Goal: Task Accomplishment & Management: Complete application form

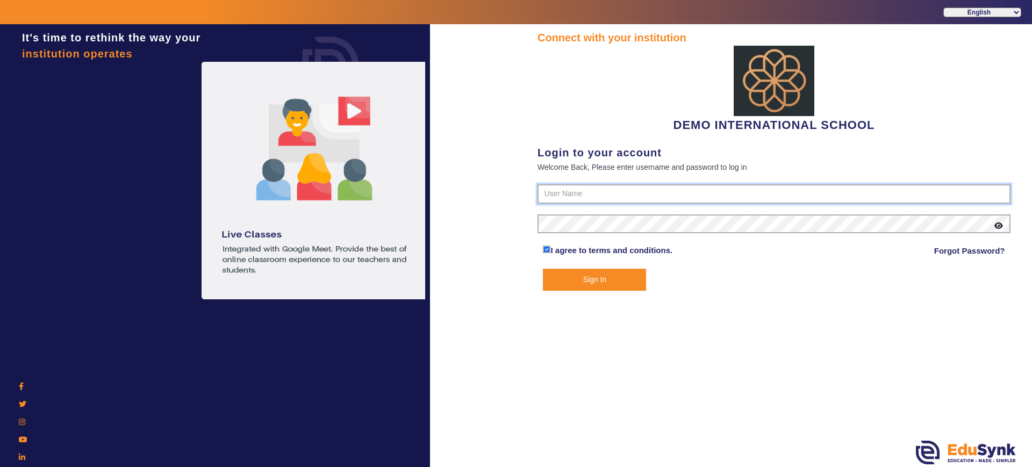
type input "2143224344"
click at [573, 279] on button "Sign In" at bounding box center [594, 280] width 103 height 22
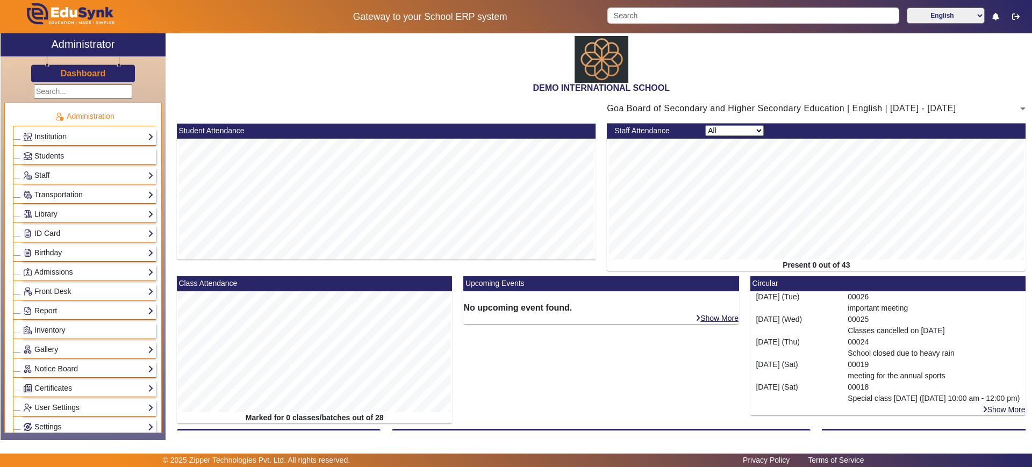
click at [114, 167] on div "Staff Teachers Non Teaching Staff Driver Support Staff" at bounding box center [88, 175] width 135 height 17
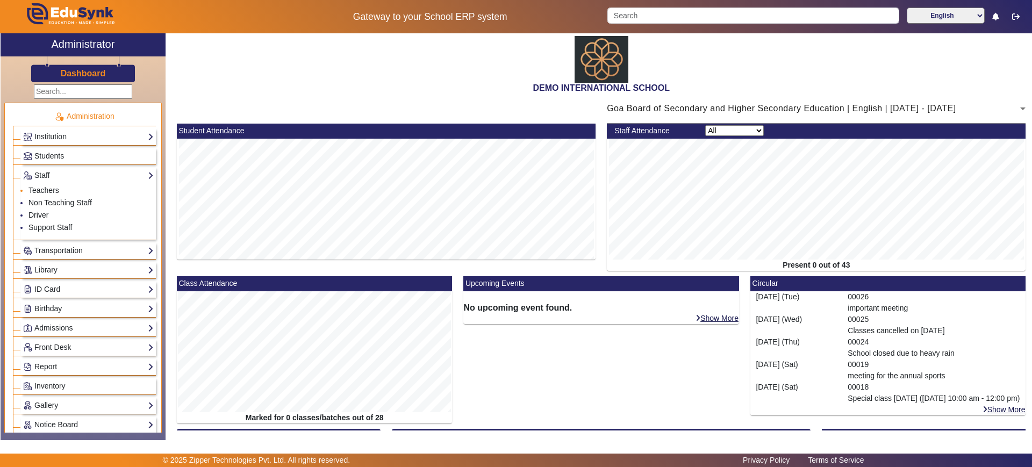
click at [106, 188] on li "Teachers" at bounding box center [90, 191] width 125 height 12
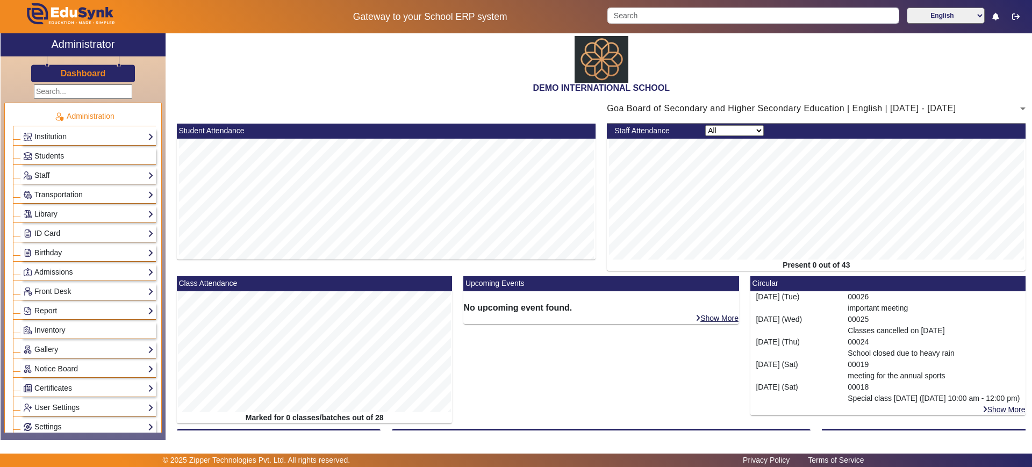
drag, startPoint x: 89, startPoint y: 174, endPoint x: 45, endPoint y: 175, distance: 44.1
click at [45, 175] on link "Staff" at bounding box center [88, 175] width 131 height 12
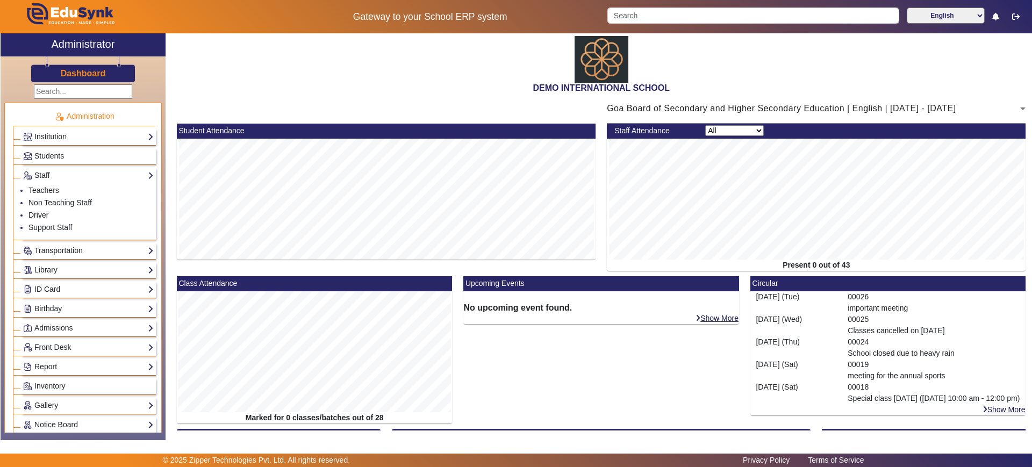
click at [45, 175] on link "Staff" at bounding box center [88, 175] width 131 height 12
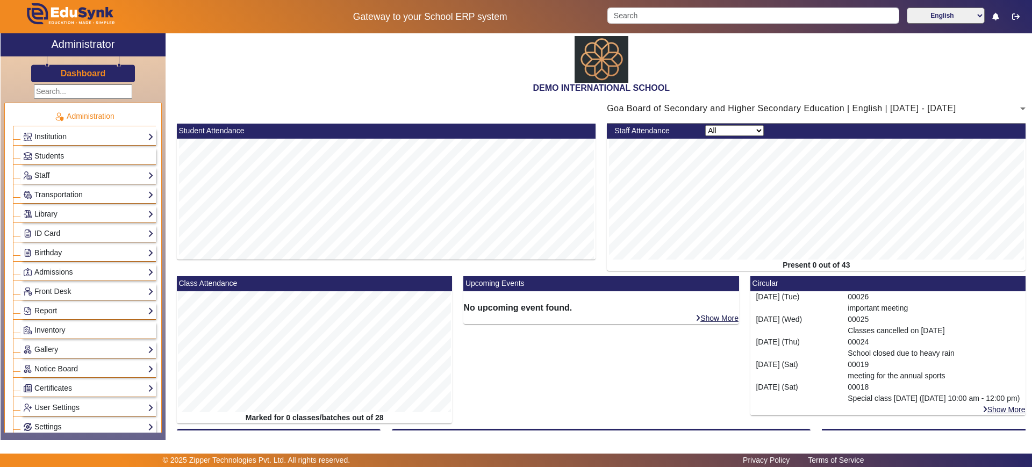
click at [38, 176] on link "Staff" at bounding box center [88, 175] width 131 height 12
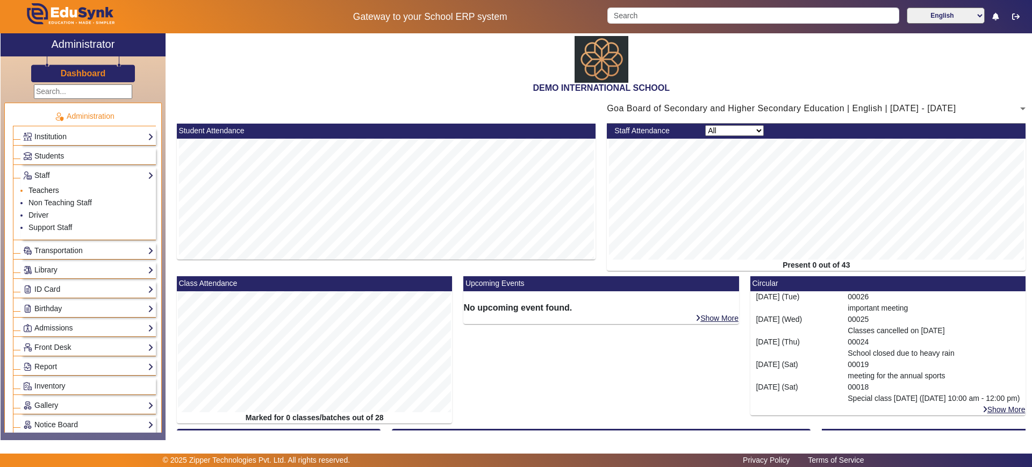
click at [35, 190] on link "Teachers" at bounding box center [43, 190] width 31 height 9
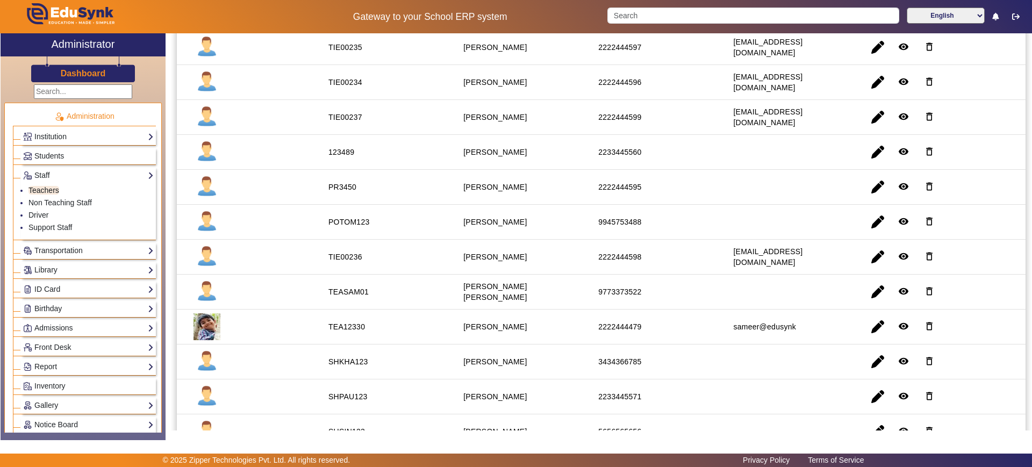
scroll to position [126, 0]
click at [742, 16] on input "Search" at bounding box center [752, 16] width 291 height 16
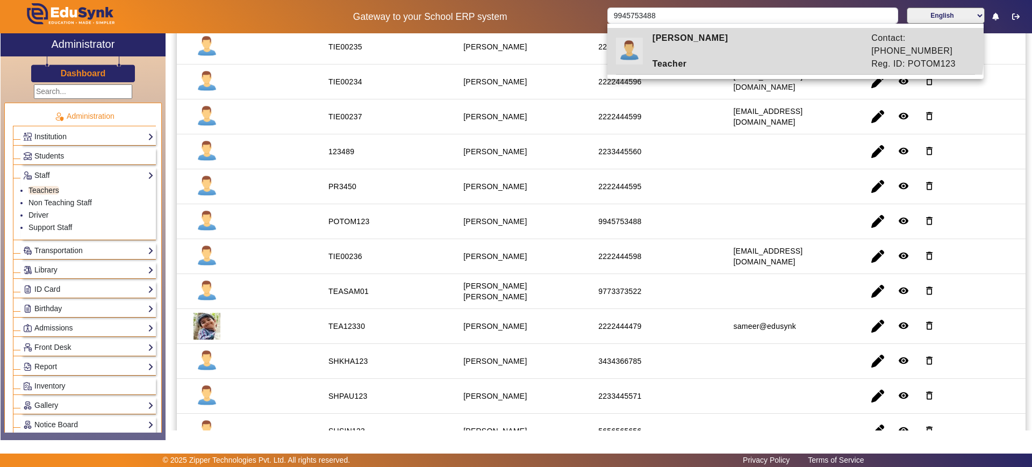
click at [742, 40] on div "Pooja Tomar" at bounding box center [756, 45] width 219 height 26
type input "Pooja Tomar"
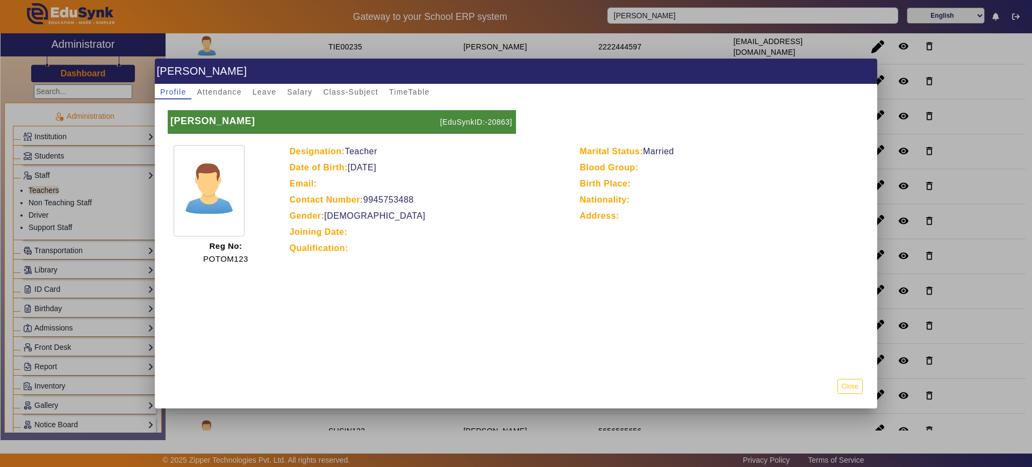
click at [980, 124] on div at bounding box center [516, 233] width 1032 height 467
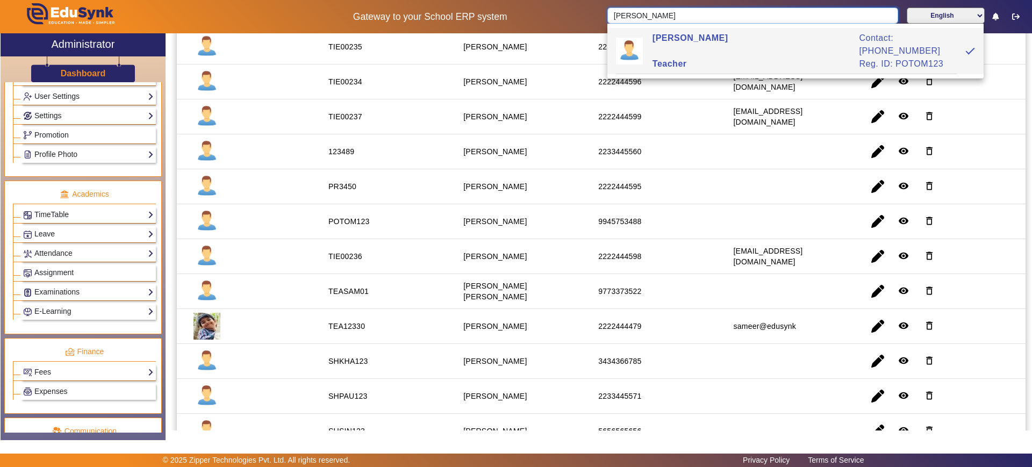
scroll to position [489, 0]
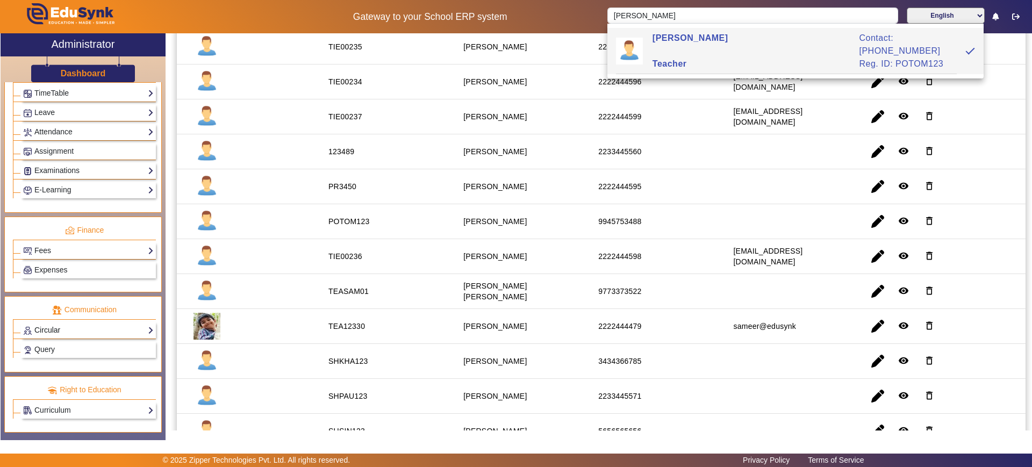
click at [58, 334] on link "Circular" at bounding box center [88, 330] width 131 height 12
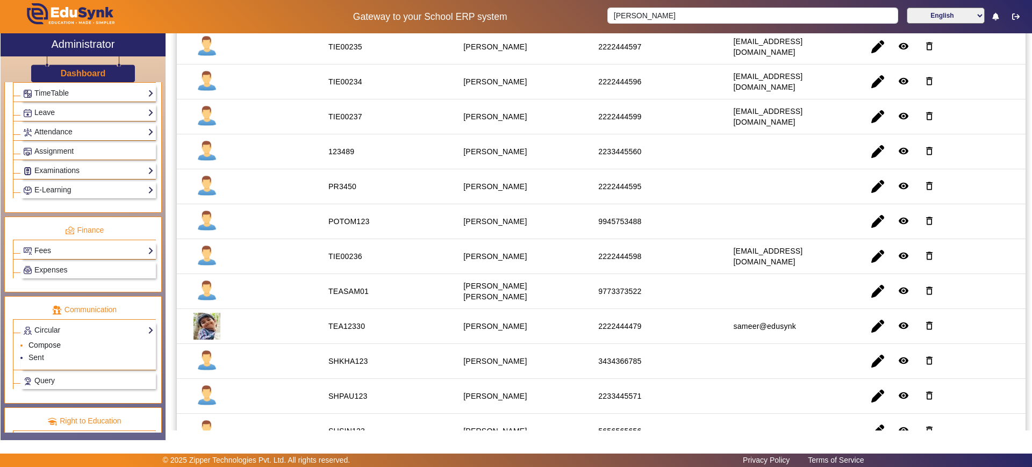
click at [55, 341] on link "Compose" at bounding box center [44, 345] width 32 height 9
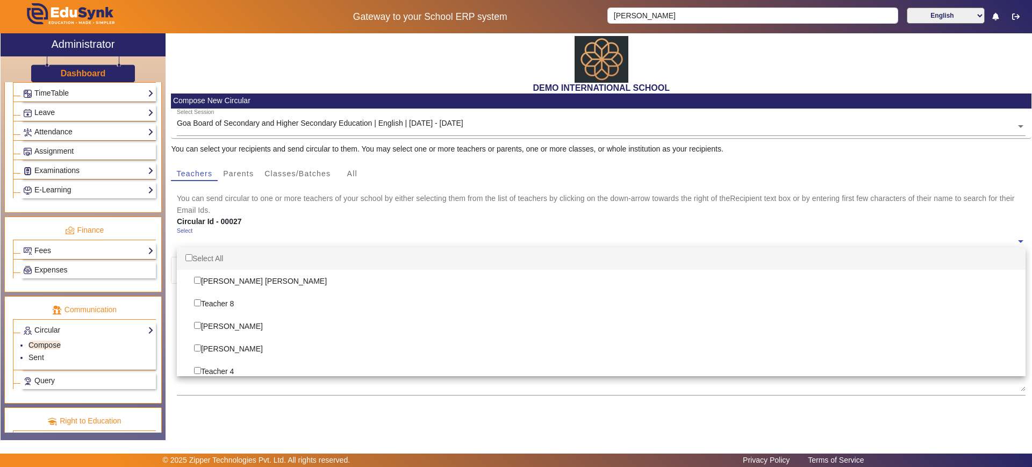
click at [221, 247] on ng-select "Select Select All Sam Sam Teacher 8 Devdutt Sharma Paresh Singh Teacher 4 Shazi…" at bounding box center [601, 242] width 849 height 30
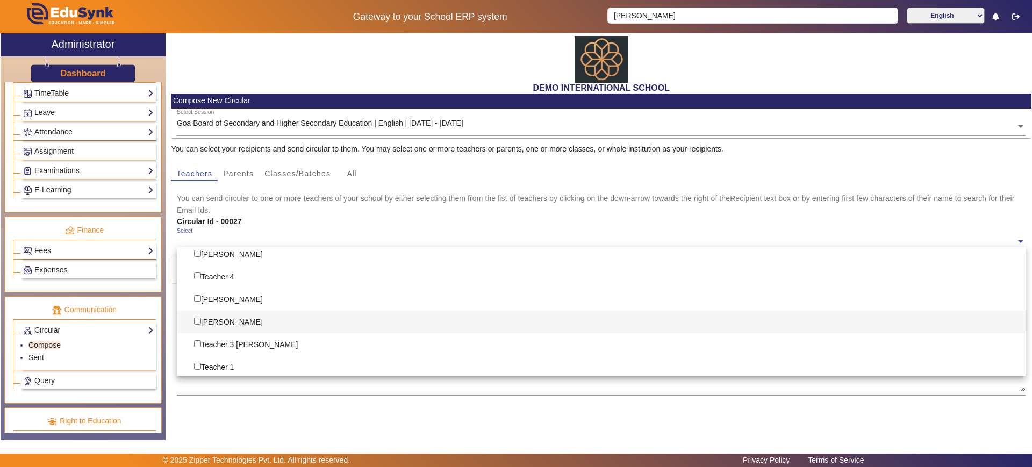
click at [228, 321] on div "Pooja Tomar" at bounding box center [601, 322] width 849 height 23
checkbox input "true"
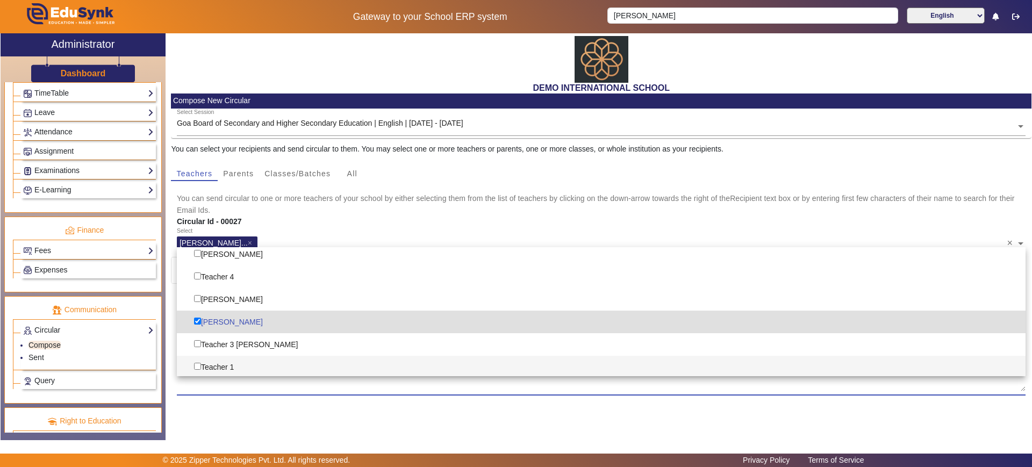
click at [398, 381] on textarea "Enter circular details here..." at bounding box center [601, 359] width 849 height 65
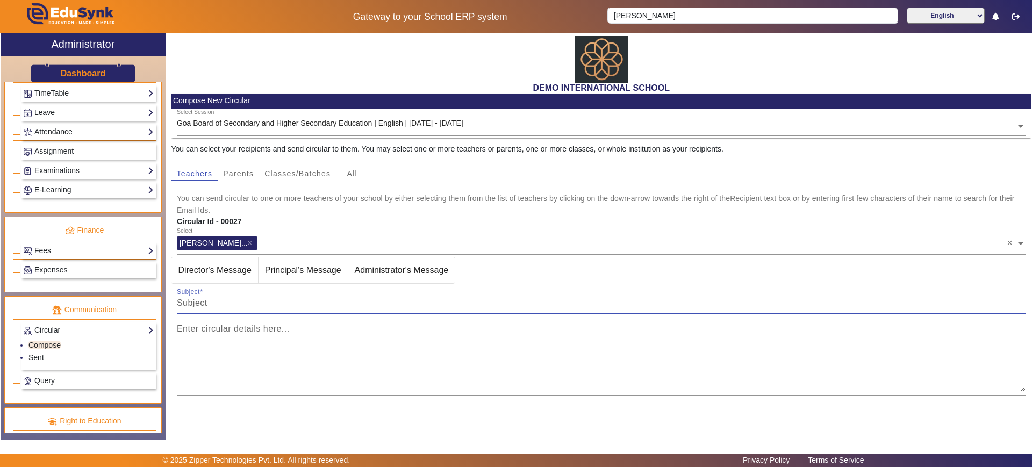
click at [225, 307] on input "Subject" at bounding box center [601, 303] width 849 height 13
type input "meeting regarding sports day"
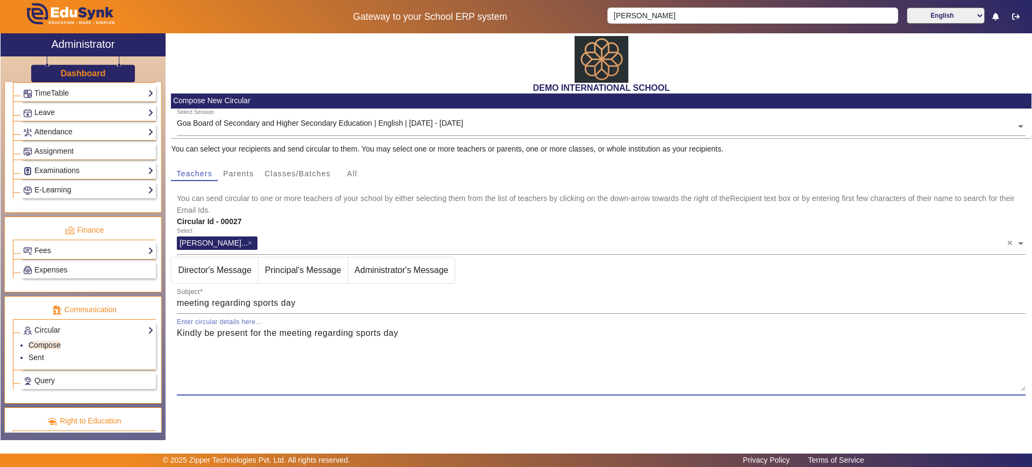
scroll to position [80, 0]
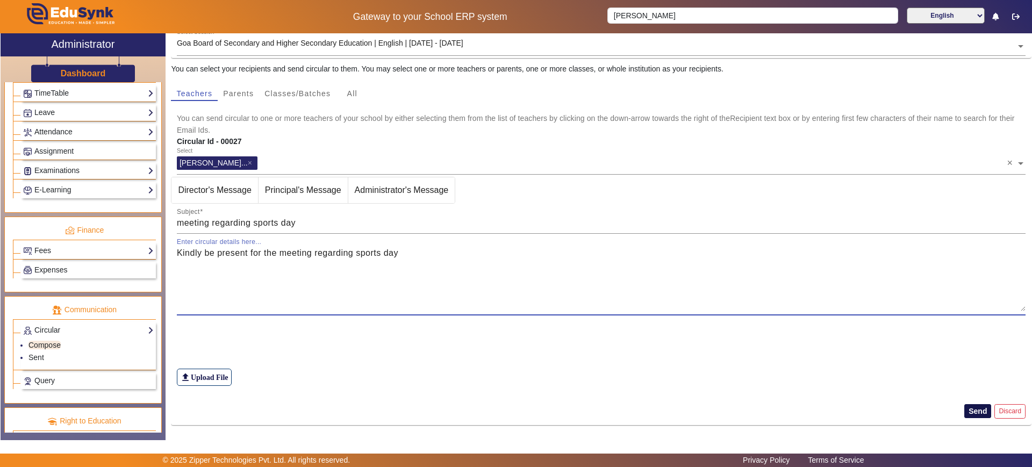
type textarea "Kindly be present for the meeting regarding sports day"
click at [966, 406] on button "Send" at bounding box center [977, 411] width 27 height 14
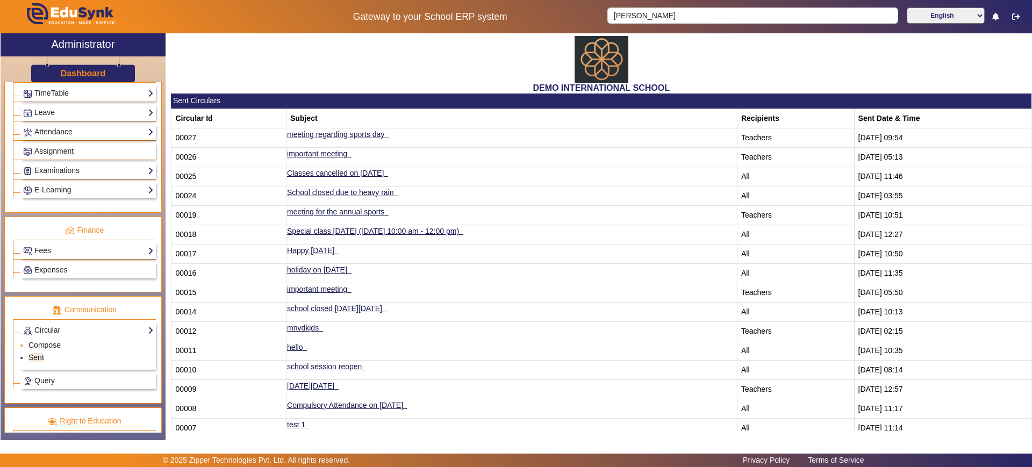
click at [51, 346] on link "Compose" at bounding box center [44, 345] width 32 height 9
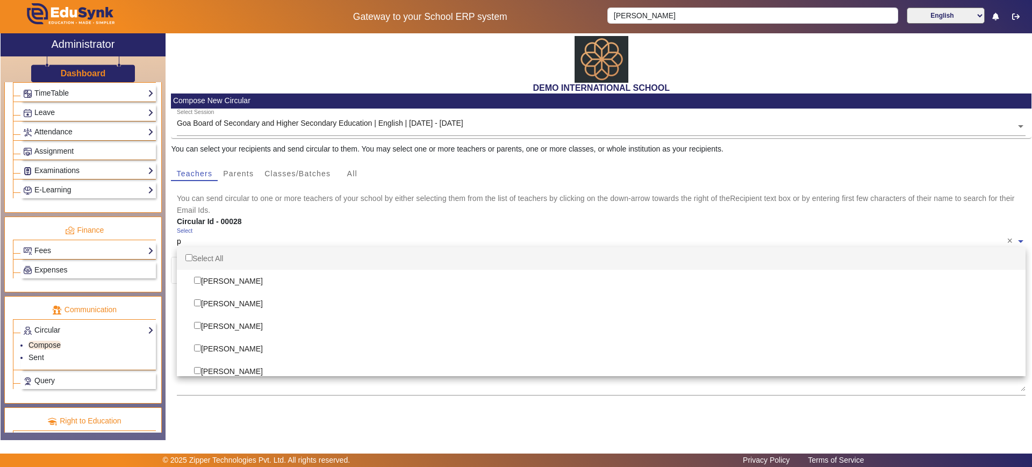
type input "po"
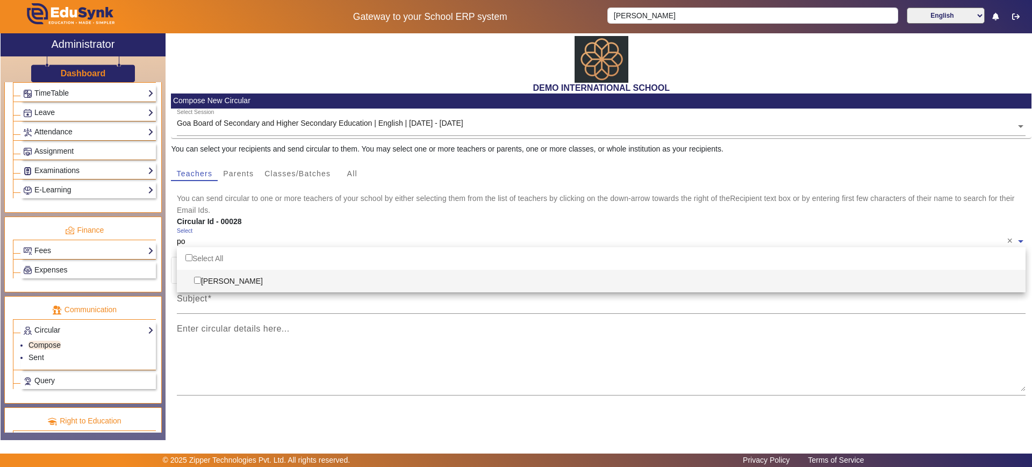
click at [207, 280] on div "Pooja Tomar" at bounding box center [601, 281] width 849 height 23
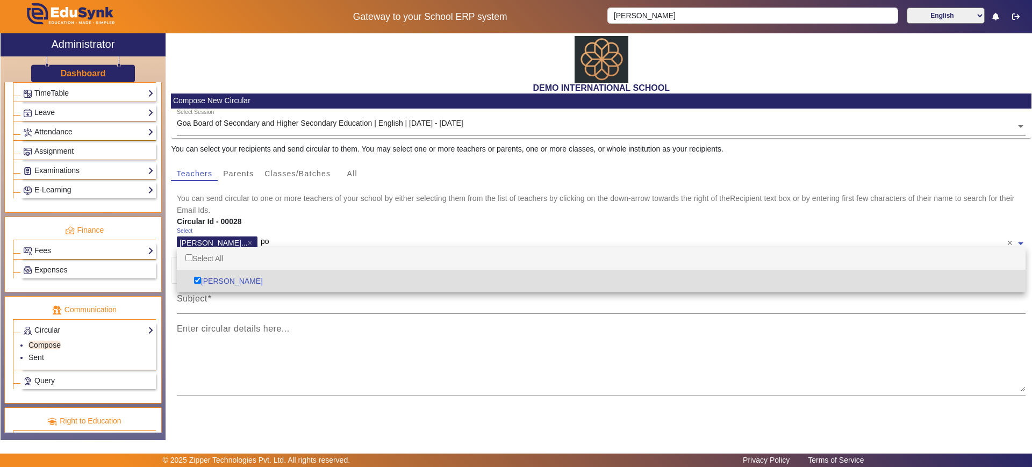
click at [288, 240] on input "po" at bounding box center [634, 242] width 746 height 10
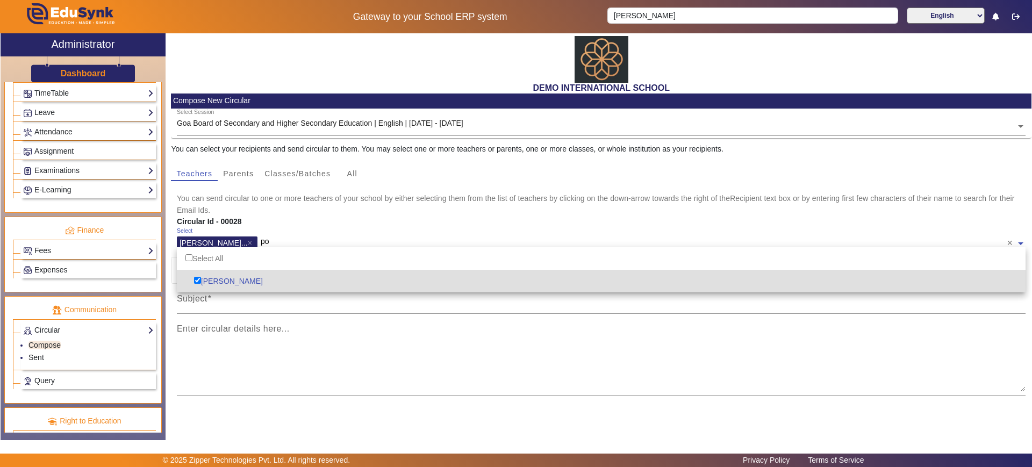
click at [253, 282] on div "Pooja Tomar" at bounding box center [601, 281] width 849 height 23
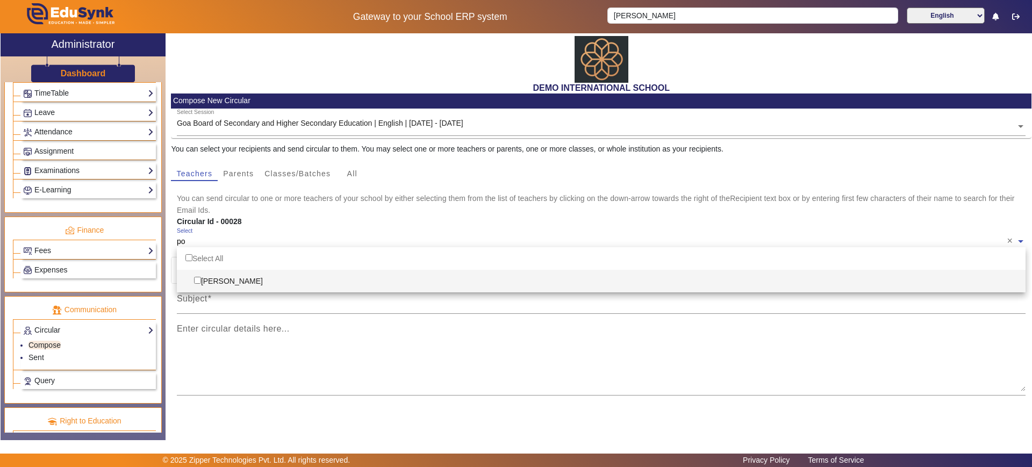
click at [246, 280] on div "Pooja Tomar" at bounding box center [601, 281] width 849 height 23
checkbox input "true"
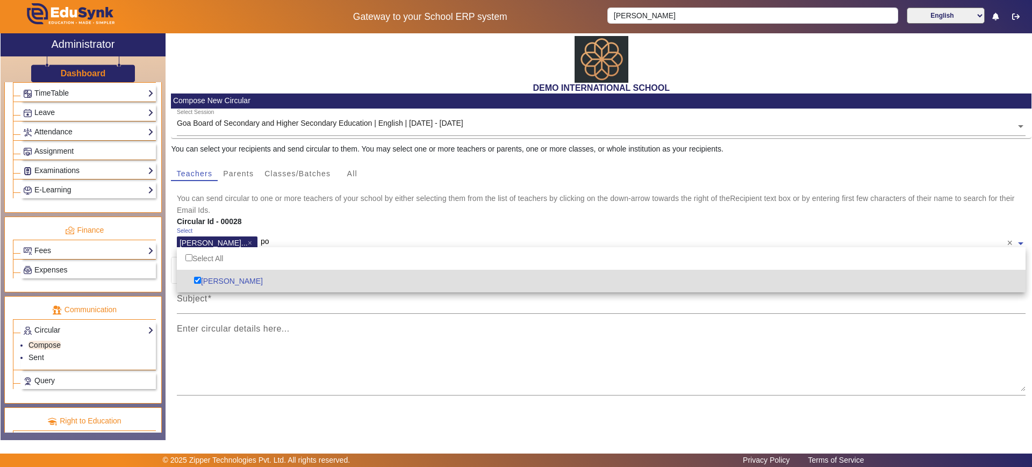
type input "p"
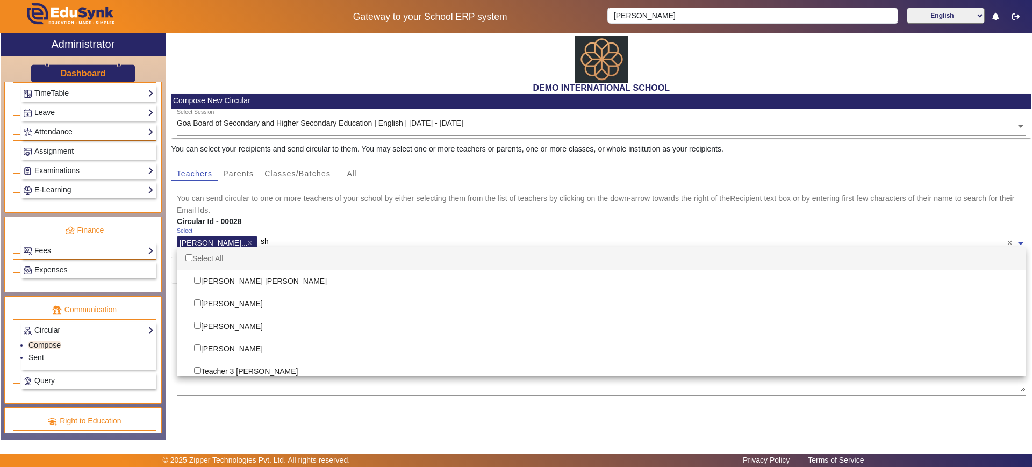
type input "sha"
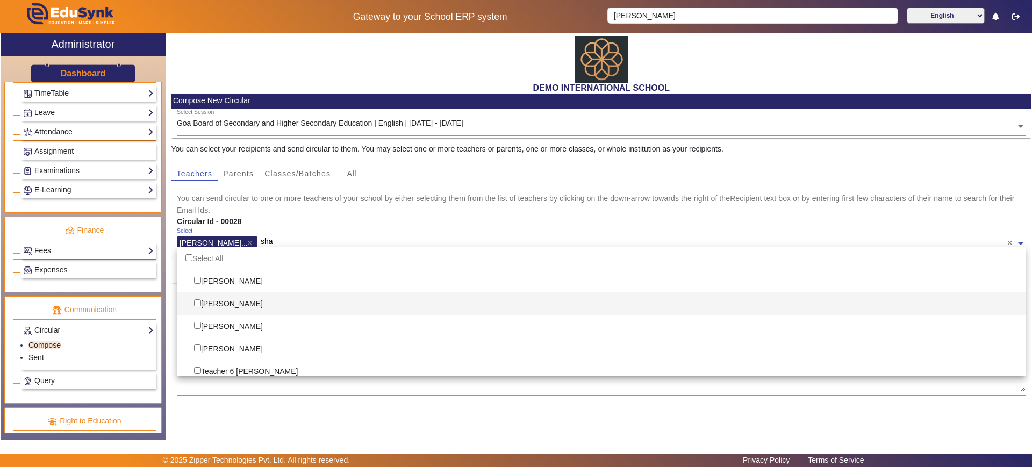
click at [221, 302] on div "Shazia Khan" at bounding box center [601, 303] width 849 height 23
checkbox input "true"
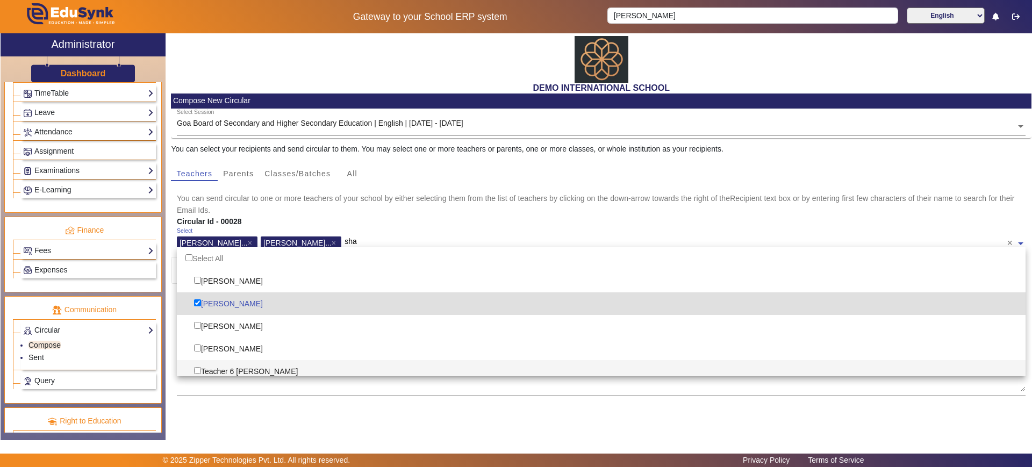
type input "sha"
click at [215, 400] on mat-card-content "Select Session Goa Board of Secondary and Higher Secondary Education | English …" at bounding box center [601, 293] width 861 height 369
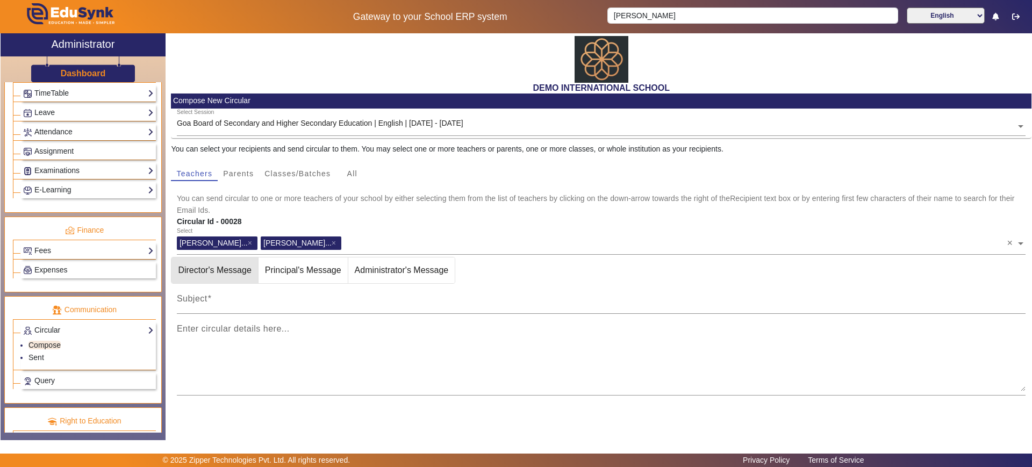
click at [214, 271] on span "Director's Message" at bounding box center [214, 270] width 86 height 26
click at [194, 307] on input "Subject" at bounding box center [601, 303] width 849 height 13
type input "test 1"
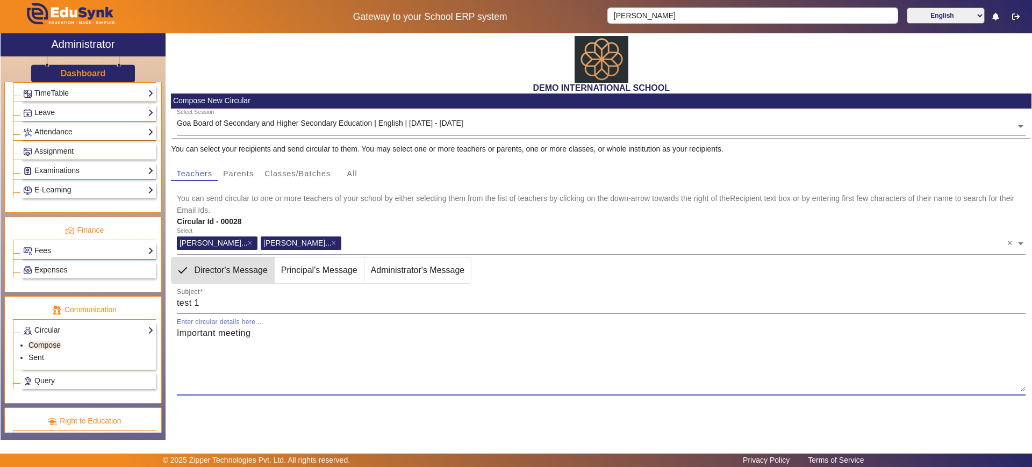
scroll to position [80, 0]
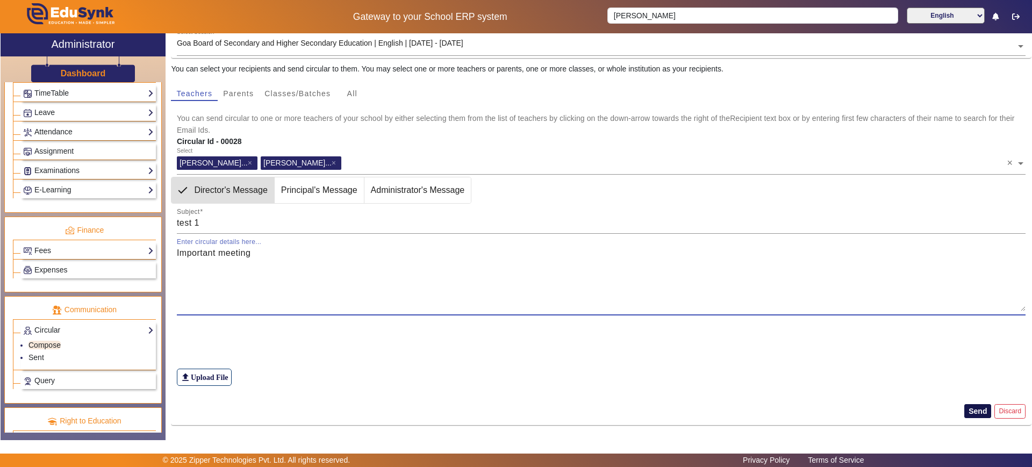
type textarea "Important meeting"
click at [966, 411] on button "Send" at bounding box center [977, 411] width 27 height 14
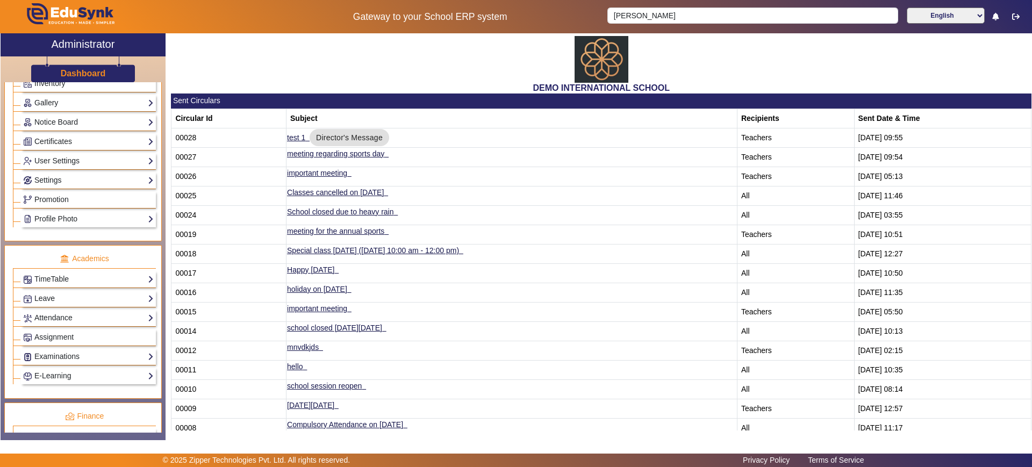
scroll to position [244, 0]
click at [64, 181] on link "Settings" at bounding box center [88, 183] width 131 height 12
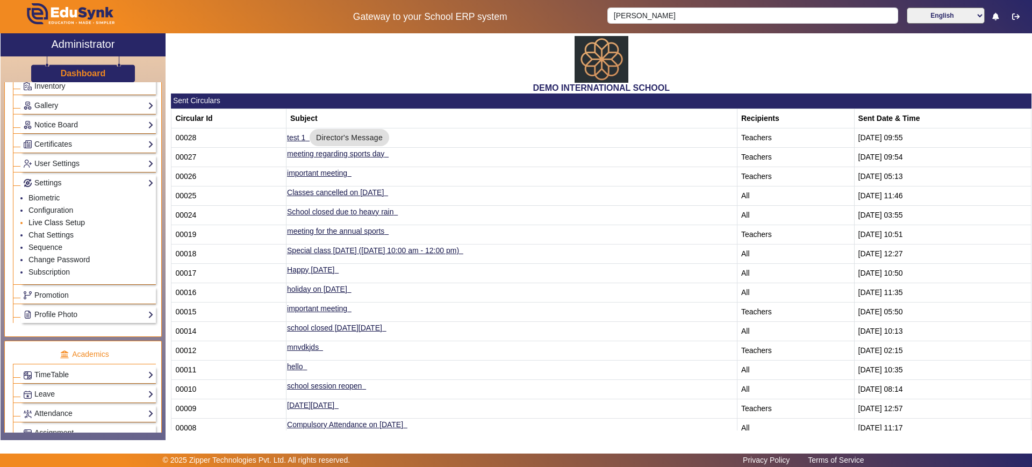
click at [56, 219] on link "Live Class Setup" at bounding box center [56, 222] width 56 height 9
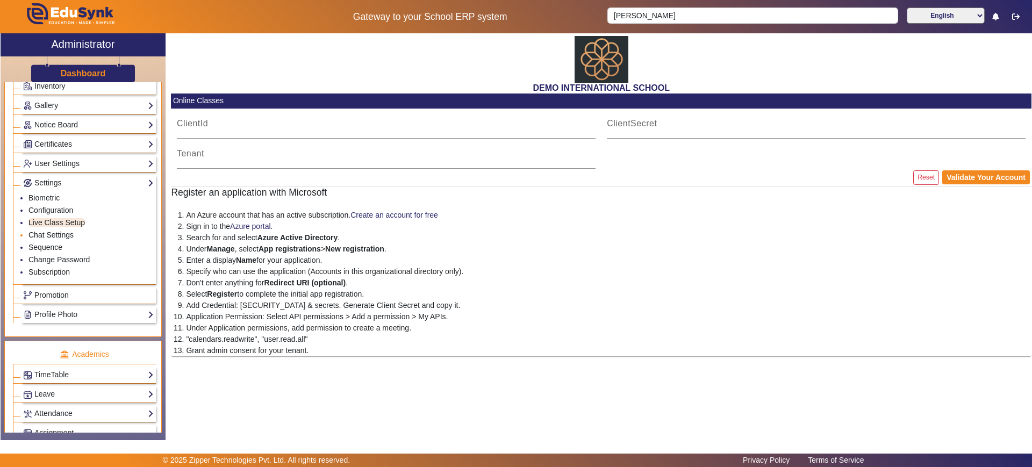
click at [52, 236] on link "Chat Settings" at bounding box center [50, 235] width 45 height 9
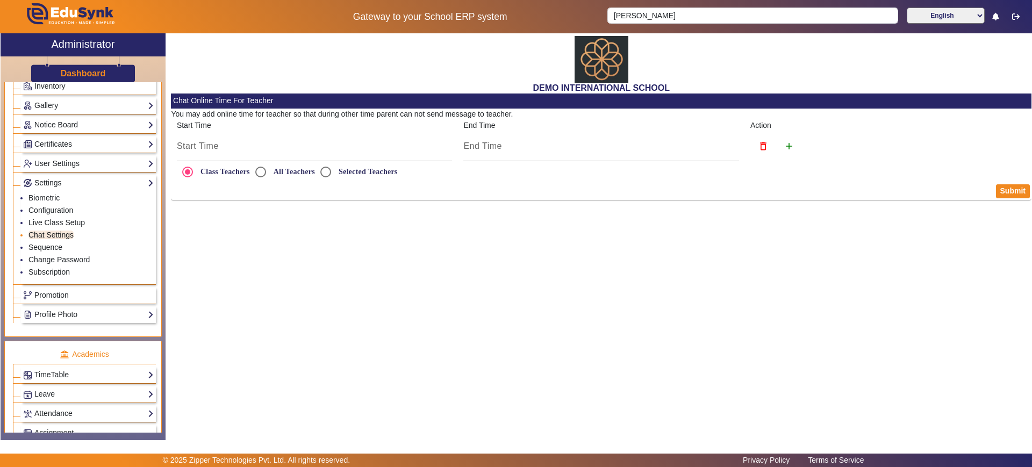
radio input "true"
click at [259, 167] on input "All Teachers" at bounding box center [261, 172] width 22 height 22
radio input "true"
click at [225, 143] on input "4:00 PM" at bounding box center [315, 146] width 276 height 13
click at [230, 172] on input "16" at bounding box center [230, 179] width 18 height 16
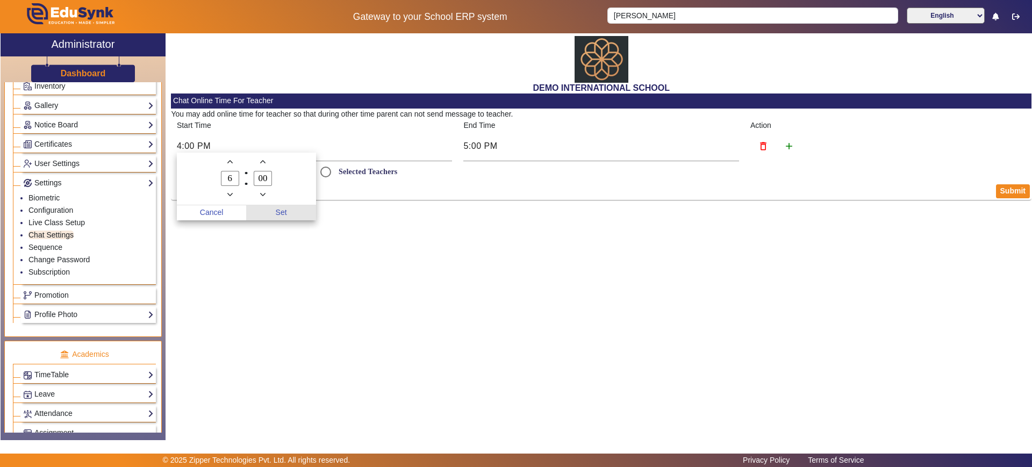
type input "06"
click at [279, 208] on span "Set" at bounding box center [281, 212] width 70 height 15
click at [1010, 191] on button "Submit" at bounding box center [1013, 191] width 34 height 14
click at [1023, 191] on button "Submit" at bounding box center [1013, 191] width 34 height 14
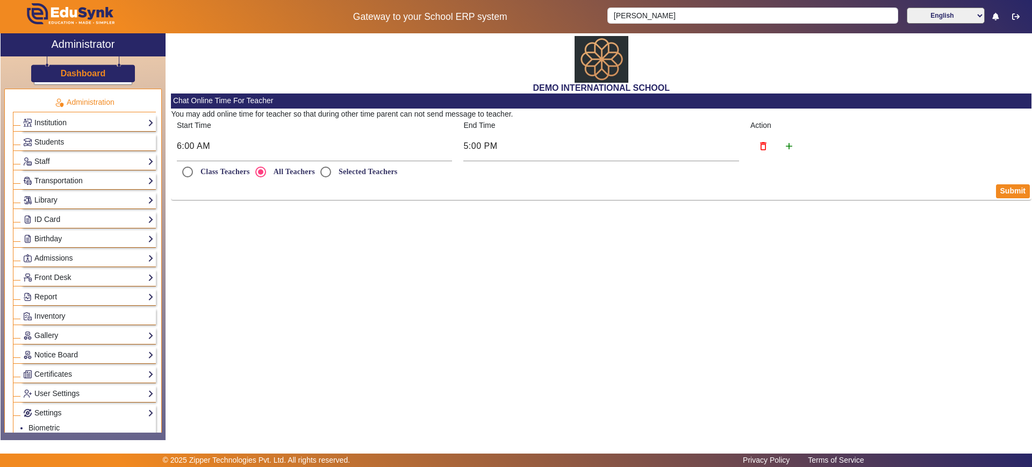
scroll to position [13, 0]
click at [75, 354] on link "Notice Board" at bounding box center [88, 356] width 131 height 12
click at [33, 382] on link "Add" at bounding box center [34, 383] width 13 height 9
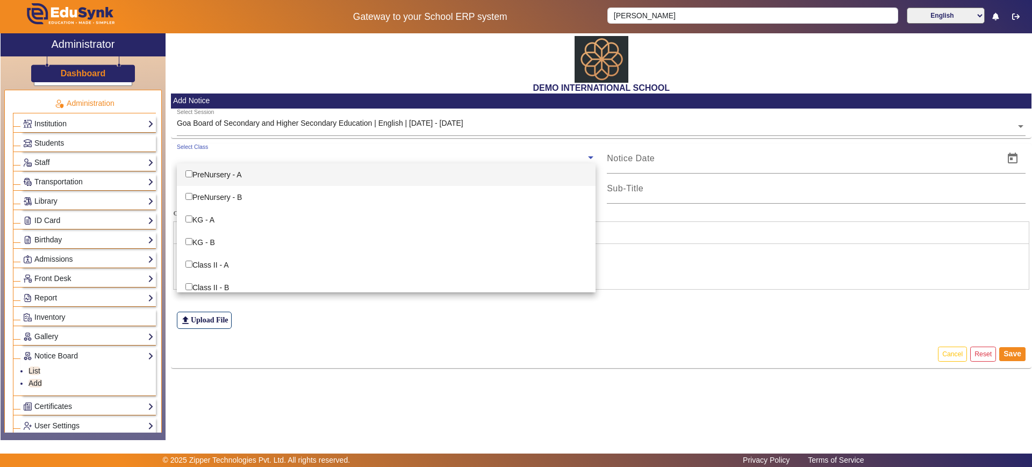
click at [237, 157] on input "text" at bounding box center [381, 158] width 409 height 10
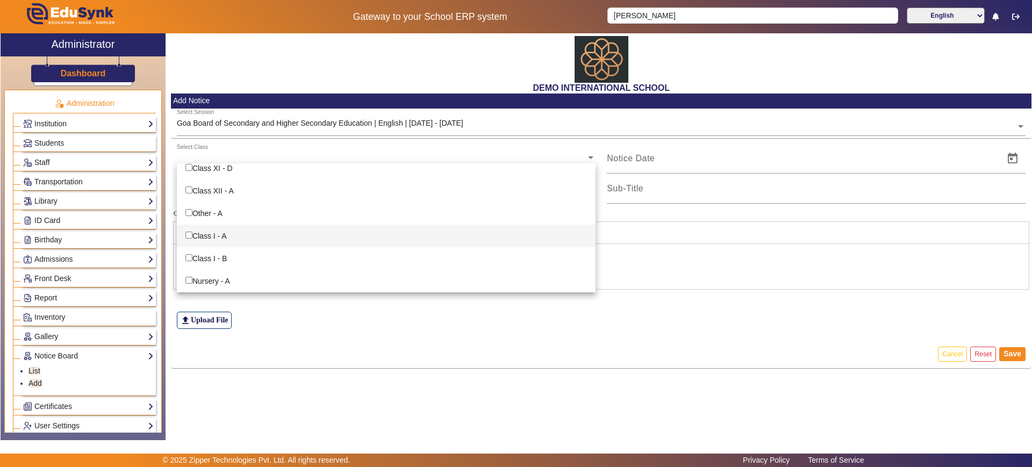
click at [192, 234] on input "Options List" at bounding box center [188, 235] width 7 height 7
checkbox input "true"
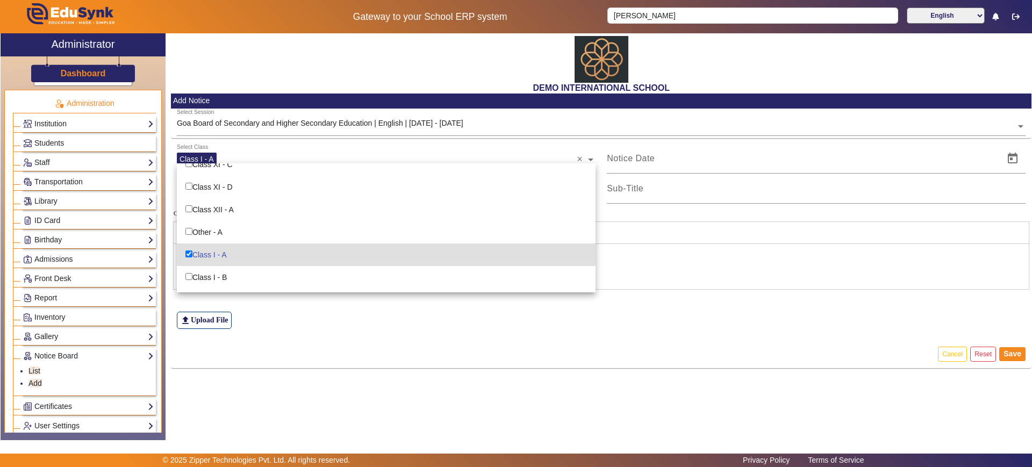
scroll to position [482, 0]
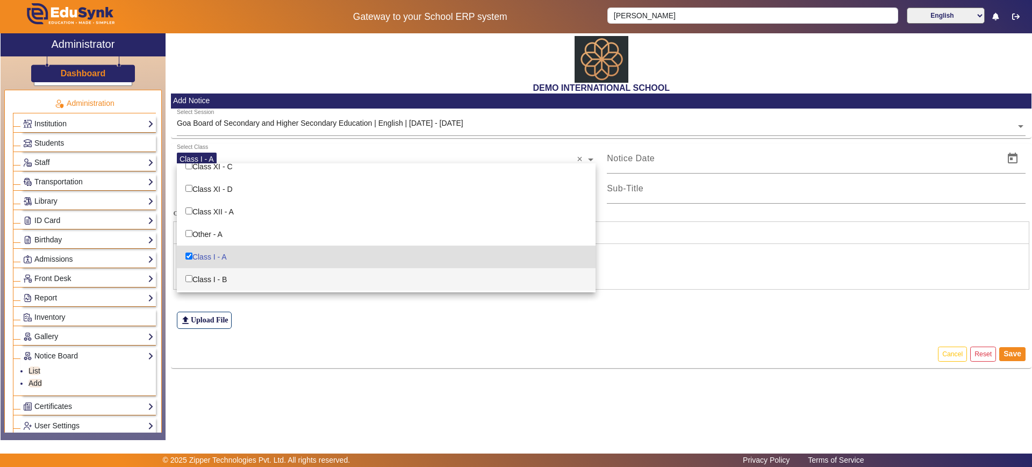
click at [278, 320] on div "file_upload Upload File" at bounding box center [601, 299] width 849 height 60
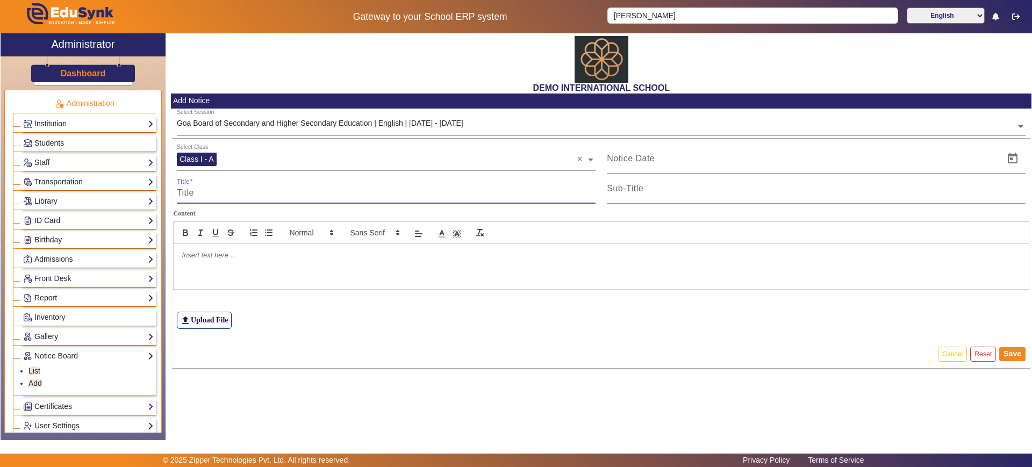
click at [221, 190] on input "Title" at bounding box center [386, 193] width 419 height 13
type input "notes- incomplete work"
type input "E"
click at [202, 192] on input "notes- incomplete work" at bounding box center [386, 193] width 419 height 13
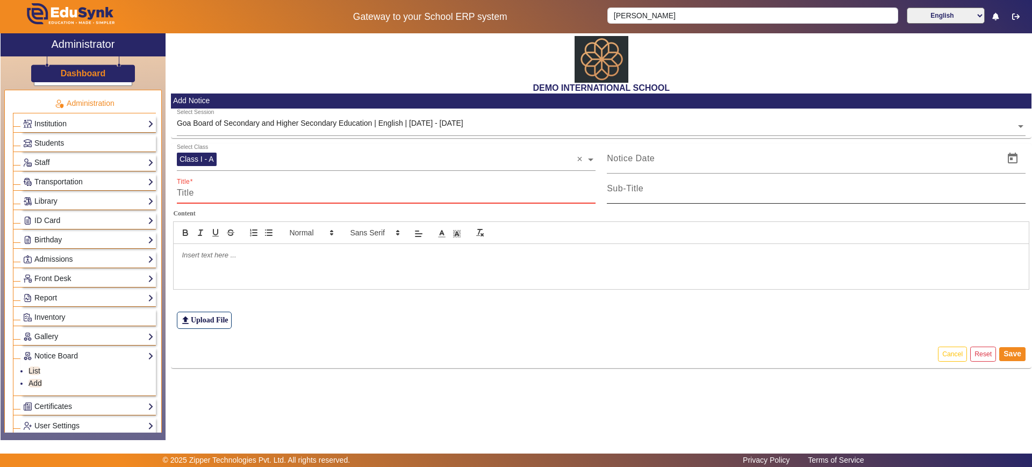
click at [622, 194] on input "Sub-Title" at bounding box center [816, 193] width 419 height 13
paste input "notes- incomplete work"
type input "notes- incomplete work"
click at [373, 194] on input "Title" at bounding box center [386, 193] width 419 height 13
type input "Eng literature notes"
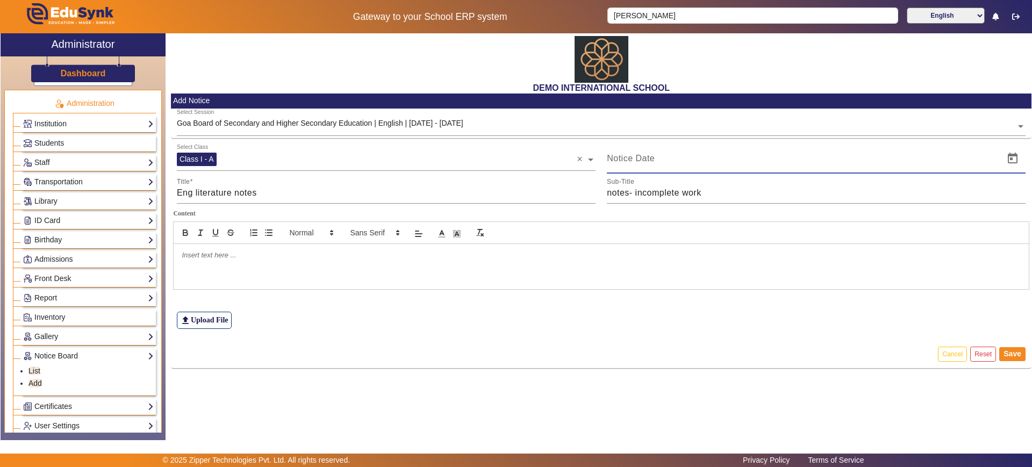
click at [643, 159] on input at bounding box center [802, 158] width 391 height 13
click at [1012, 153] on span "Open calendar" at bounding box center [1013, 159] width 26 height 26
click at [619, 304] on span "15" at bounding box center [621, 304] width 19 height 19
type input "15/09/2025"
click at [221, 321] on label "file_upload Upload File" at bounding box center [204, 320] width 55 height 17
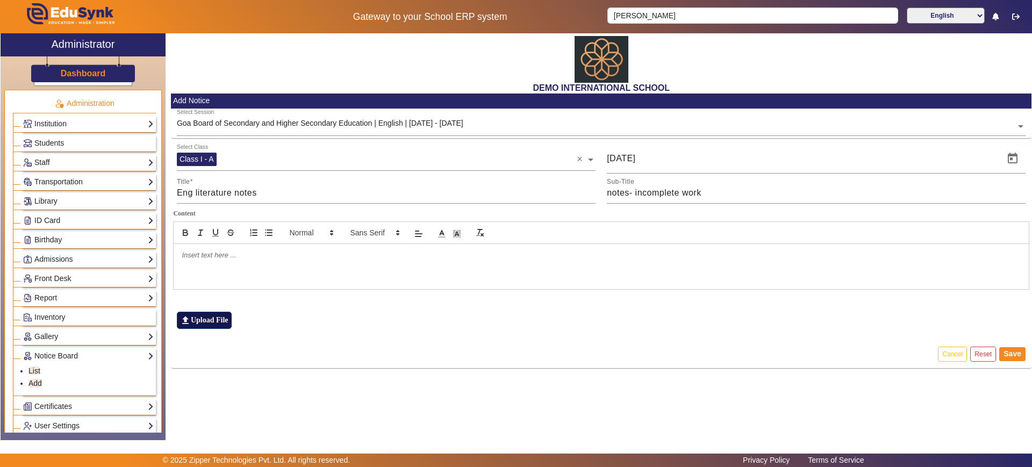
click at [0, 0] on input "file_upload Upload File" at bounding box center [0, 0] width 0 height 0
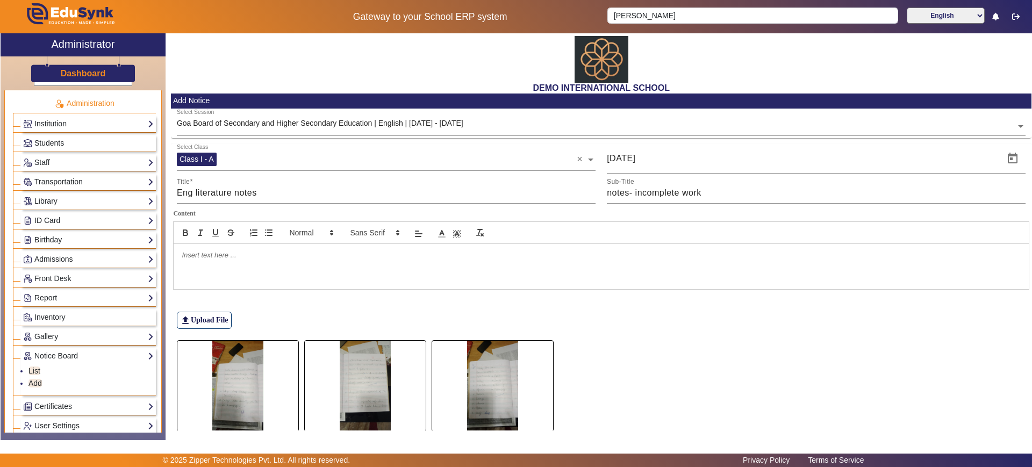
click at [246, 256] on p at bounding box center [601, 255] width 839 height 10
click at [347, 255] on p "Dear parents,kindly check the notebooks and get the cchild complete the work." at bounding box center [601, 255] width 839 height 10
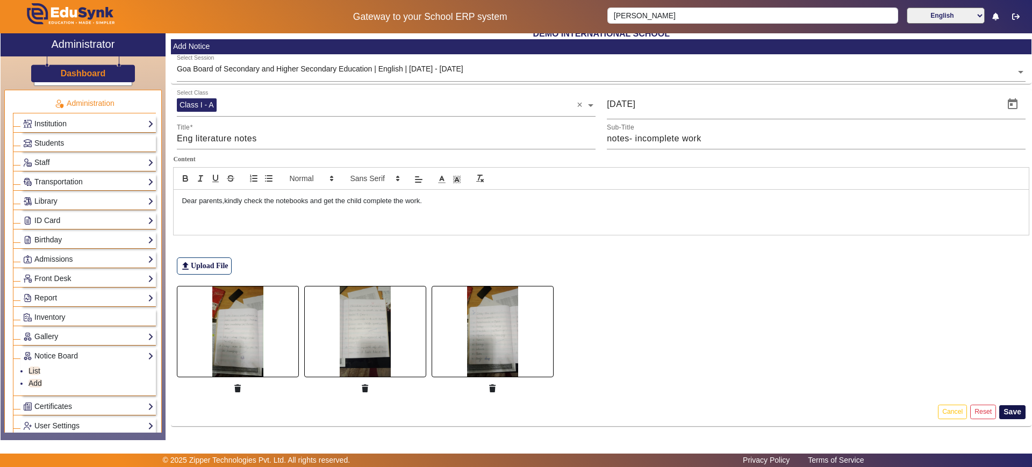
click at [999, 411] on button "Save" at bounding box center [1012, 412] width 26 height 14
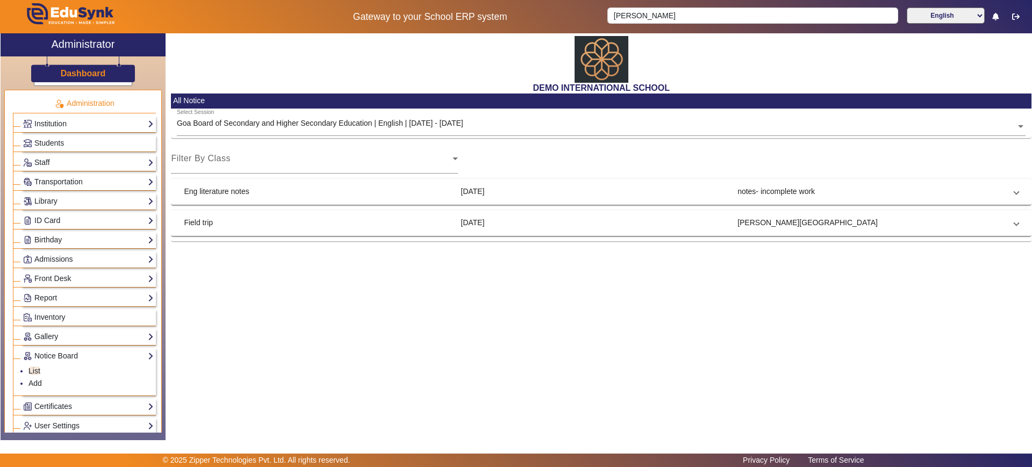
click at [227, 220] on mat-panel-title "Field trip" at bounding box center [318, 222] width 268 height 11
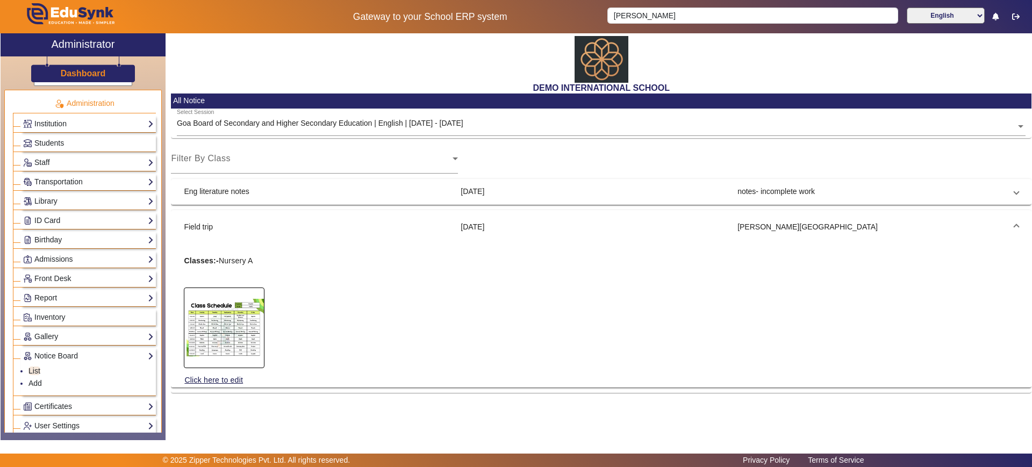
click at [243, 333] on img at bounding box center [224, 327] width 80 height 69
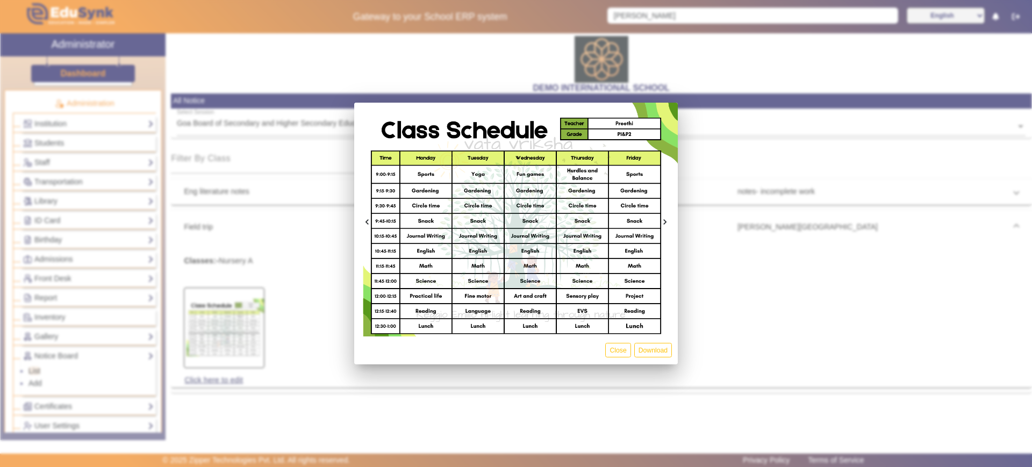
click at [571, 249] on img at bounding box center [516, 220] width 324 height 234
click at [616, 349] on button "Close" at bounding box center [617, 350] width 25 height 15
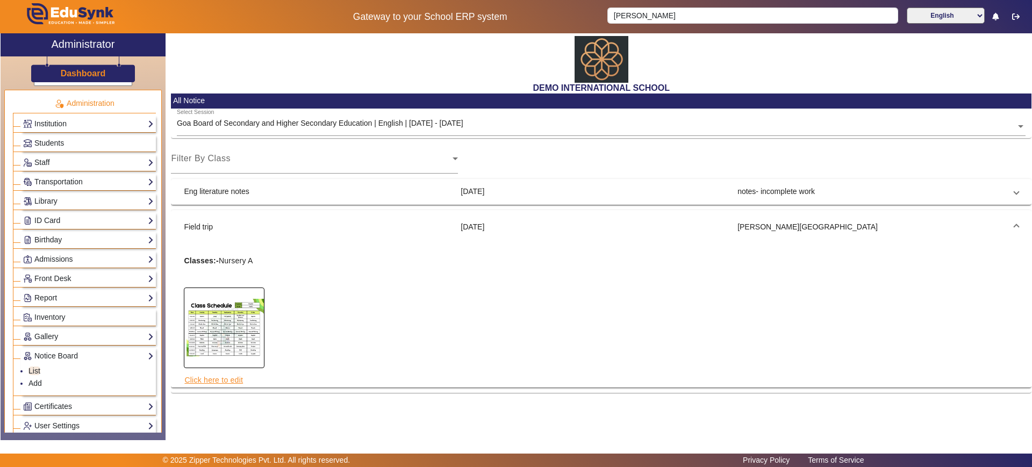
click at [233, 379] on link "Click here to edit" at bounding box center [214, 380] width 60 height 12
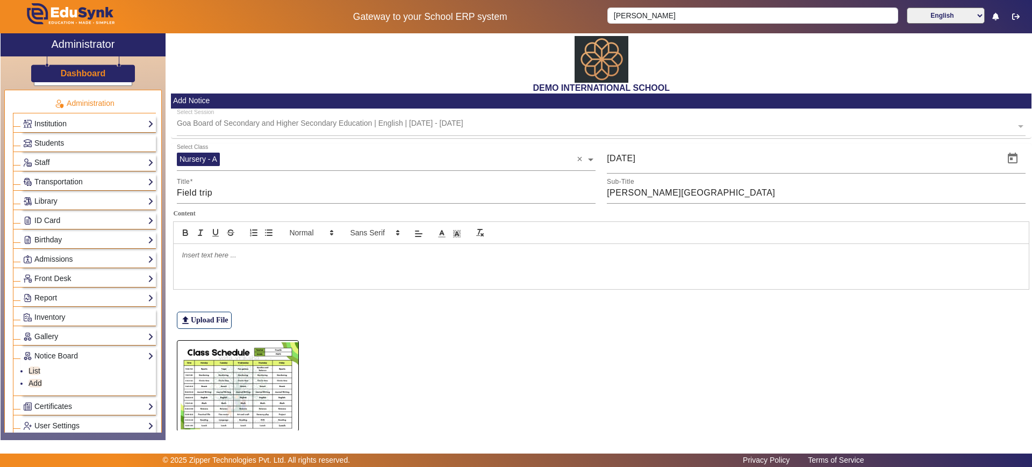
scroll to position [54, 0]
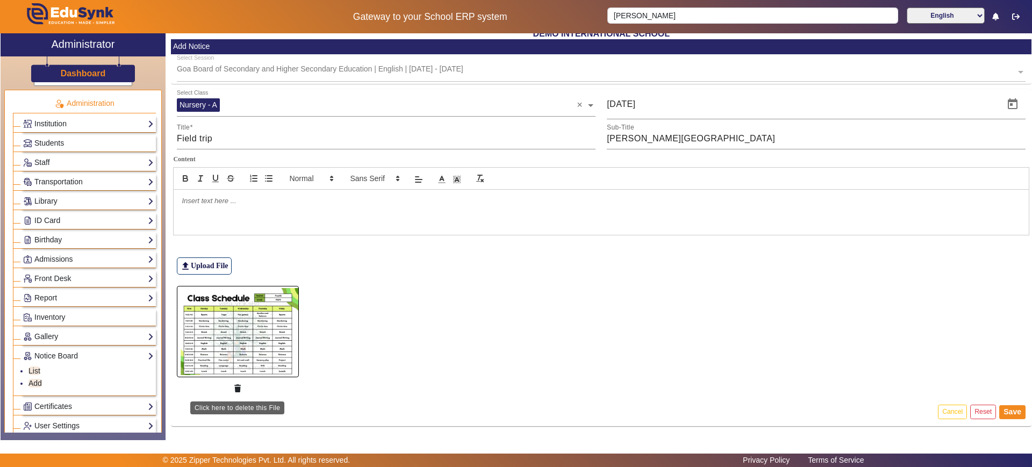
click at [237, 387] on icon "button" at bounding box center [237, 389] width 6 height 8
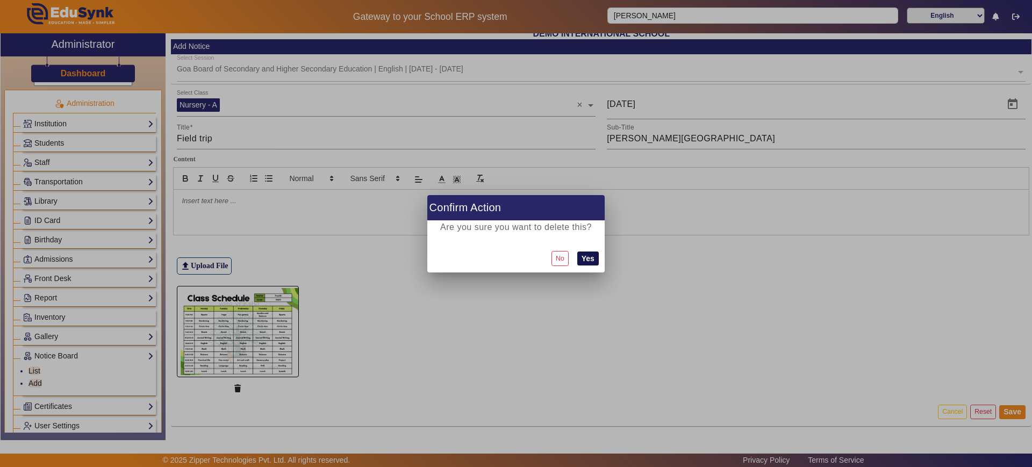
click at [586, 255] on button "Yes" at bounding box center [588, 259] width 22 height 14
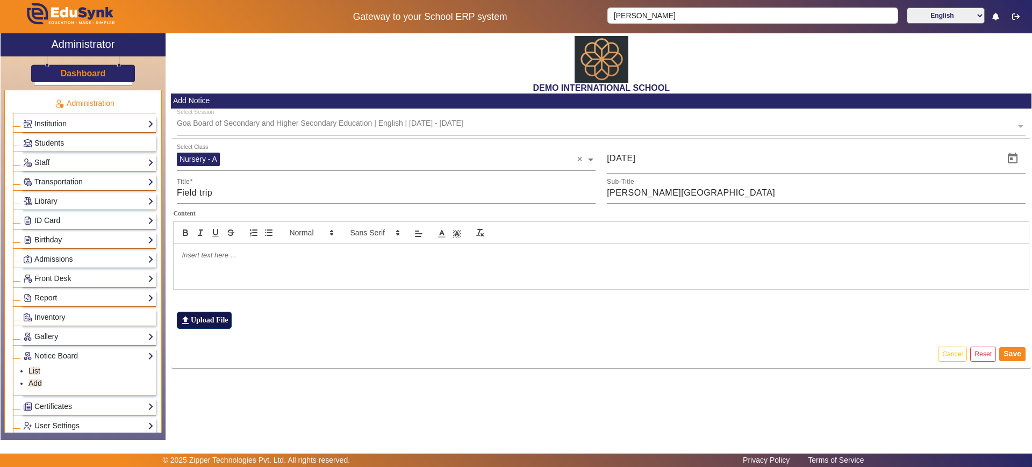
click at [200, 324] on label "file_upload Upload File" at bounding box center [204, 320] width 55 height 17
click at [0, 0] on input "file_upload Upload File" at bounding box center [0, 0] width 0 height 0
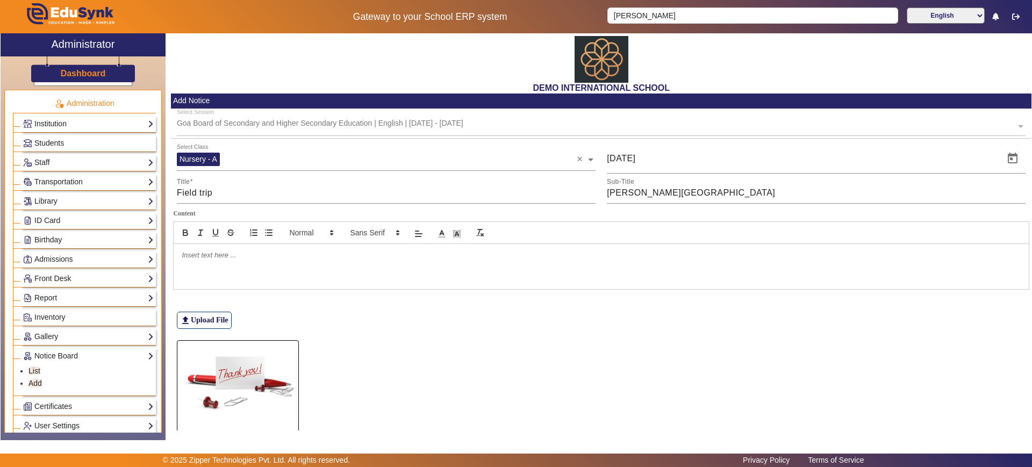
click at [371, 271] on div at bounding box center [601, 266] width 855 height 45
click at [326, 157] on input "text" at bounding box center [400, 158] width 354 height 10
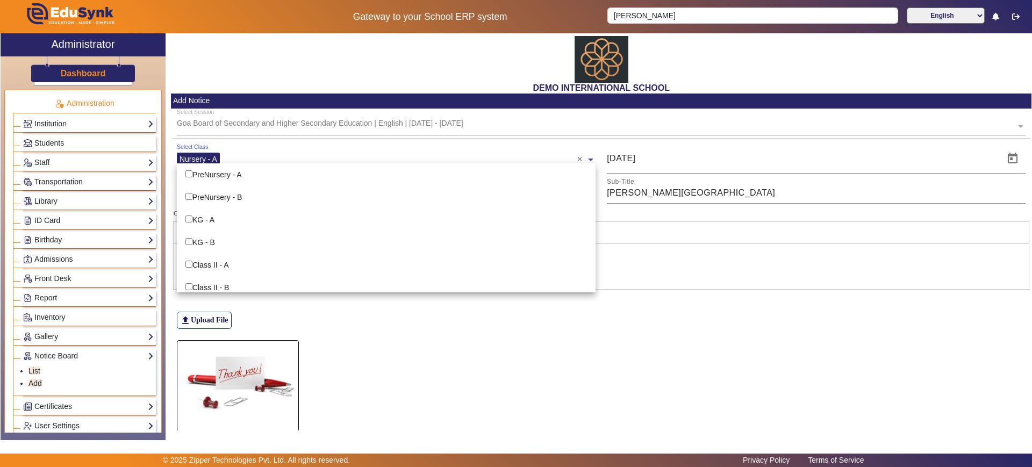
scroll to position [503, 0]
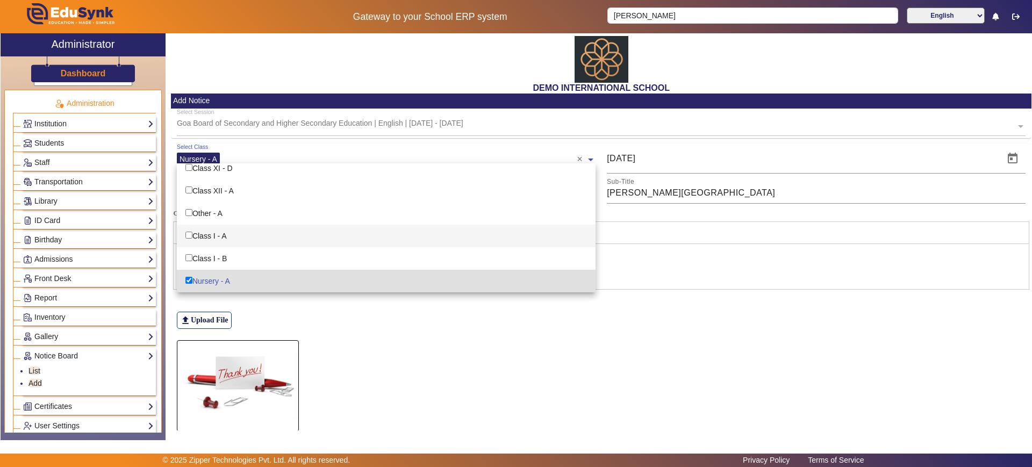
click at [234, 238] on div "Class I - A" at bounding box center [386, 236] width 419 height 23
checkbox input "true"
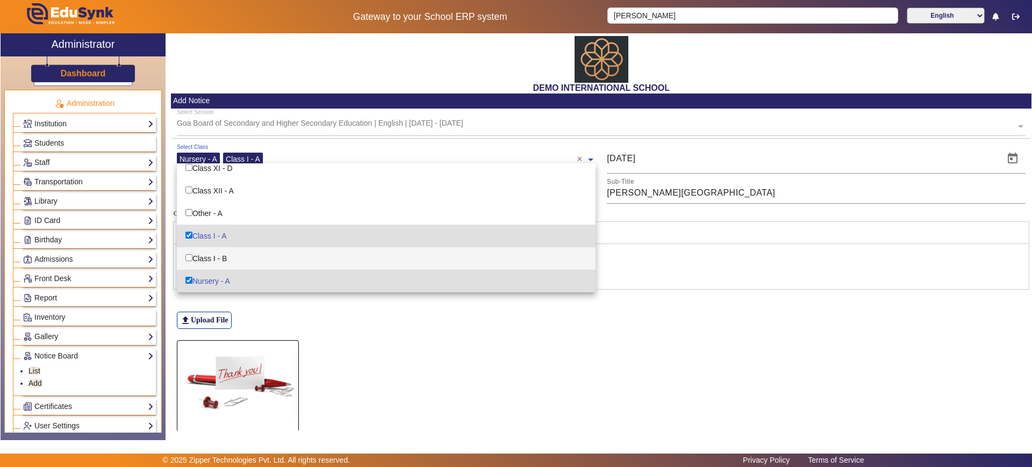
click at [225, 255] on div "Class I - B" at bounding box center [386, 258] width 419 height 23
checkbox input "true"
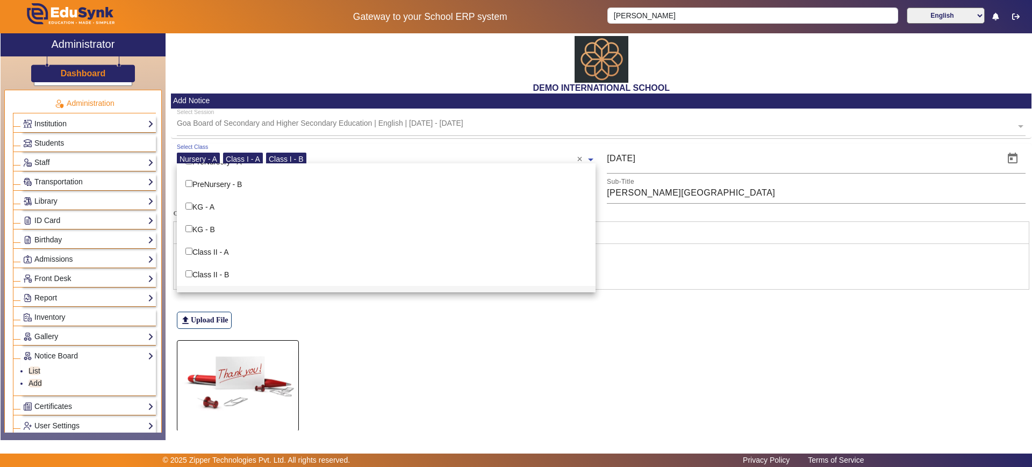
scroll to position [0, 0]
click at [187, 242] on input "Options List" at bounding box center [188, 241] width 7 height 7
checkbox input "true"
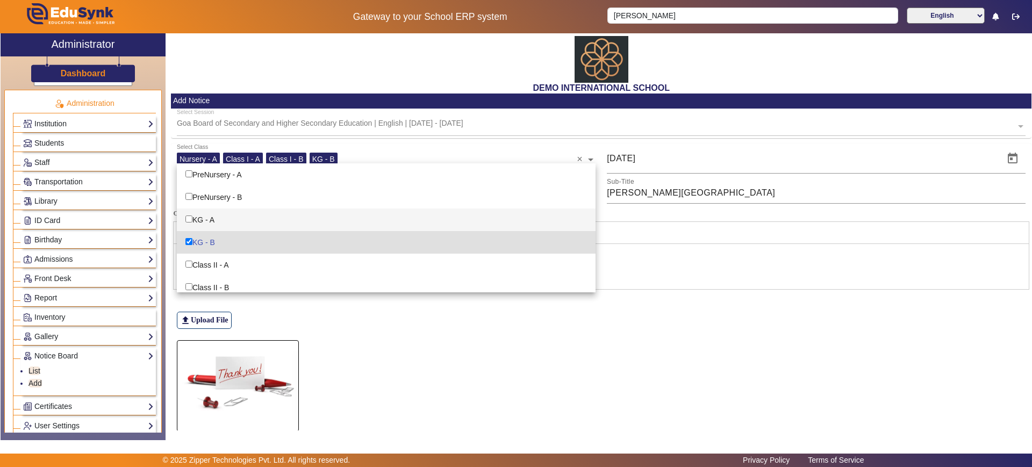
click at [188, 220] on input "Options List" at bounding box center [188, 219] width 7 height 7
checkbox input "true"
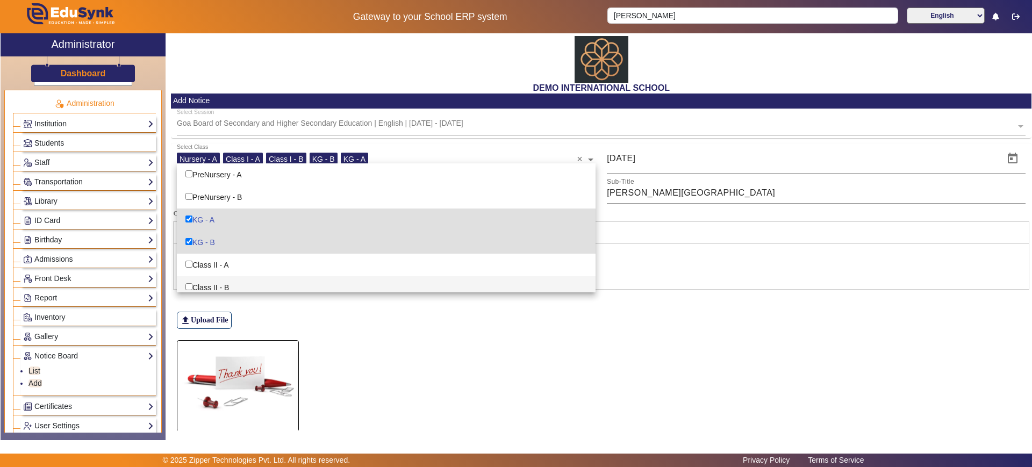
click at [412, 365] on figure at bounding box center [601, 396] width 849 height 112
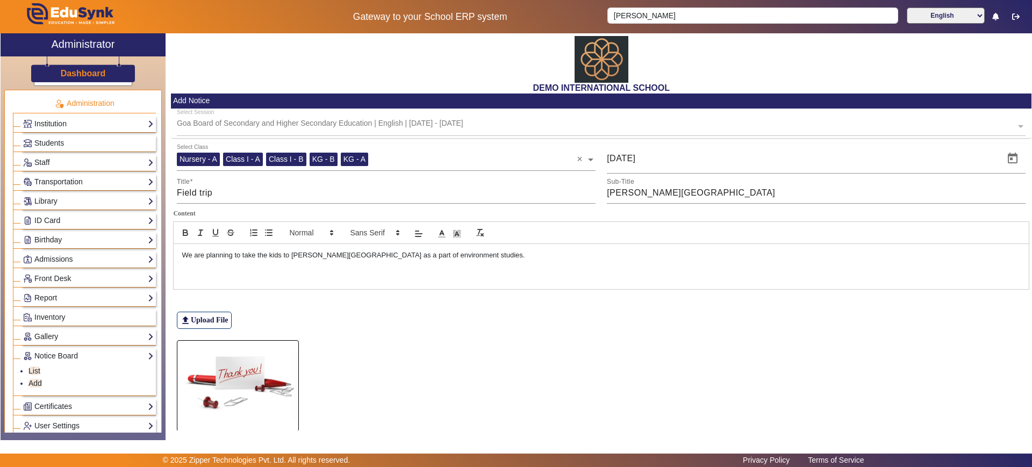
scroll to position [54, 0]
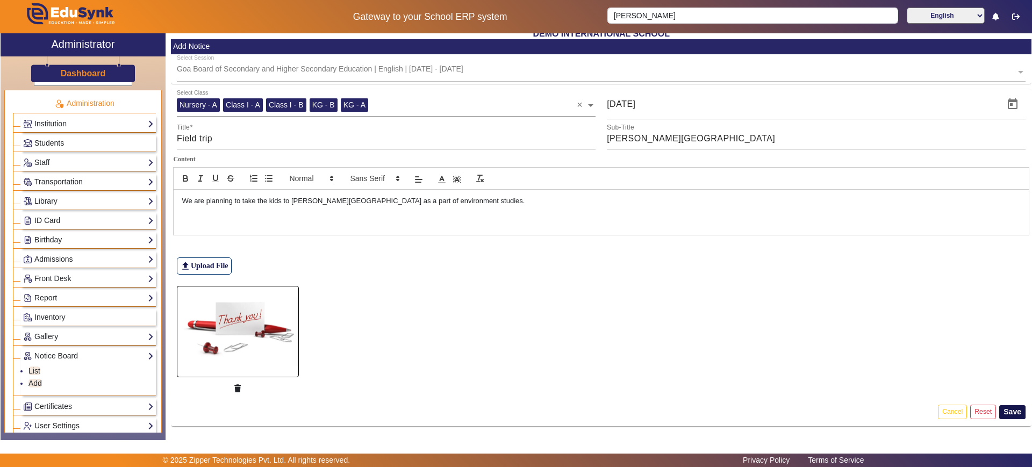
click at [1018, 409] on button "Save" at bounding box center [1012, 412] width 26 height 14
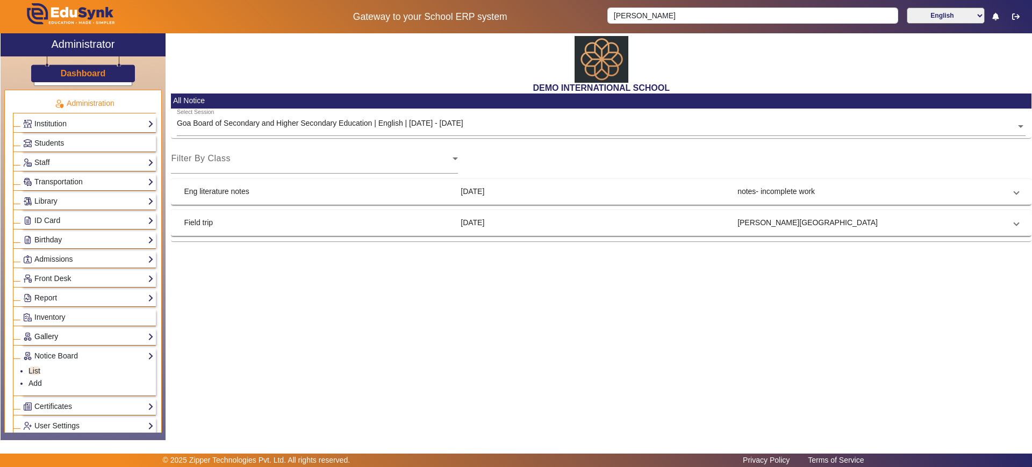
click at [77, 333] on link "Gallery" at bounding box center [88, 337] width 131 height 12
click at [34, 361] on link "Add" at bounding box center [34, 364] width 13 height 9
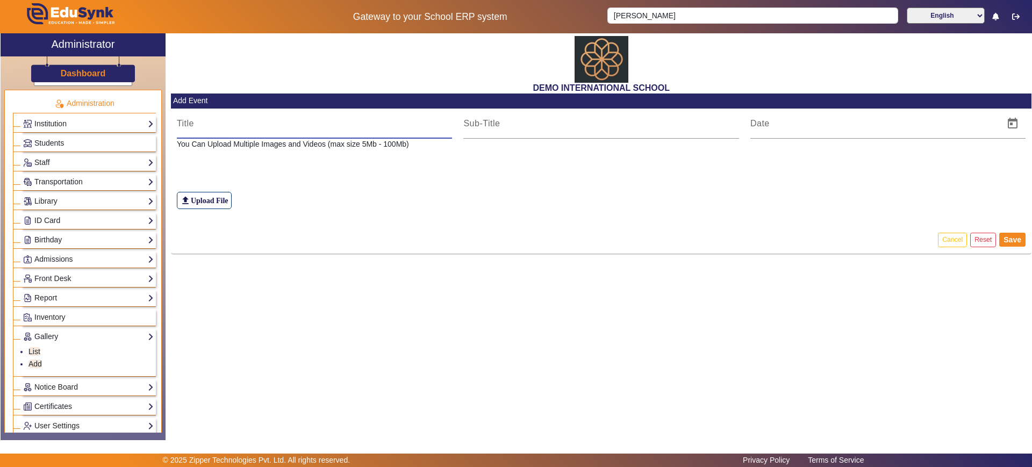
click at [362, 127] on input at bounding box center [315, 123] width 276 height 13
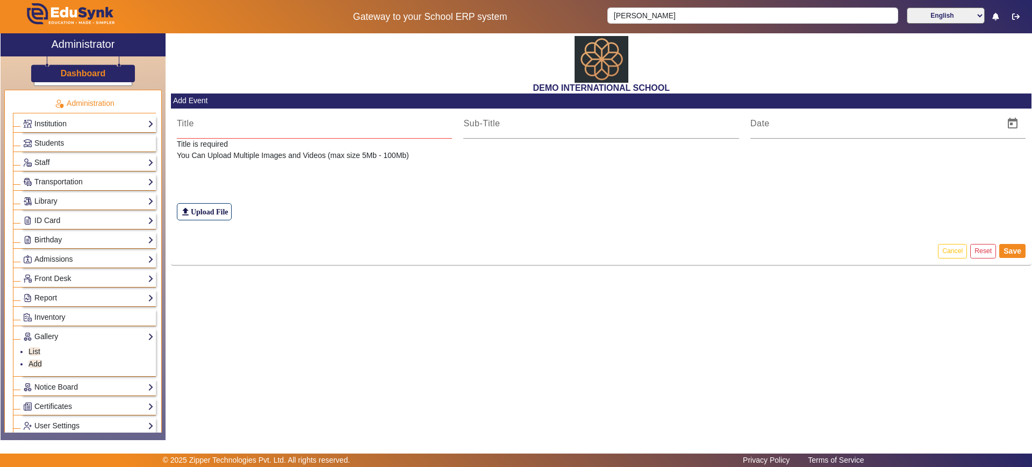
click at [394, 206] on div "file_upload Upload File" at bounding box center [601, 191] width 849 height 60
click at [240, 127] on input at bounding box center [315, 123] width 276 height 13
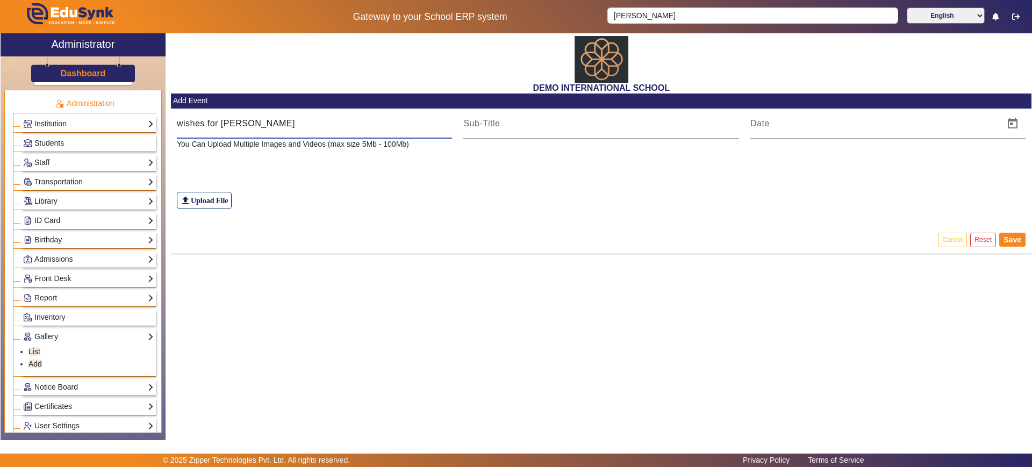
type input "wishes for ganesha chaturthi"
type input "Happy ganesh chaturthi"
click at [1014, 124] on span "Open calendar" at bounding box center [1013, 124] width 26 height 26
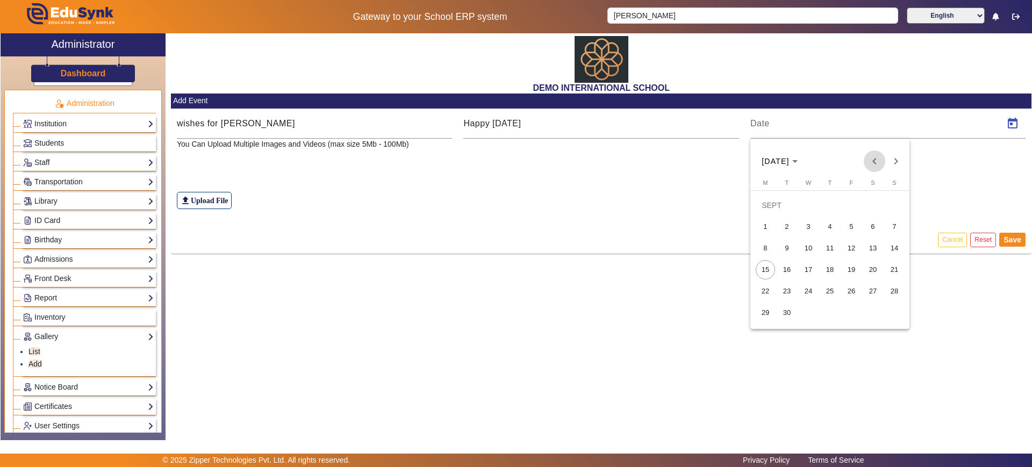
click at [874, 161] on span "Previous month" at bounding box center [875, 162] width 22 height 22
click at [852, 292] on span "29" at bounding box center [851, 291] width 19 height 19
type input "29/08/2025"
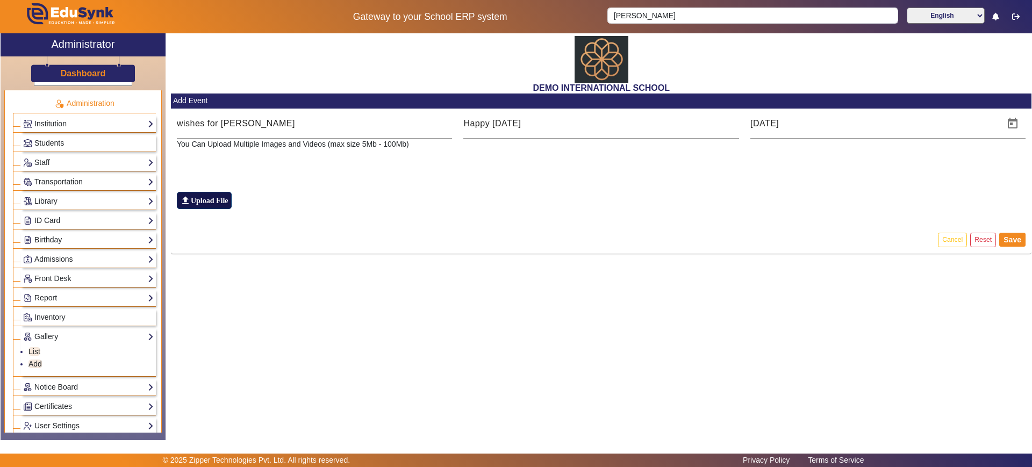
click at [198, 197] on label "file_upload Upload File" at bounding box center [204, 200] width 55 height 17
click at [0, 0] on input "file_upload Upload File" at bounding box center [0, 0] width 0 height 0
click at [227, 194] on label "file_upload Upload File" at bounding box center [204, 200] width 55 height 17
click at [0, 0] on input "file_upload Upload File" at bounding box center [0, 0] width 0 height 0
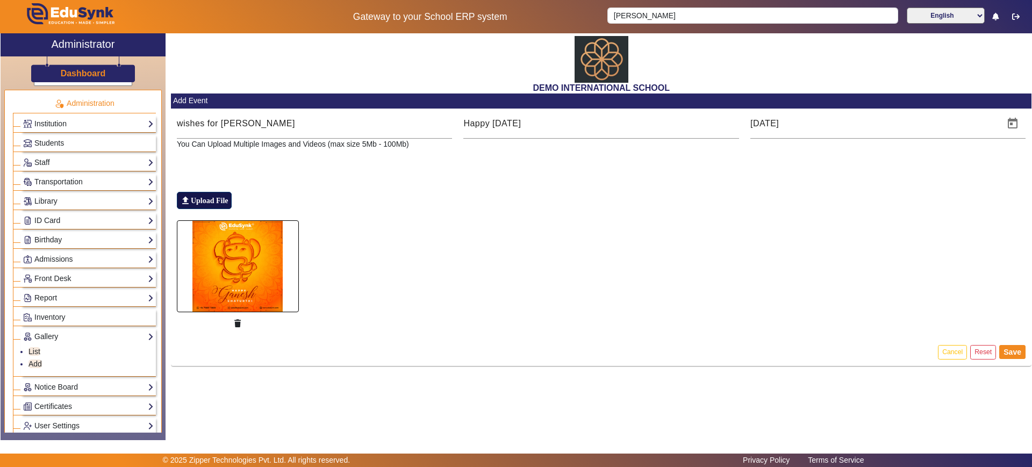
click at [204, 199] on label "file_upload Upload File" at bounding box center [204, 200] width 55 height 17
click at [0, 0] on input "file_upload Upload File" at bounding box center [0, 0] width 0 height 0
click at [1016, 347] on button "Save" at bounding box center [1012, 352] width 26 height 14
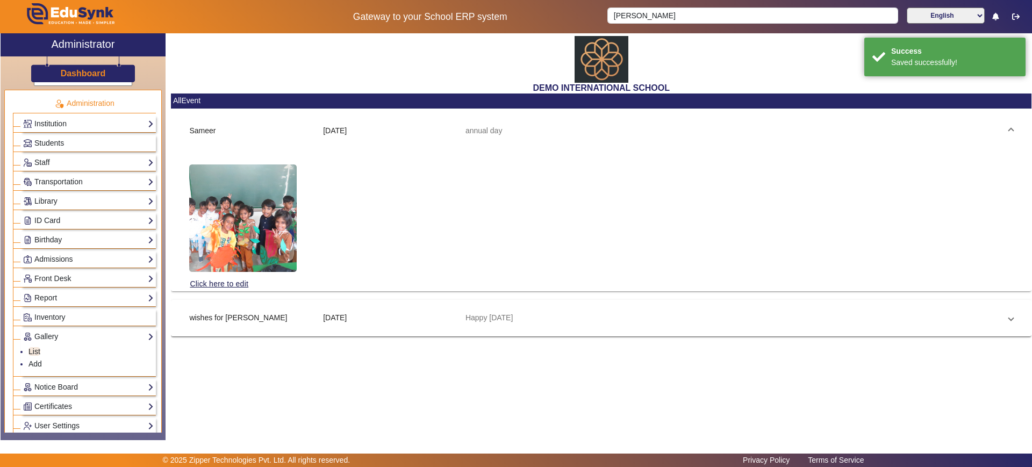
click at [247, 310] on mat-expansion-panel-header "wishes for ganesha chaturthi 29 Aug 2025 Happy ganesh chaturthi" at bounding box center [601, 318] width 850 height 26
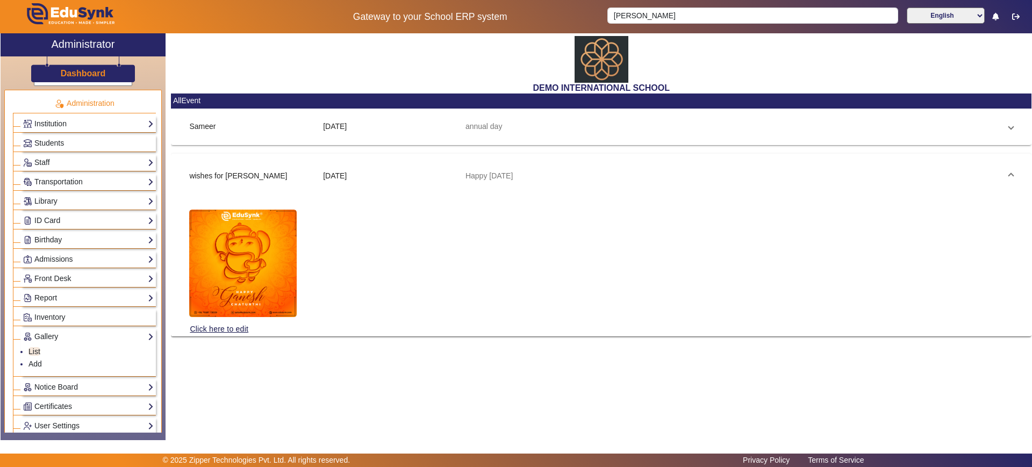
click at [249, 402] on div "DEMO INTERNATIONAL SCHOOL AllEvent Sameer 6 Dec 2024 annual day Click here to e…" at bounding box center [599, 231] width 866 height 396
click at [1008, 173] on span "wishes for ganesha chaturthi 29 Aug 2025 Happy ganesh chaturthi" at bounding box center [599, 175] width 820 height 11
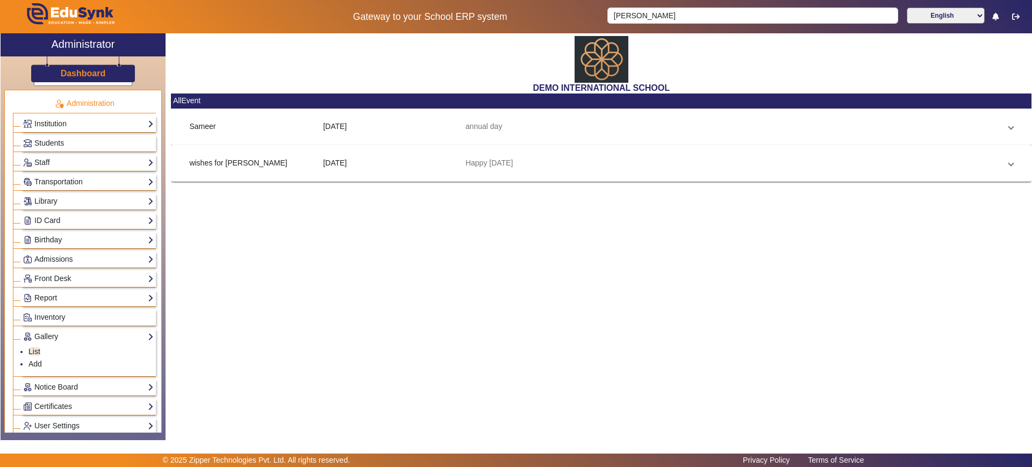
click at [720, 161] on mat-panel-description "Happy ganesh chaturthi" at bounding box center [732, 162] width 535 height 11
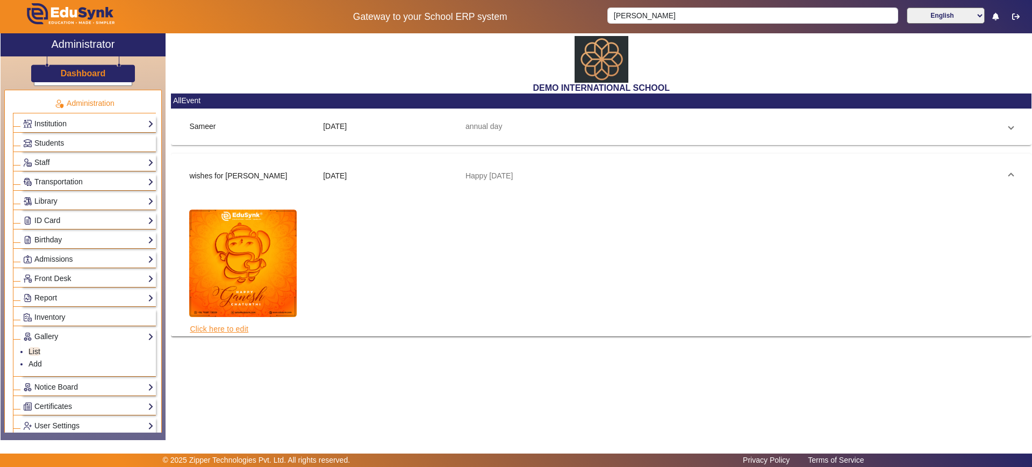
click at [214, 329] on link "Click here to edit" at bounding box center [219, 329] width 60 height 12
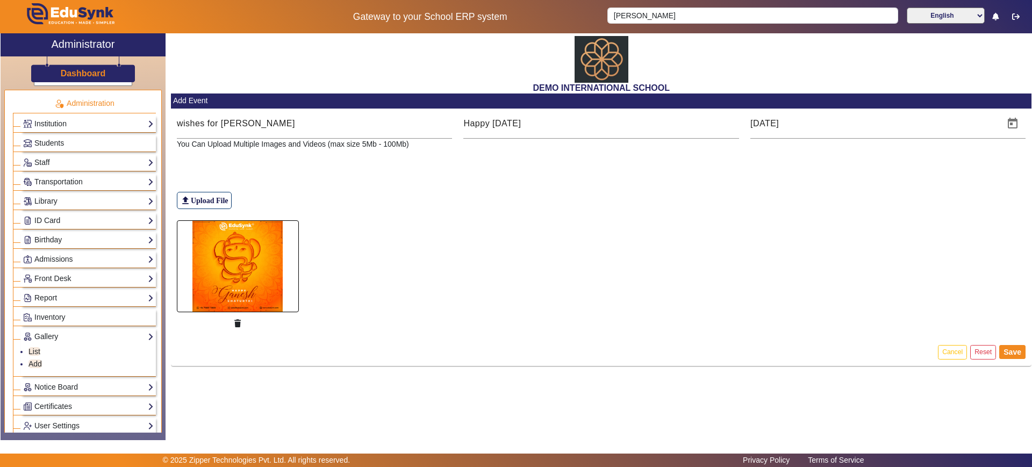
click at [540, 214] on div "You Can Upload Multiple Images and Videos (max size 5Mb - 100Mb) file_upload Up…" at bounding box center [601, 236] width 861 height 195
click at [422, 401] on div "DEMO INTERNATIONAL SCHOOL Add Event wishes for ganesha chaturthi Happy ganesh c…" at bounding box center [599, 231] width 866 height 396
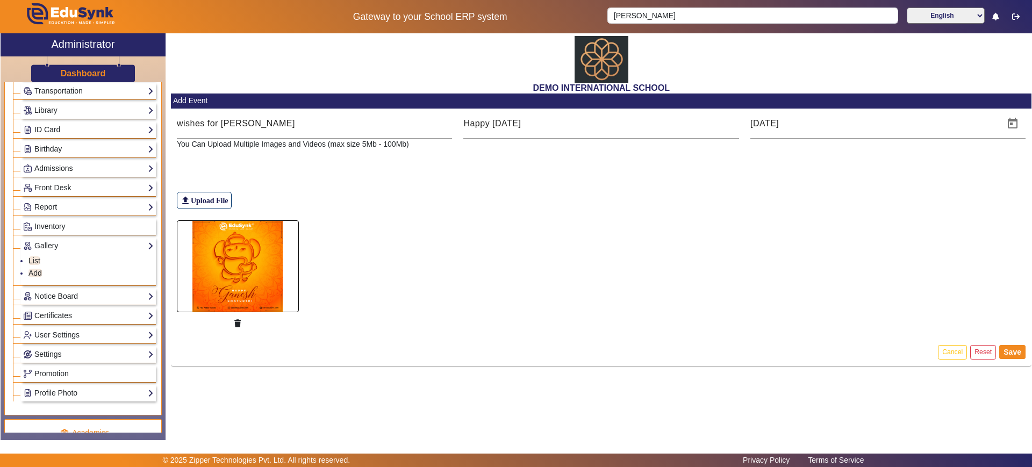
scroll to position [137, 0]
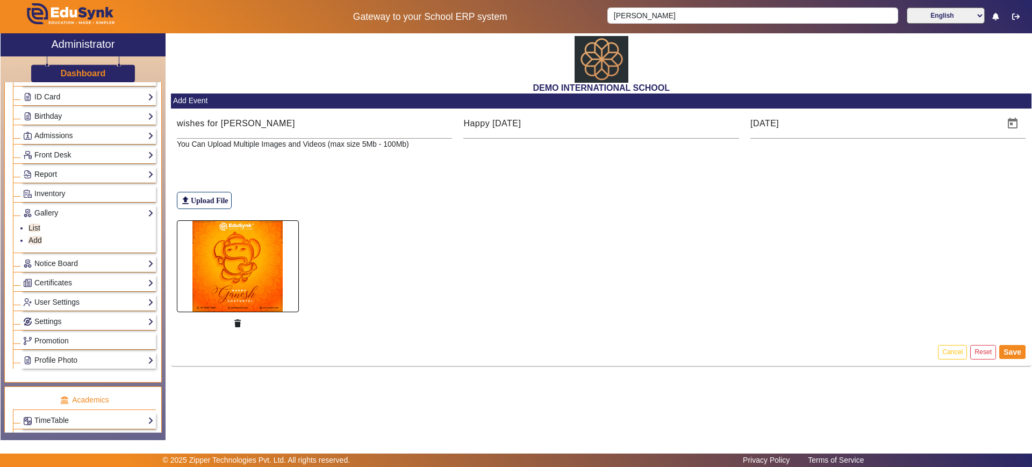
click at [88, 174] on link "Report" at bounding box center [88, 174] width 131 height 12
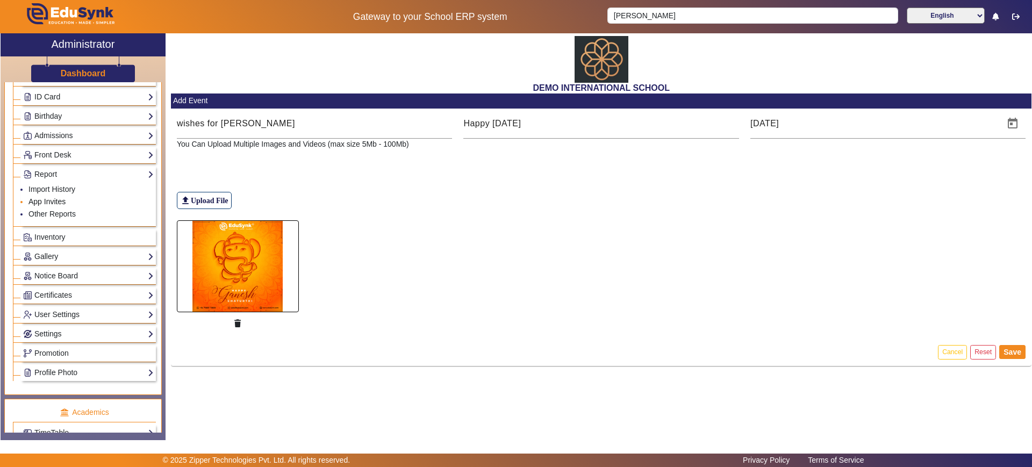
click at [59, 200] on link "App Invites" at bounding box center [46, 201] width 37 height 9
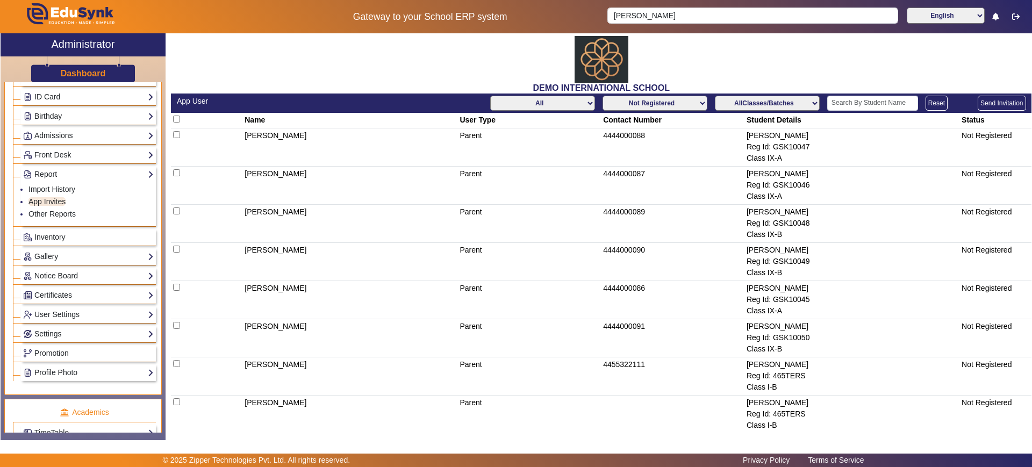
click at [539, 99] on select "All Teacher Parent Driver Support Staff" at bounding box center [542, 103] width 105 height 15
select select "Parent"
click at [490, 96] on select "All Teacher Parent Driver Support Staff" at bounding box center [542, 103] width 105 height 15
click at [177, 173] on input "checkbox" at bounding box center [176, 172] width 7 height 7
checkbox input "true"
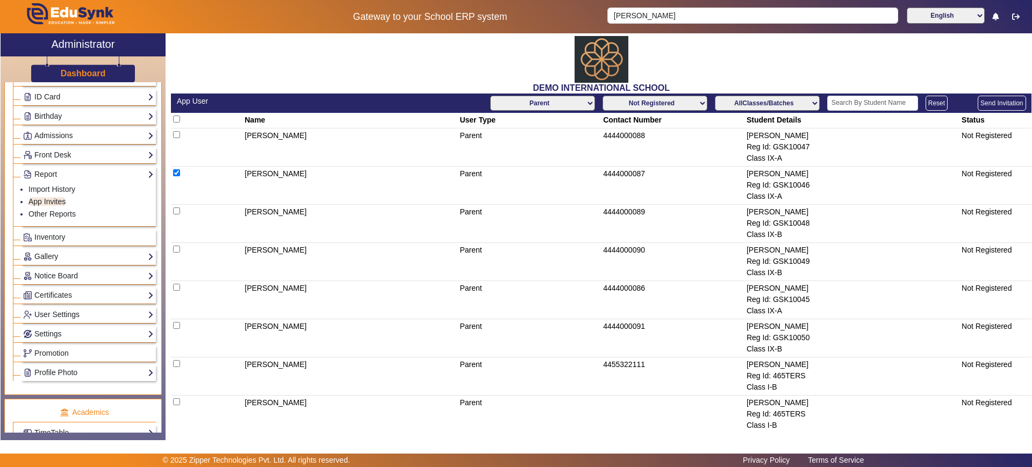
click at [987, 105] on button "Send Invitation" at bounding box center [1002, 103] width 48 height 15
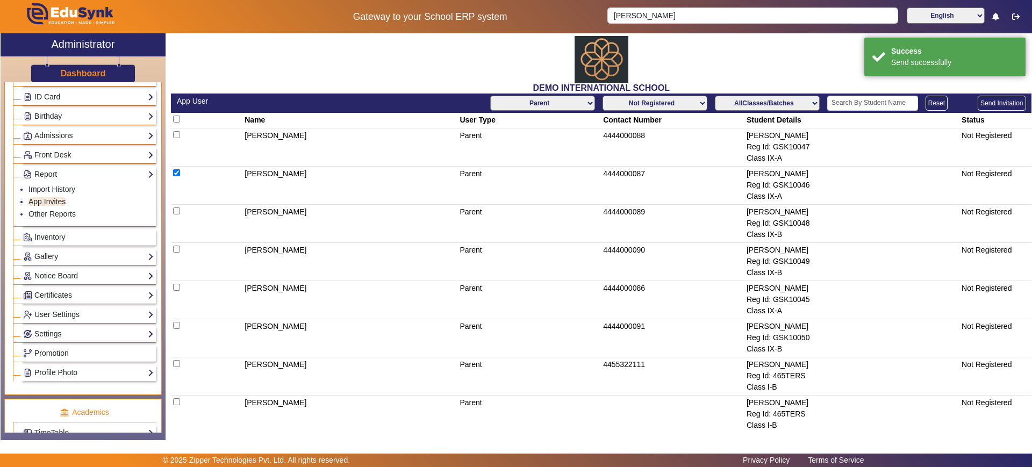
select select "All"
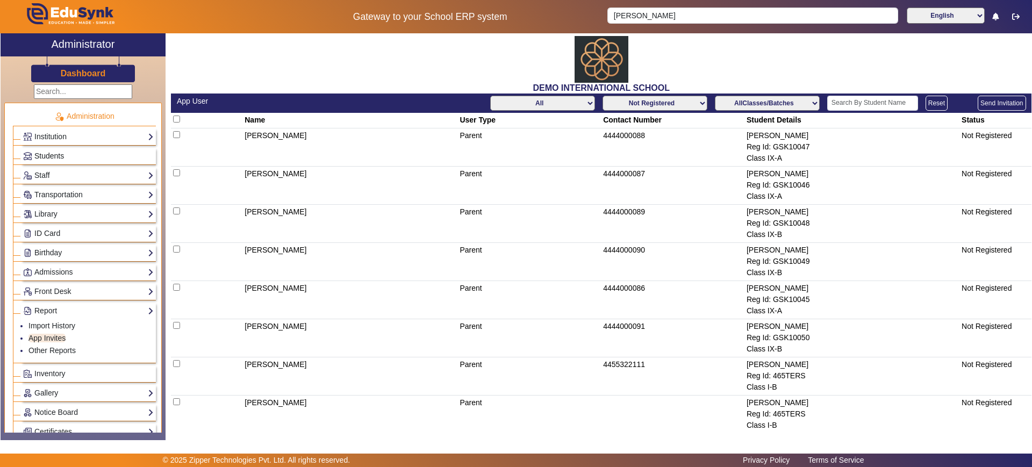
click at [45, 155] on span "Students" at bounding box center [49, 156] width 30 height 9
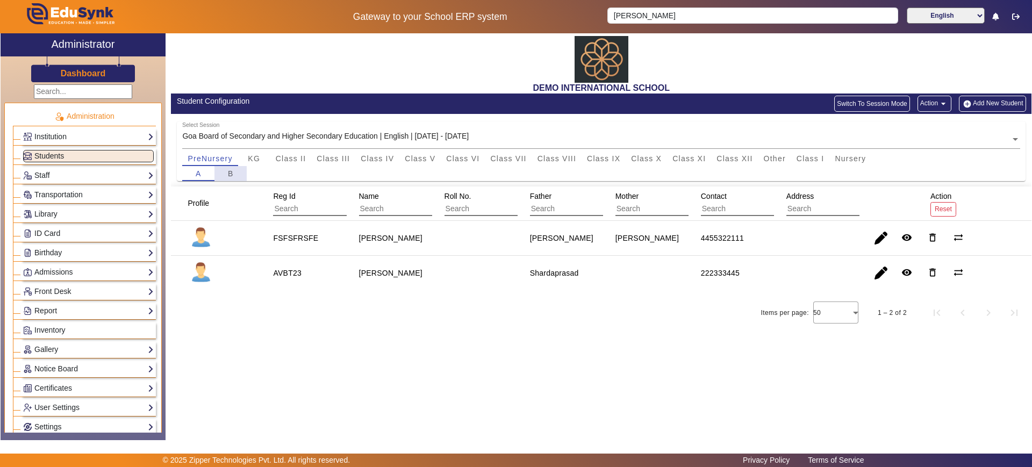
click at [232, 172] on span "B" at bounding box center [231, 174] width 6 height 8
click at [203, 159] on span "PreNursery" at bounding box center [210, 159] width 45 height 8
click at [981, 109] on button "Add New Student" at bounding box center [992, 104] width 67 height 16
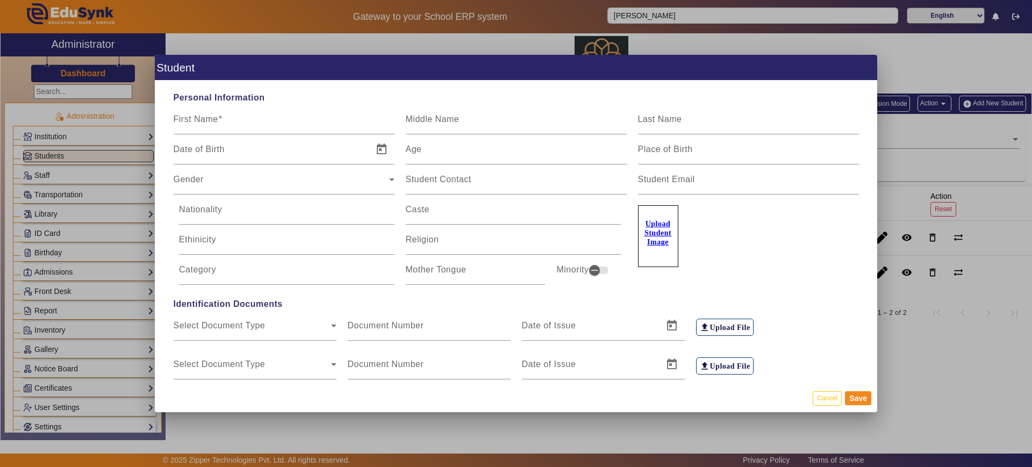
type input "00007"
type input "Avyukt"
type input "Singh"
click at [378, 153] on span "Open calendar" at bounding box center [382, 150] width 26 height 26
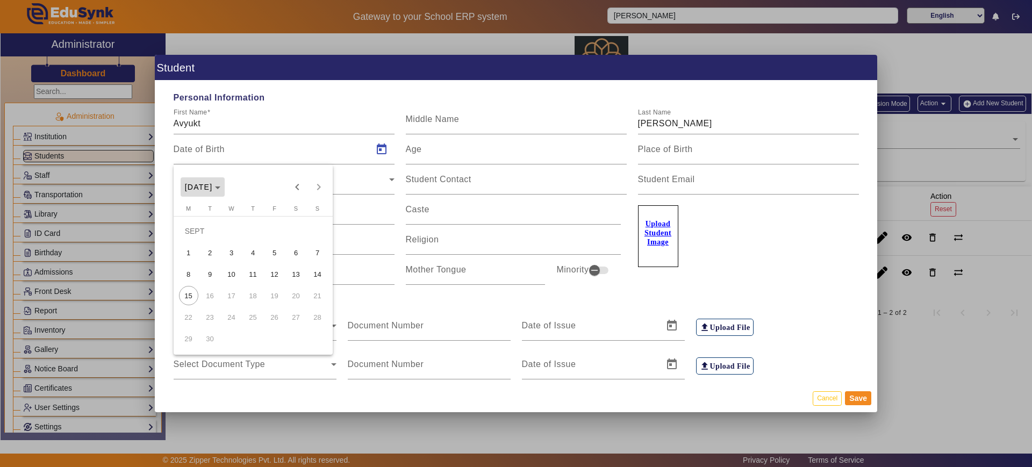
click at [220, 189] on icon "Choose month and year" at bounding box center [217, 188] width 5 height 3
click at [186, 307] on span "2018" at bounding box center [197, 306] width 34 height 19
click at [261, 286] on span "NOV" at bounding box center [272, 284] width 34 height 19
click at [299, 225] on span "3" at bounding box center [295, 230] width 19 height 19
type input "03/11/2018"
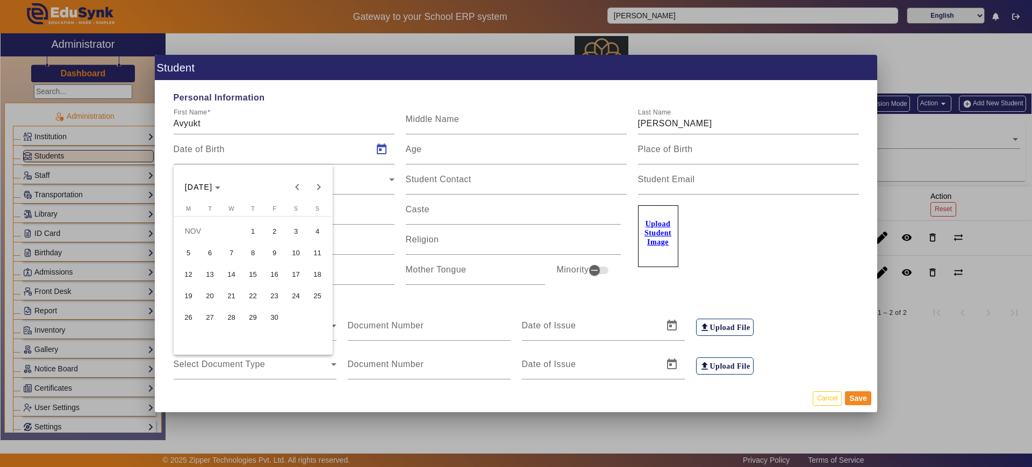
type input "6 Yrs, 10 Months, 12 Days"
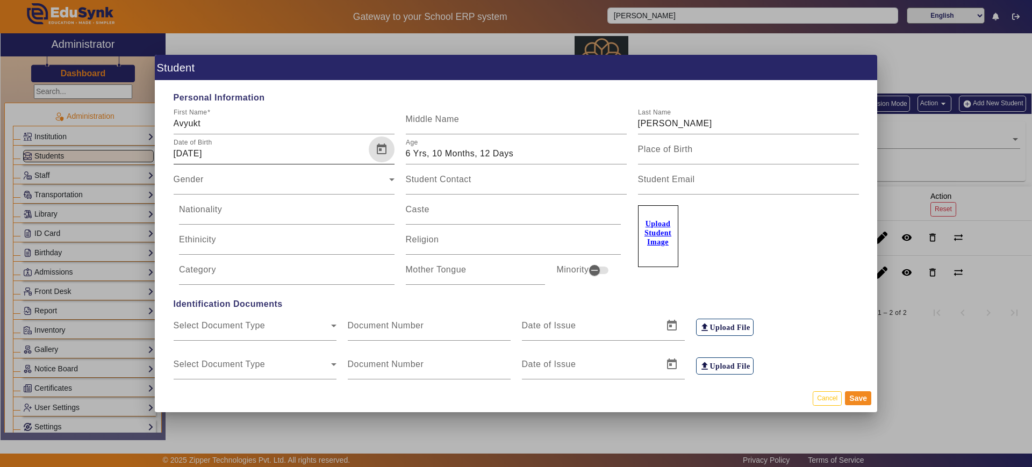
click at [228, 157] on input "03/11/2018" at bounding box center [270, 153] width 193 height 13
click at [376, 154] on span "Open calendar" at bounding box center [382, 150] width 26 height 26
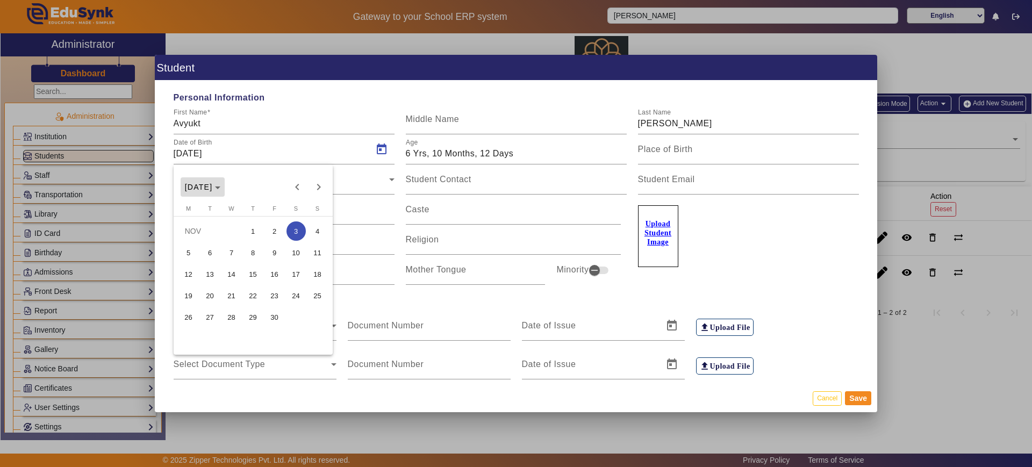
click at [213, 190] on span "NOV 2018" at bounding box center [199, 187] width 28 height 9
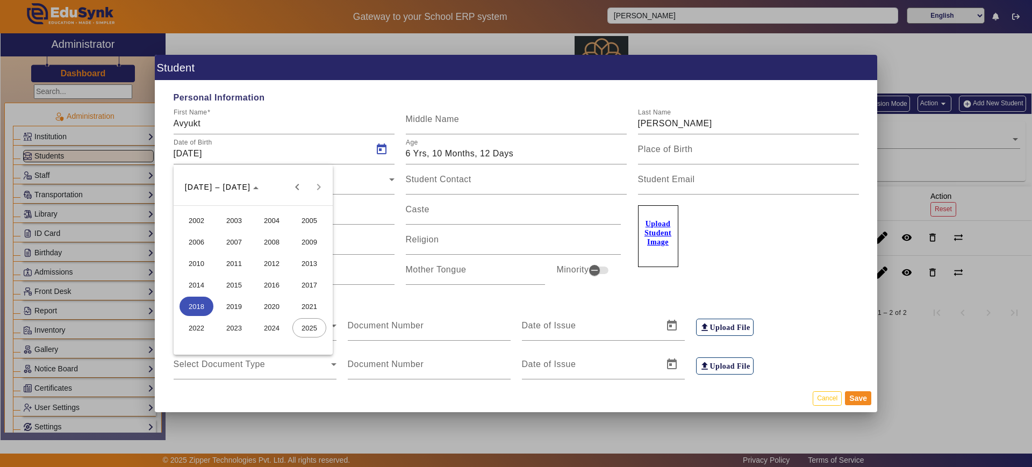
click at [232, 327] on span "2023" at bounding box center [234, 327] width 34 height 19
click at [263, 285] on span "NOV" at bounding box center [272, 284] width 34 height 19
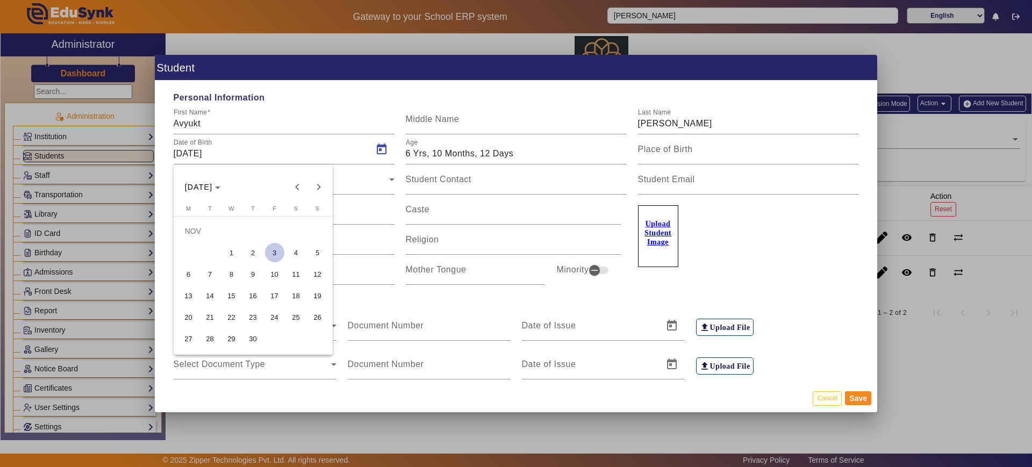
click at [275, 250] on span "3" at bounding box center [274, 252] width 19 height 19
type input "03/11/2023"
type input "1 Yrs, 10 Months, 12 Days"
click at [228, 170] on div "Gender Gender" at bounding box center [284, 179] width 221 height 30
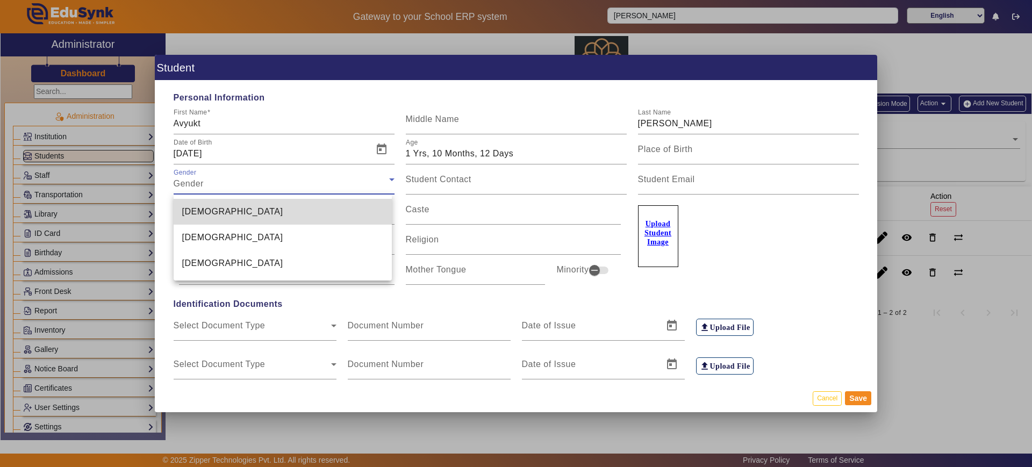
click at [207, 219] on mat-option "Male" at bounding box center [283, 212] width 219 height 26
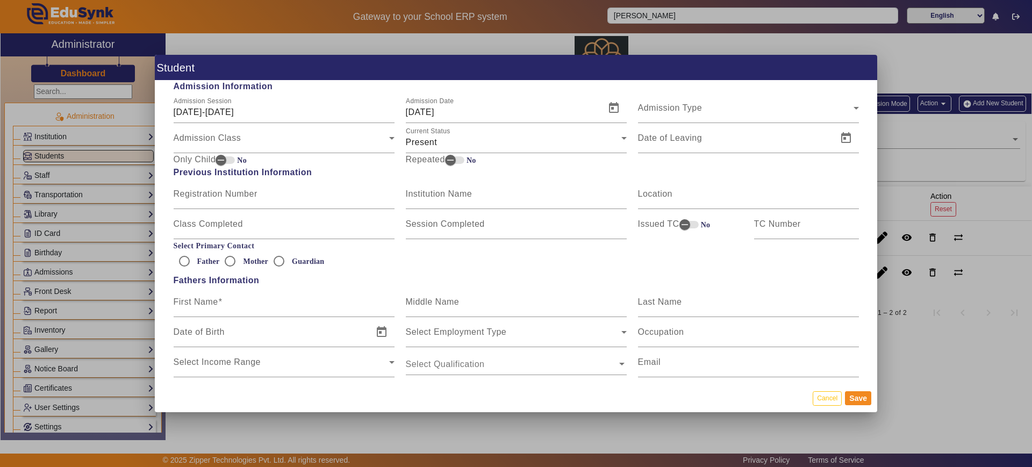
scroll to position [534, 0]
click at [249, 298] on input "First Name" at bounding box center [284, 304] width 221 height 13
click at [244, 299] on input "Pratikk" at bounding box center [284, 304] width 221 height 13
type input "Pratik"
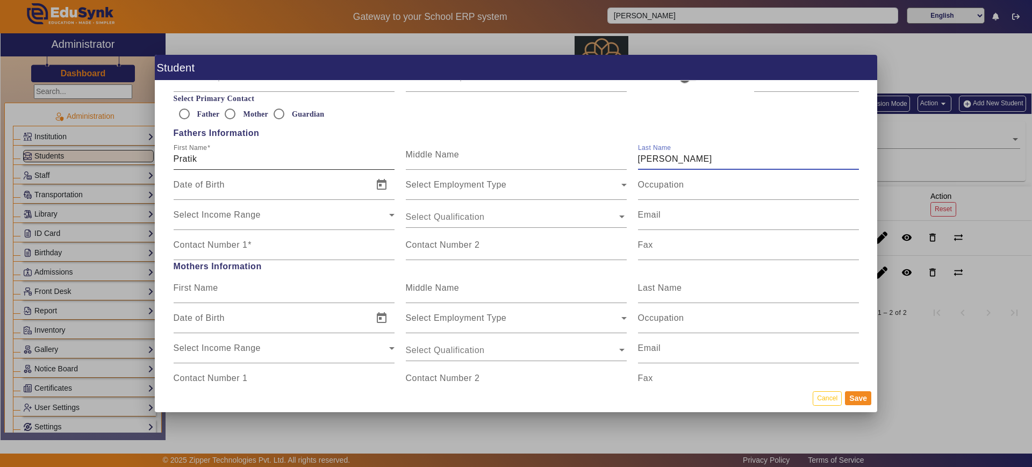
scroll to position [680, 0]
type input "Singh"
click at [243, 252] on input "Contact Number 1" at bounding box center [284, 247] width 221 height 13
type input "9"
type input "9461721307"
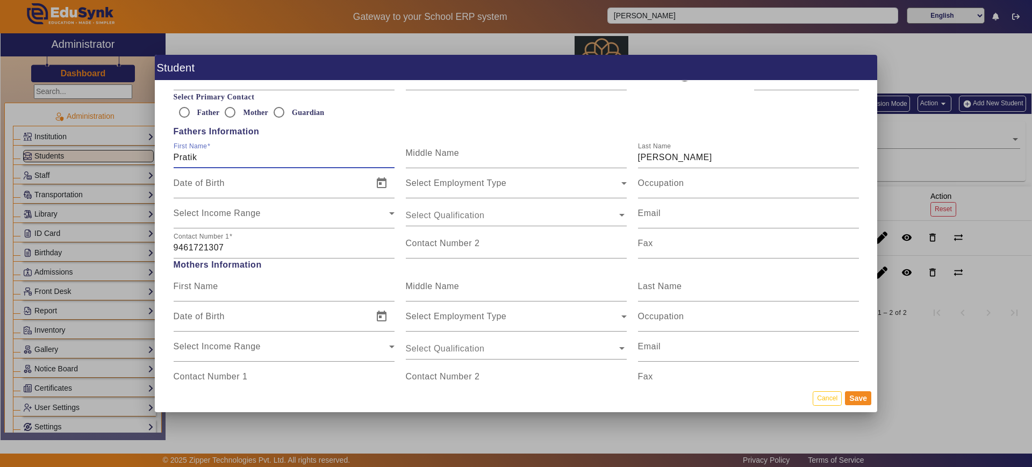
click at [261, 156] on input "Pratik" at bounding box center [284, 157] width 221 height 13
type input "Pradeep"
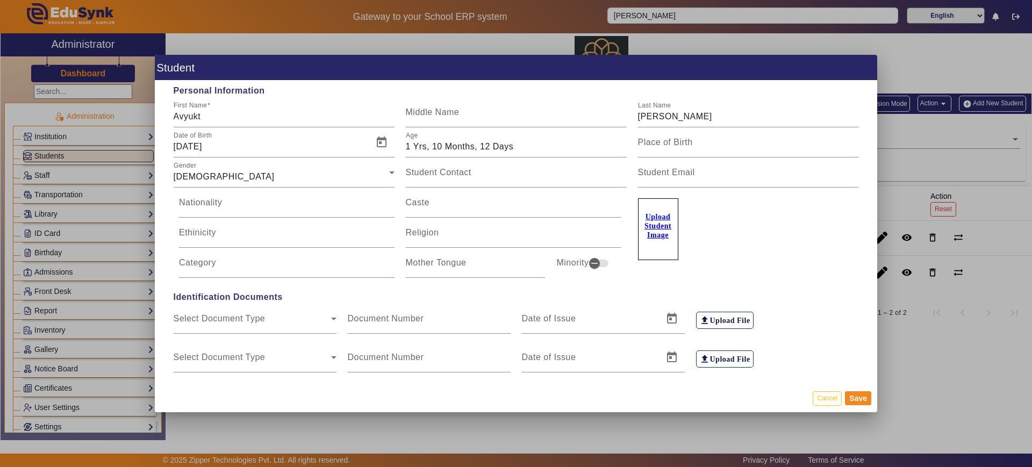
scroll to position [0, 0]
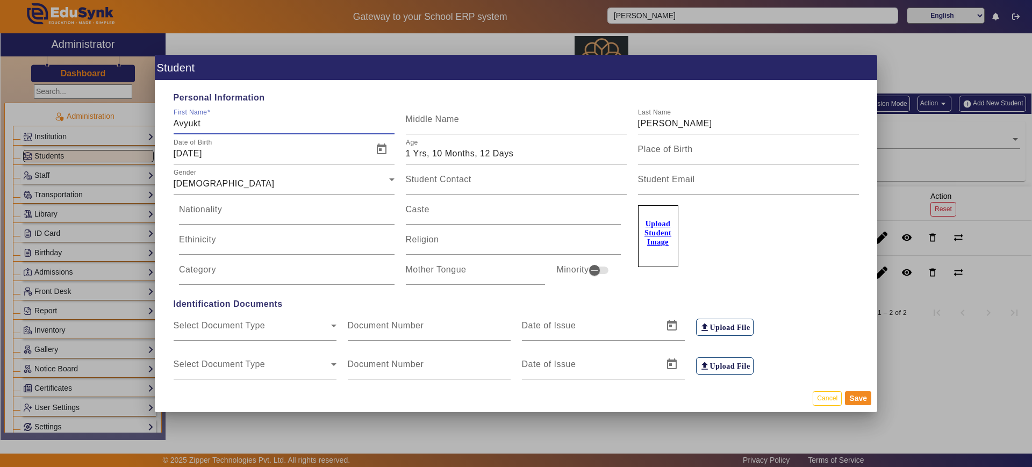
click at [250, 128] on input "Avyukt" at bounding box center [284, 123] width 221 height 13
type input "A"
type input "Richa"
click at [268, 147] on input "03/11/2023" at bounding box center [270, 153] width 193 height 13
click at [381, 145] on span "Open calendar" at bounding box center [382, 150] width 26 height 26
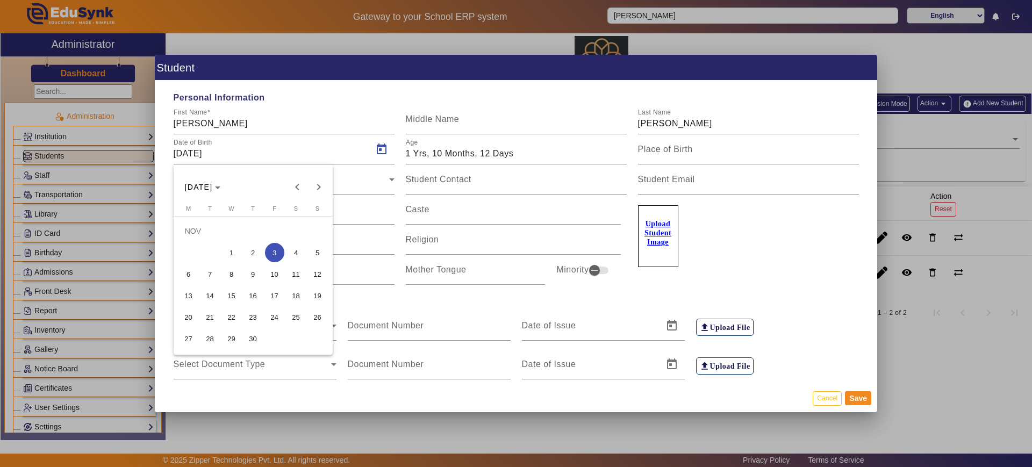
click at [297, 152] on div at bounding box center [516, 233] width 1032 height 467
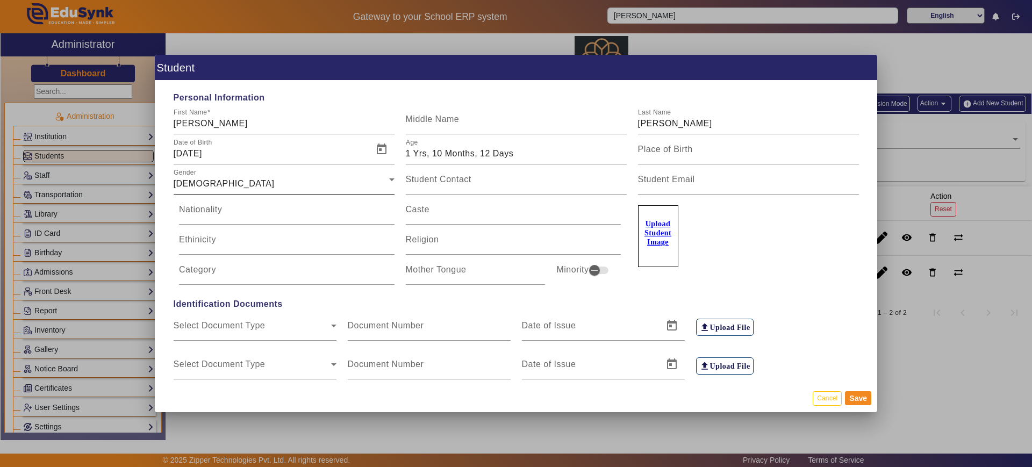
click at [253, 175] on div "Gender Male" at bounding box center [284, 179] width 221 height 30
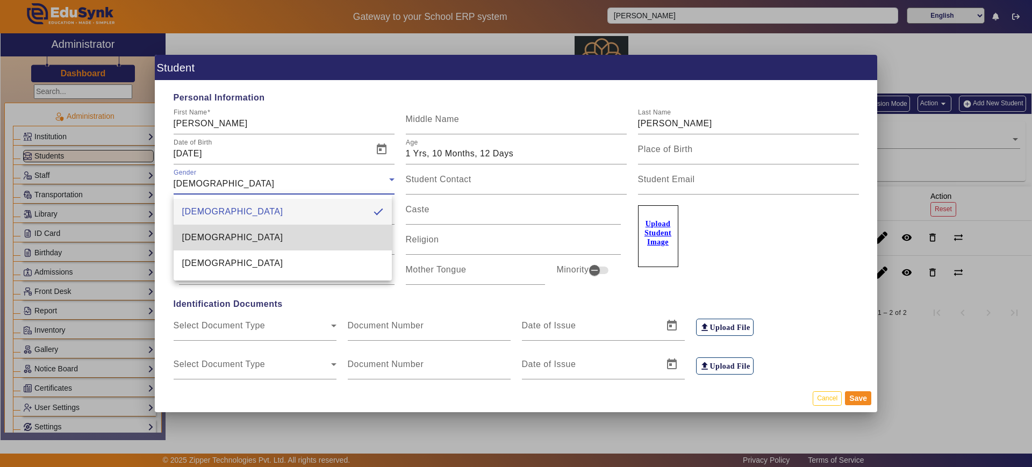
click at [212, 237] on mat-option "Female" at bounding box center [283, 238] width 219 height 26
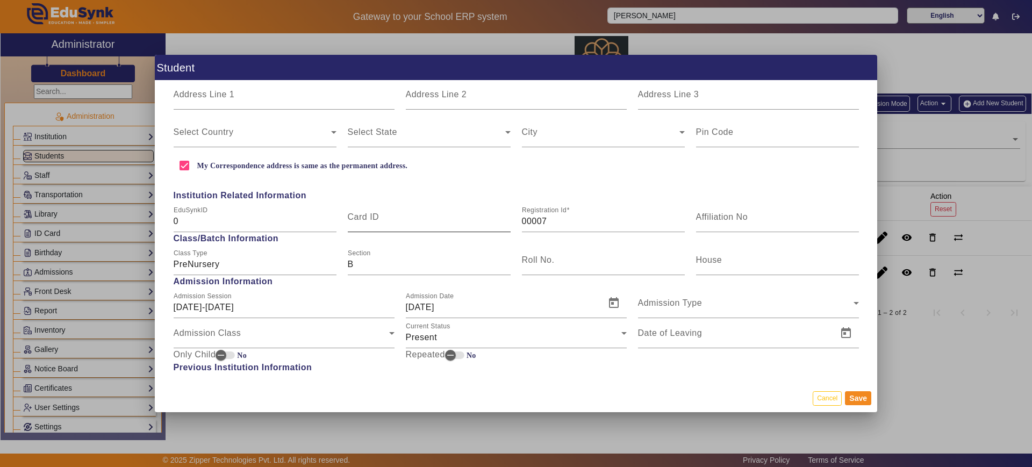
scroll to position [338, 0]
click at [560, 219] on input "00007" at bounding box center [603, 219] width 163 height 13
type input "R"
type input "I"
click at [542, 217] on input "SMPS307" at bounding box center [603, 219] width 163 height 13
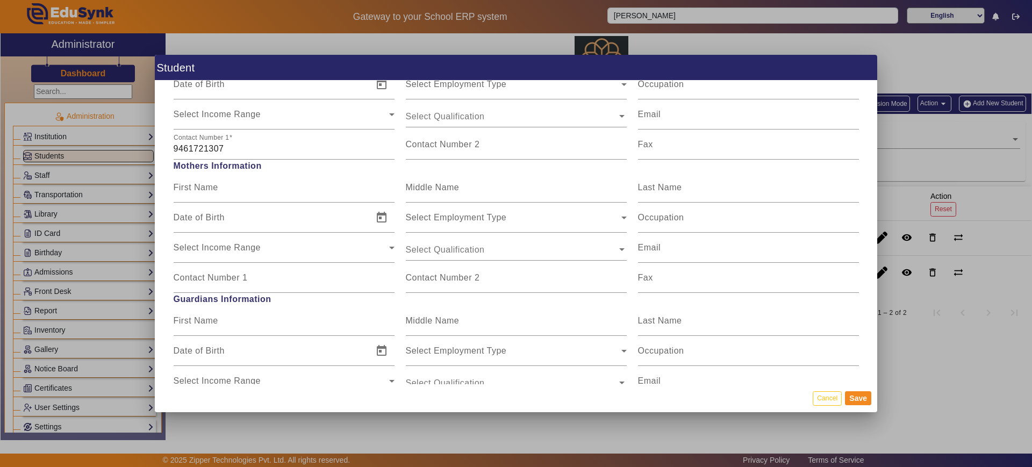
scroll to position [797, 0]
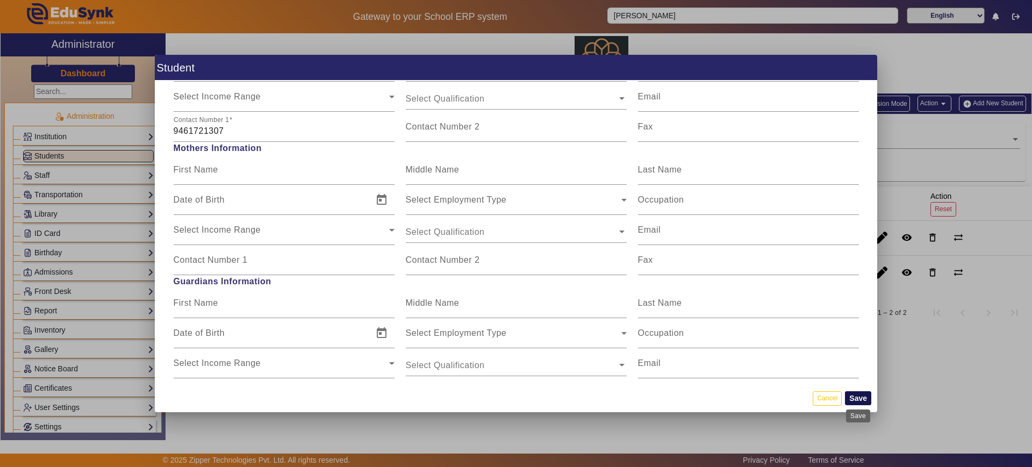
type input "ETAH307"
click at [856, 402] on button "Save" at bounding box center [858, 398] width 26 height 14
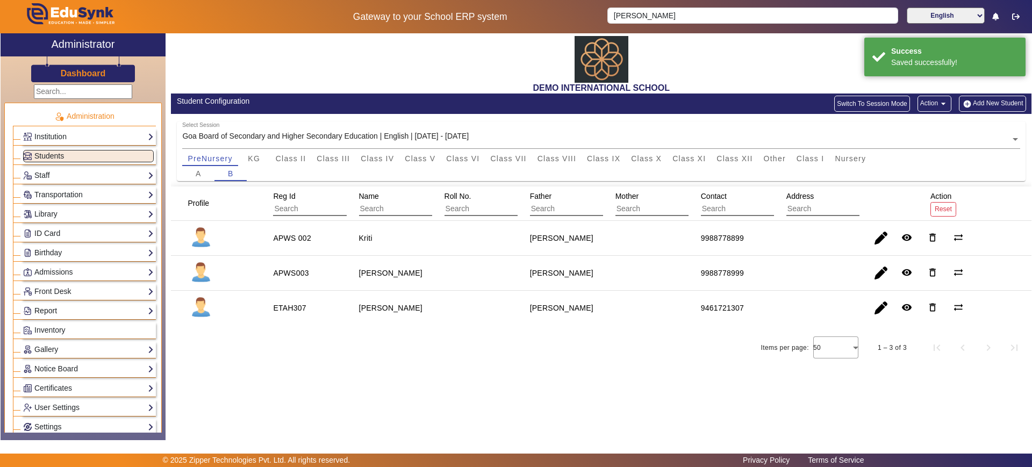
click at [91, 310] on link "Report" at bounding box center [88, 311] width 131 height 12
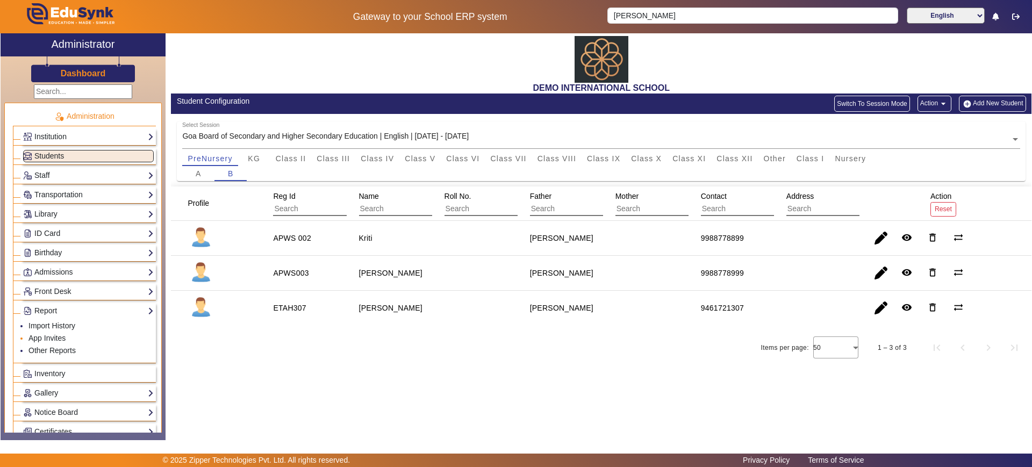
click at [54, 333] on li "App Invites" at bounding box center [90, 339] width 125 height 12
click at [56, 312] on link "Report" at bounding box center [88, 311] width 131 height 12
click at [53, 337] on link "App Invites" at bounding box center [46, 338] width 37 height 9
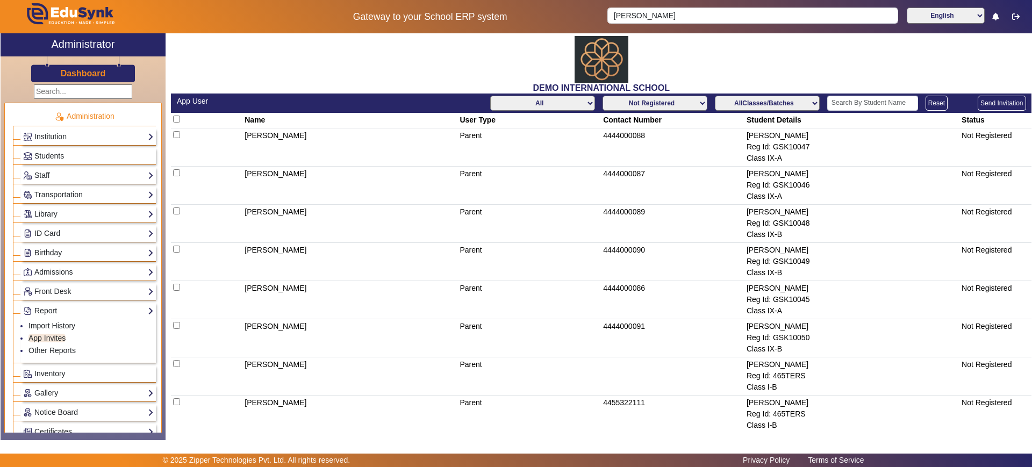
click at [557, 105] on select "All Teacher Parent Driver Support Staff" at bounding box center [542, 103] width 105 height 15
select select "Parent"
click at [490, 96] on select "All Teacher Parent Driver Support Staff" at bounding box center [542, 103] width 105 height 15
click at [388, 70] on div "DEMO INTERNATIONAL SCHOOL" at bounding box center [601, 63] width 861 height 60
click at [561, 98] on select "All Teacher Parent Driver Support Staff" at bounding box center [542, 103] width 105 height 15
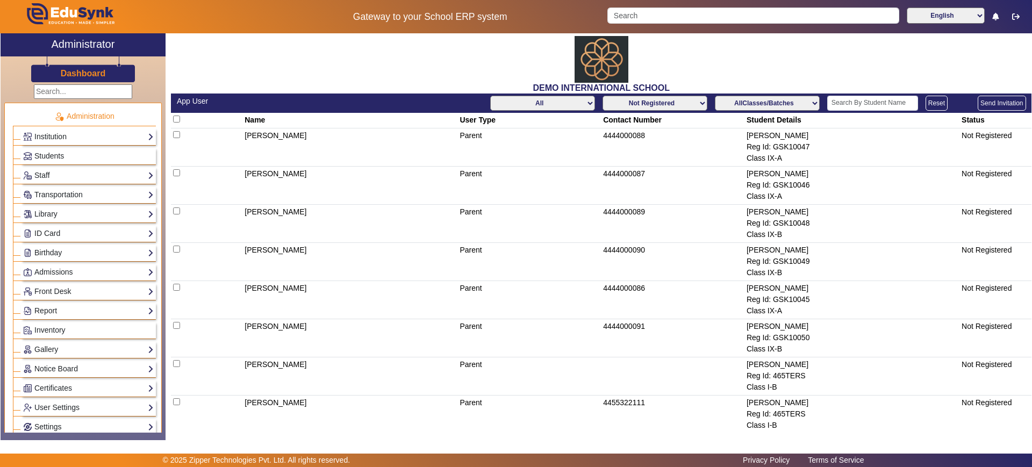
select select "Parent"
click at [490, 96] on select "All Teacher Parent Driver Support Staff" at bounding box center [542, 103] width 105 height 15
click at [676, 104] on select "Not Registered Registered" at bounding box center [655, 103] width 105 height 15
click at [855, 103] on input "text" at bounding box center [872, 103] width 91 height 15
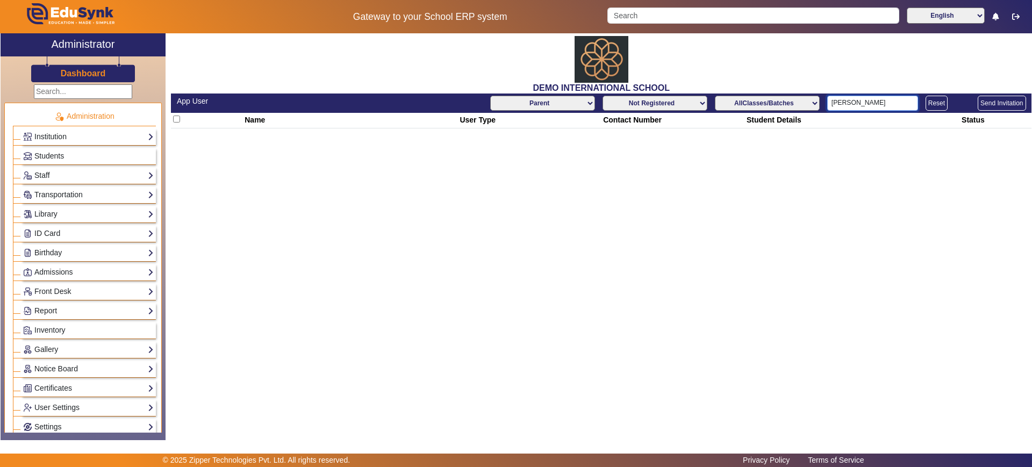
type input "RICHA"
click at [434, 69] on div "DEMO INTERNATIONAL SCHOOL" at bounding box center [601, 63] width 861 height 60
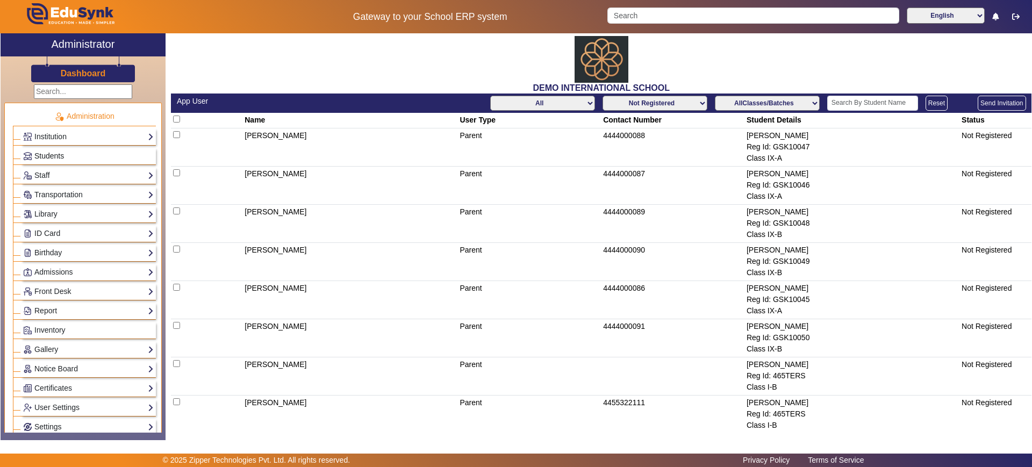
click at [72, 150] on link "Students" at bounding box center [88, 156] width 131 height 12
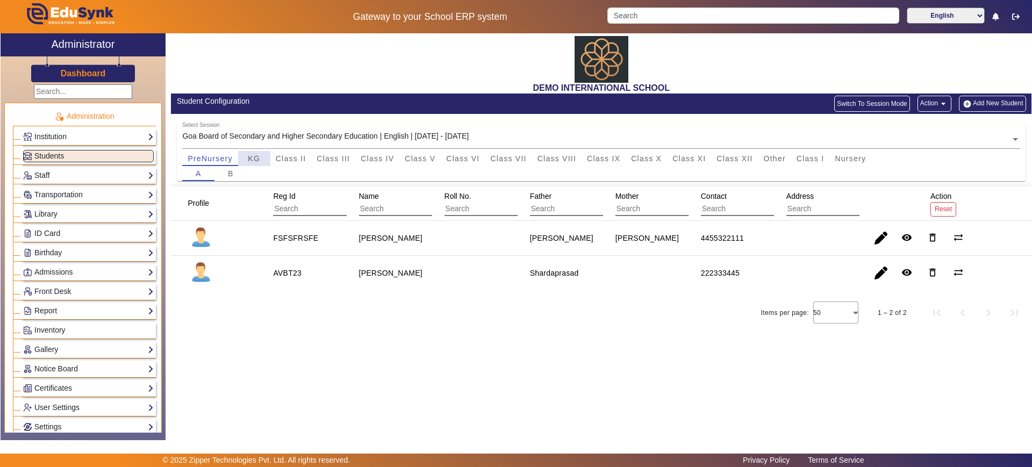
click at [254, 157] on span "KG" at bounding box center [254, 159] width 12 height 8
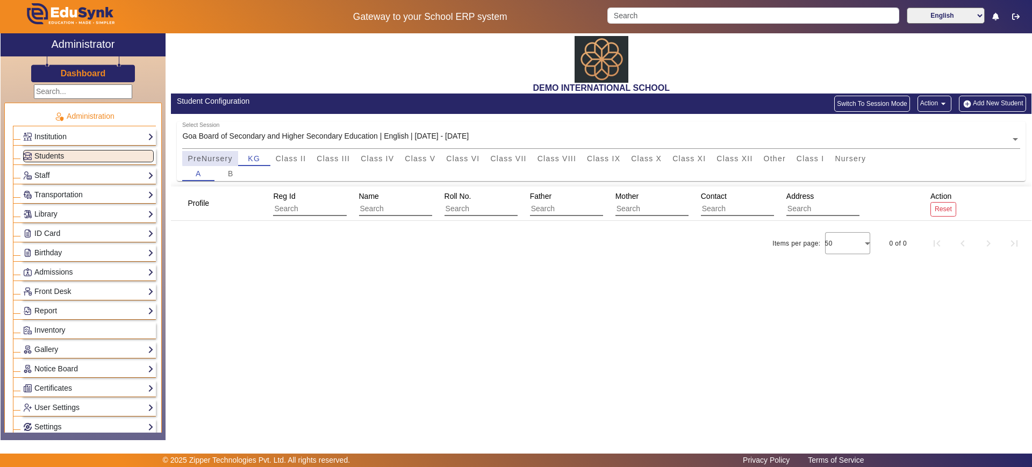
click at [216, 156] on span "PreNursery" at bounding box center [210, 159] width 45 height 8
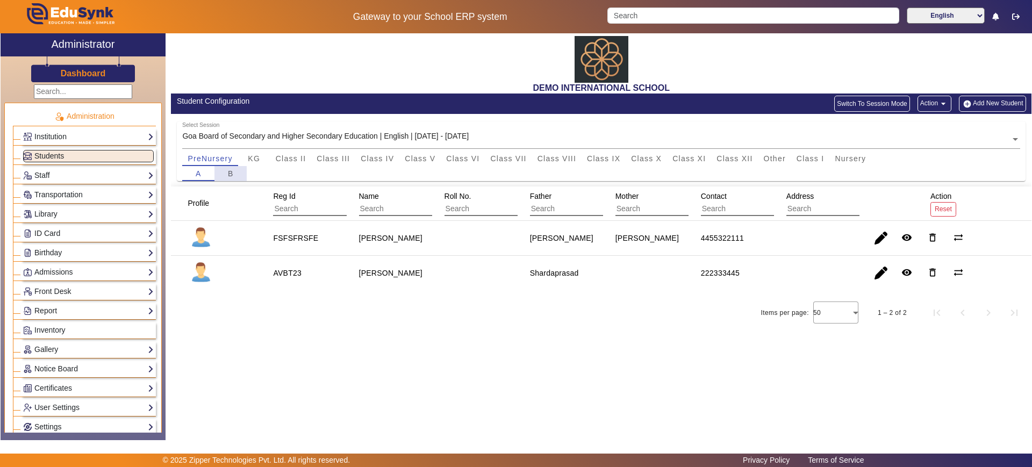
click at [236, 175] on div "B" at bounding box center [230, 173] width 32 height 15
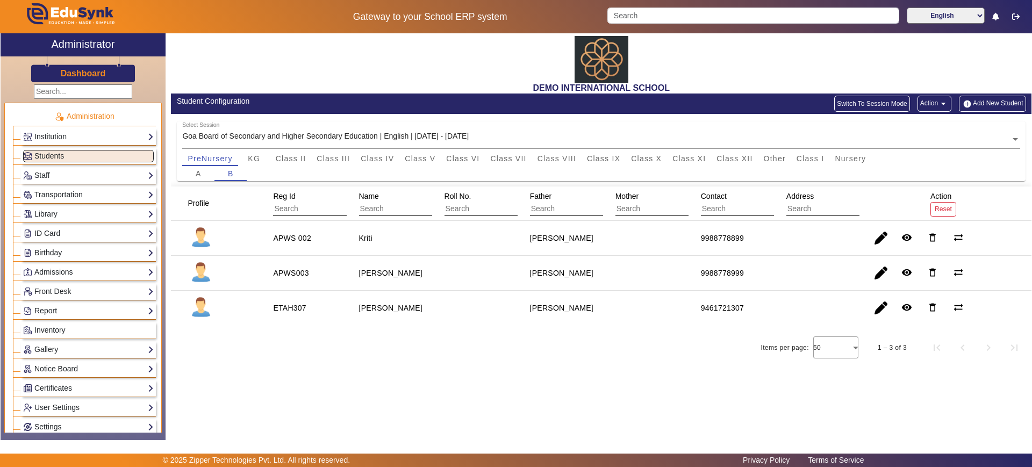
click at [501, 379] on div "DEMO INTERNATIONAL SCHOOL Student Configuration Switch To Session Mode Action a…" at bounding box center [599, 231] width 866 height 396
click at [256, 159] on span "KG" at bounding box center [254, 159] width 12 height 8
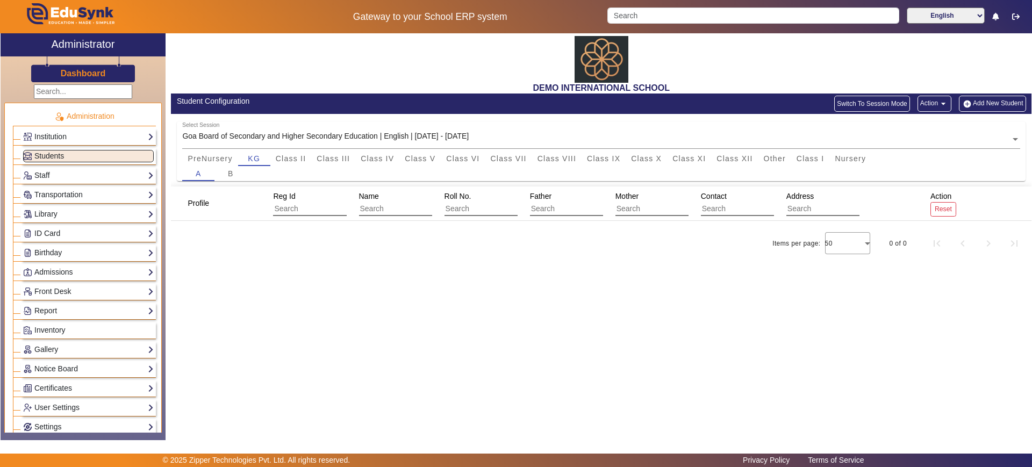
click at [72, 303] on div "Report Import History App Invites Other Reports" at bounding box center [88, 311] width 135 height 17
click at [58, 339] on link "App Invites" at bounding box center [46, 338] width 37 height 9
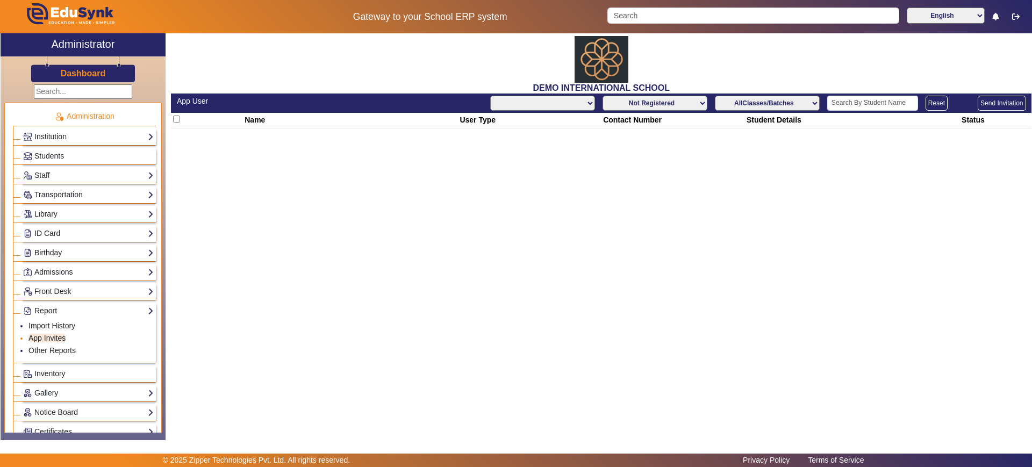
select select "All"
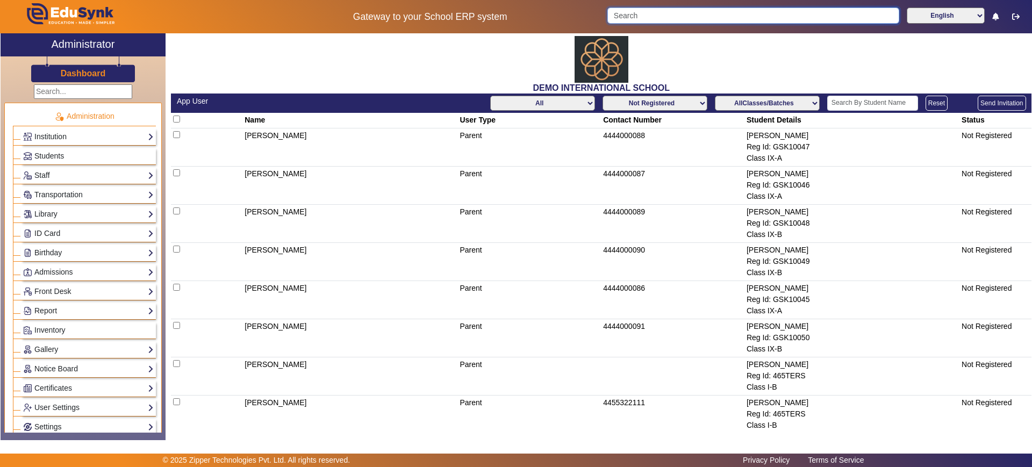
click at [655, 12] on input "Search" at bounding box center [752, 16] width 291 height 16
click at [85, 68] on h3 "Dashboard" at bounding box center [83, 73] width 45 height 10
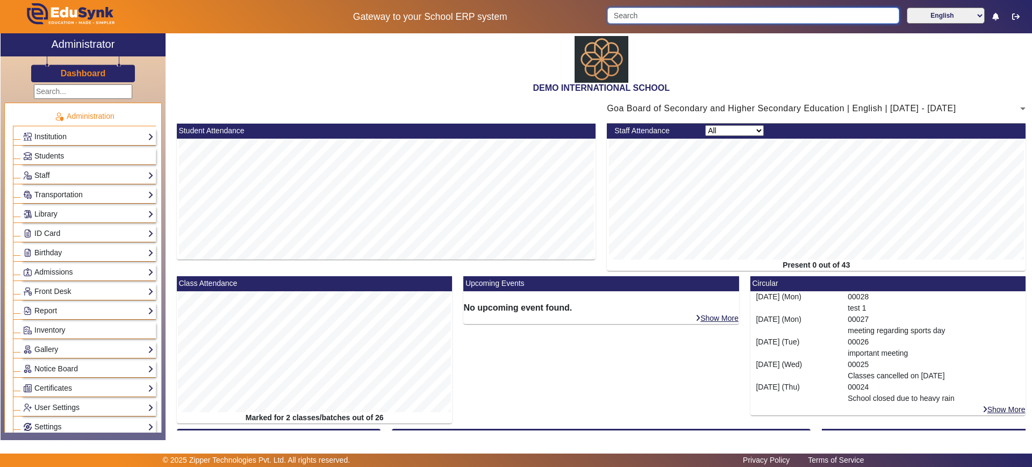
click at [635, 13] on input "Search" at bounding box center [752, 16] width 291 height 16
type input "9461721307"
click button "submit" at bounding box center [898, 16] width 1 height 16
click at [108, 150] on link "Students" at bounding box center [88, 156] width 131 height 12
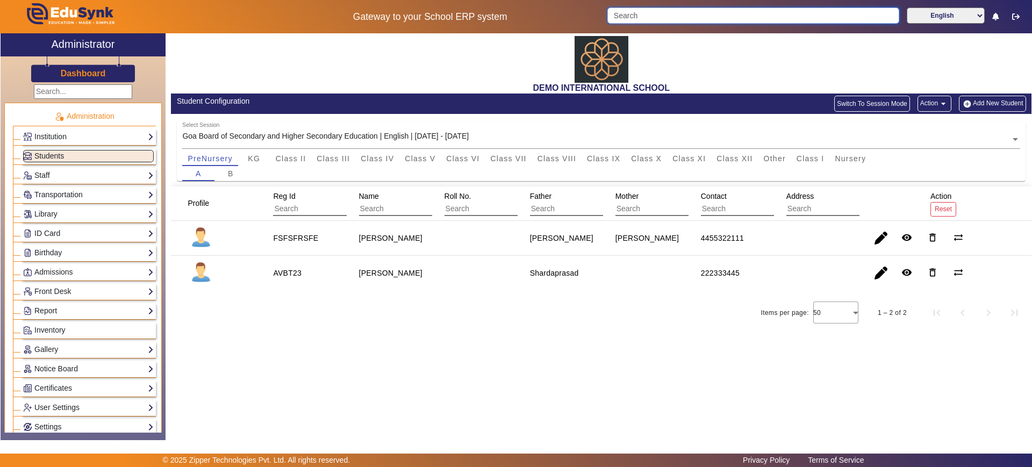
click at [774, 19] on input "Search" at bounding box center [752, 16] width 291 height 16
type input "9461721307"
click button "submit" at bounding box center [898, 16] width 1 height 16
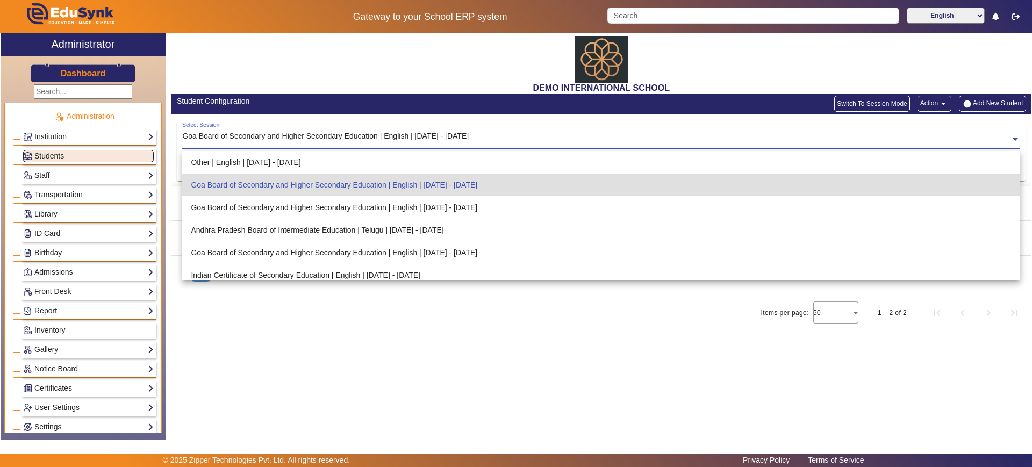
click at [393, 131] on div "Goa Board of Secondary and Higher Secondary Education | English | [DATE] - [DAT…" at bounding box center [325, 136] width 286 height 11
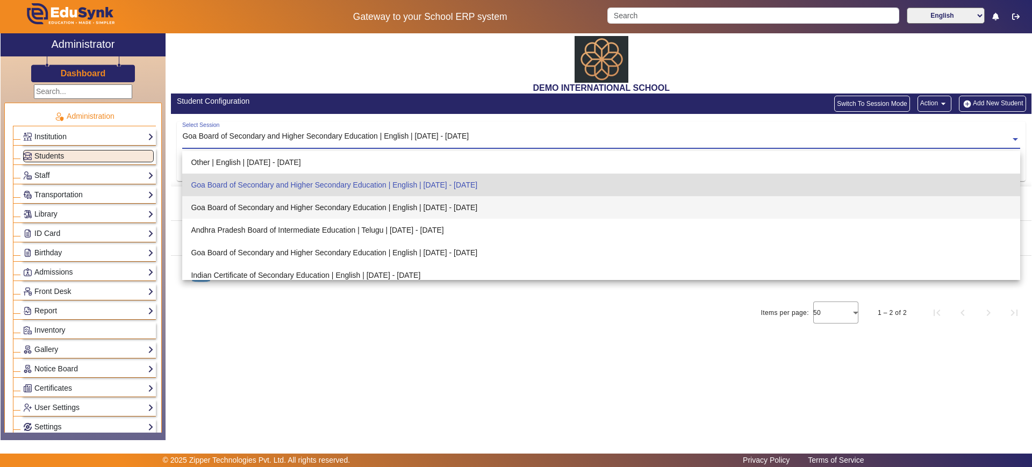
click at [339, 206] on div "Goa Board of Secondary and Higher Secondary Education | English | Jun 2025 - Ma…" at bounding box center [601, 207] width 838 height 23
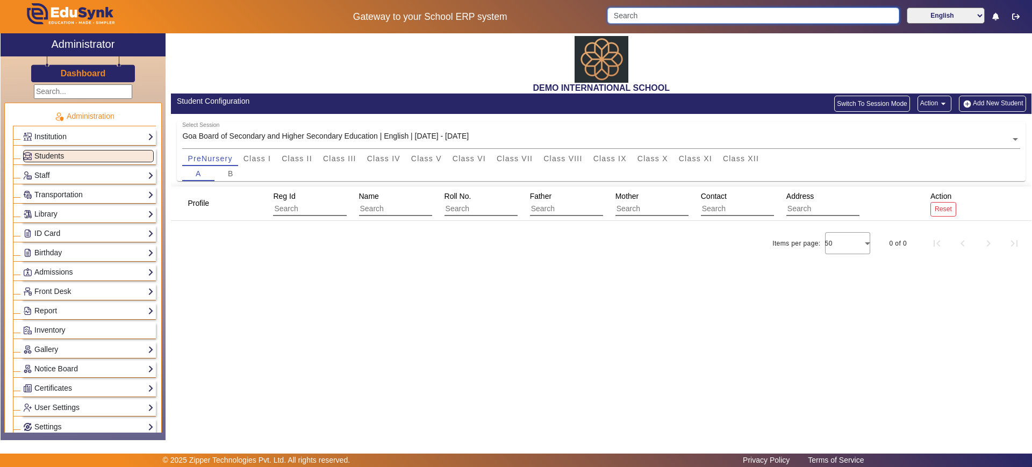
click at [685, 11] on input "Search" at bounding box center [752, 16] width 291 height 16
type input "9461721307"
click button "submit" at bounding box center [898, 16] width 1 height 16
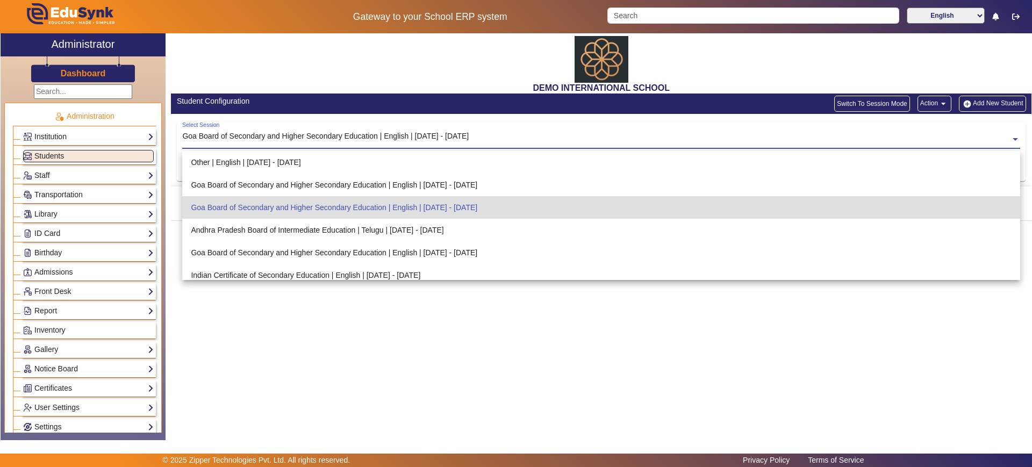
click at [469, 131] on div "Goa Board of Secondary and Higher Secondary Education | English | Jun 2025 - Ma…" at bounding box center [325, 136] width 286 height 11
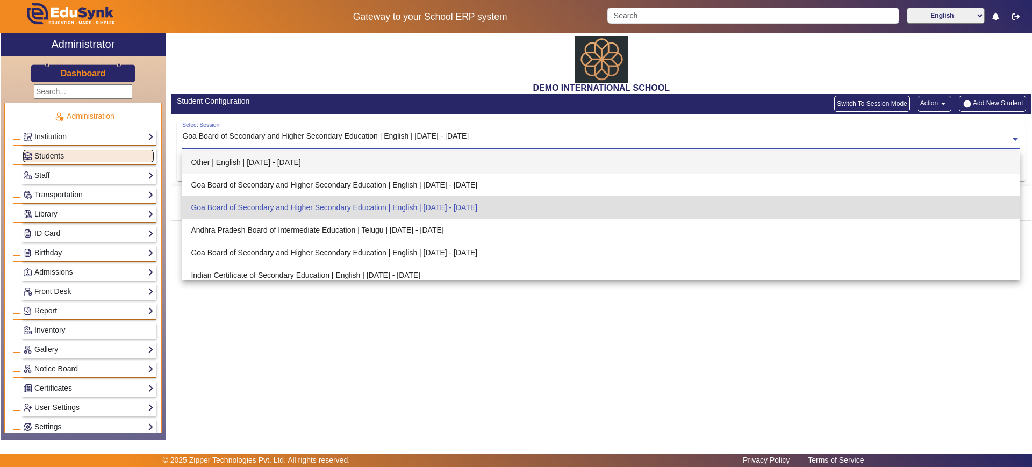
click at [378, 159] on div "Other | English | Apr 2025 - Mar 2026" at bounding box center [601, 162] width 838 height 23
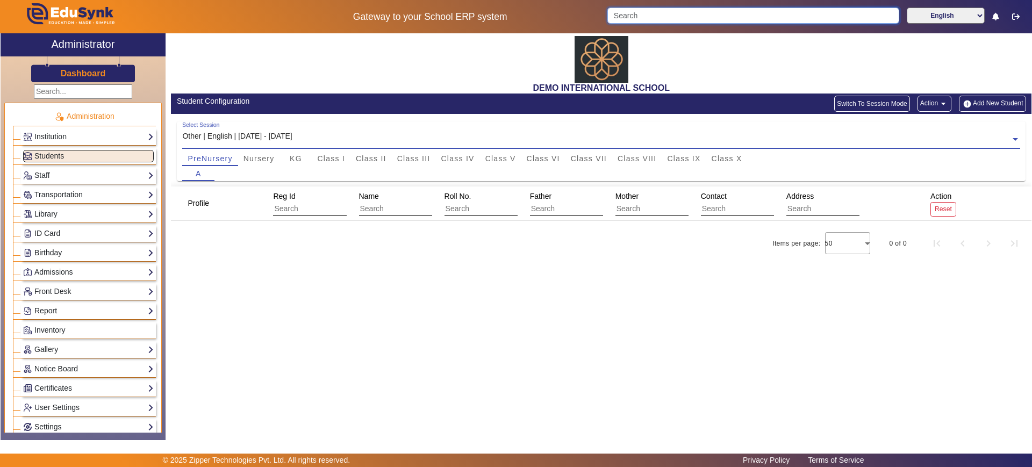
click at [631, 18] on input "Search" at bounding box center [752, 16] width 291 height 16
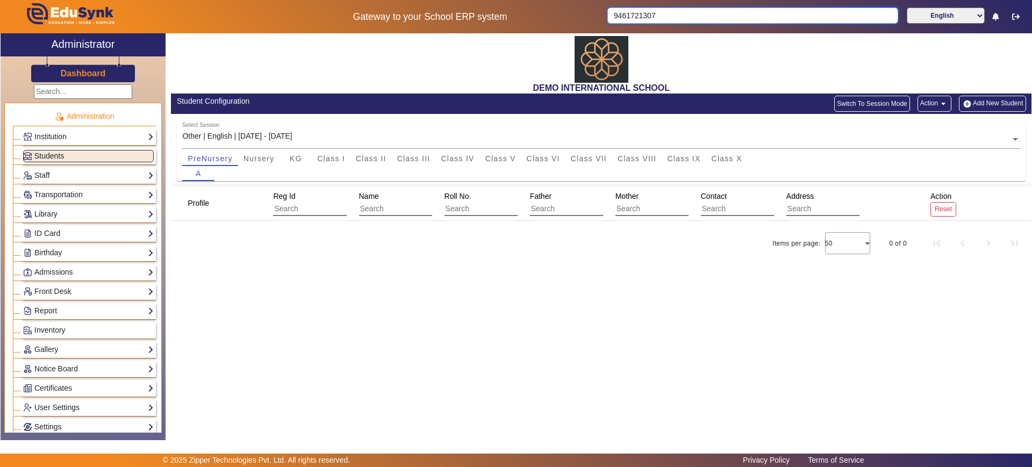
type input "9461721307"
click at [370, 159] on span "Class II" at bounding box center [371, 159] width 31 height 8
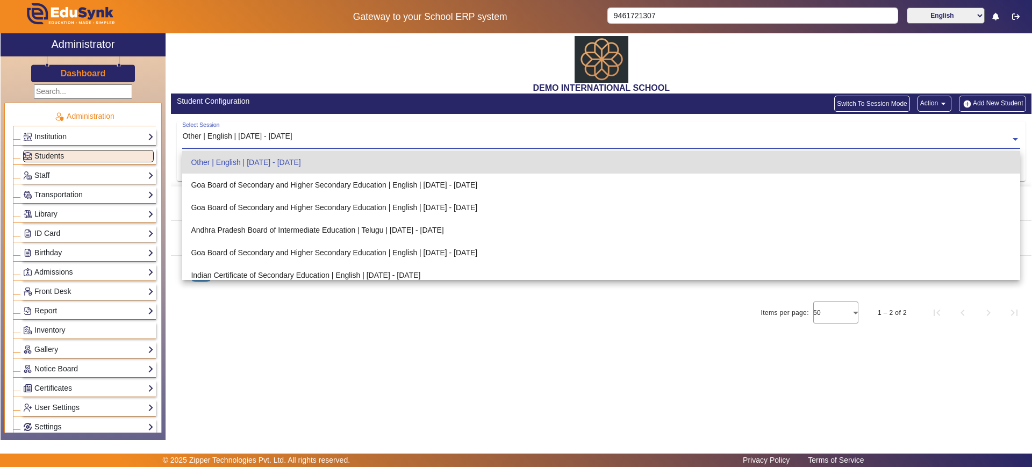
click at [302, 138] on input "text" at bounding box center [601, 139] width 838 height 11
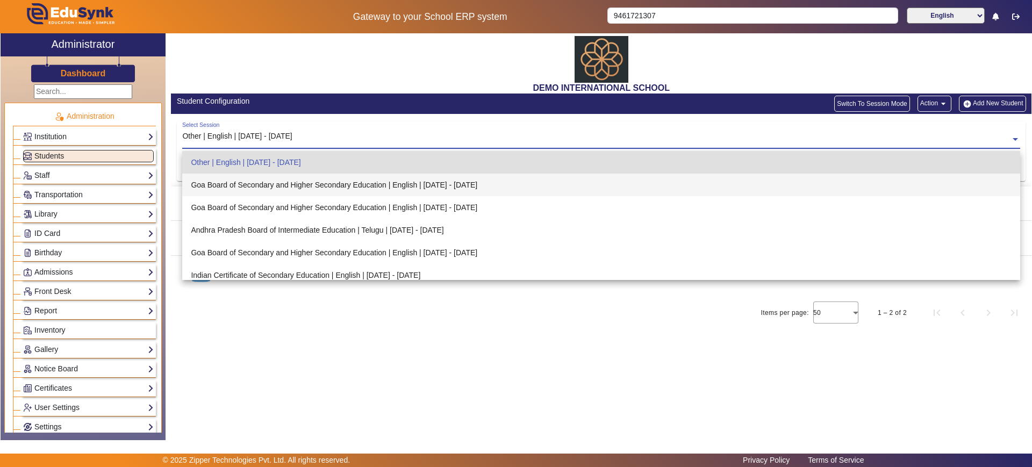
click at [300, 185] on div "Goa Board of Secondary and Higher Secondary Education | English | Jun 2024 - Ma…" at bounding box center [601, 185] width 838 height 23
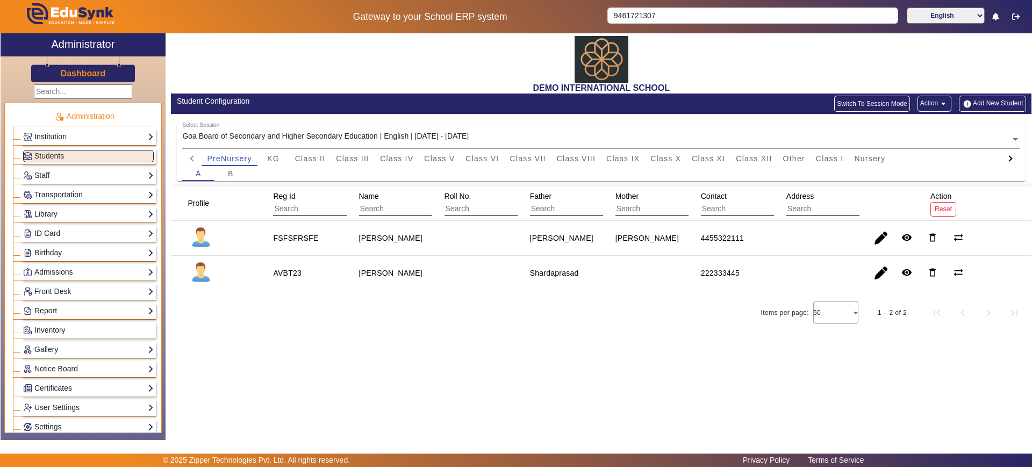
click at [99, 133] on link "Institution" at bounding box center [88, 137] width 131 height 12
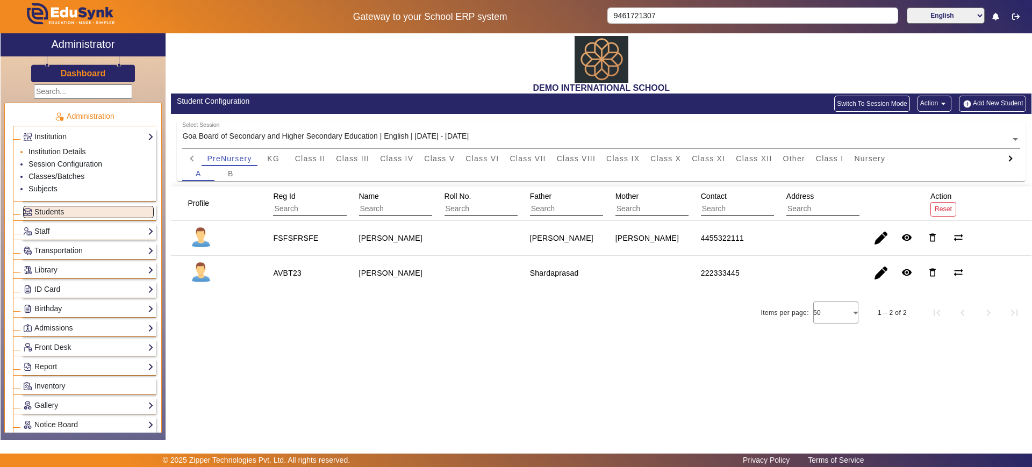
click at [87, 148] on li "Institution Details" at bounding box center [90, 152] width 125 height 12
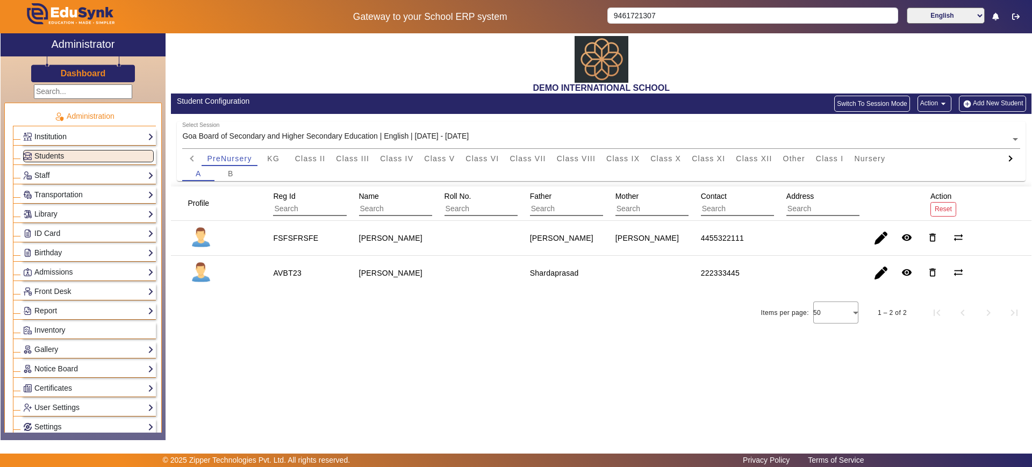
click at [82, 131] on link "Institution" at bounding box center [88, 137] width 131 height 12
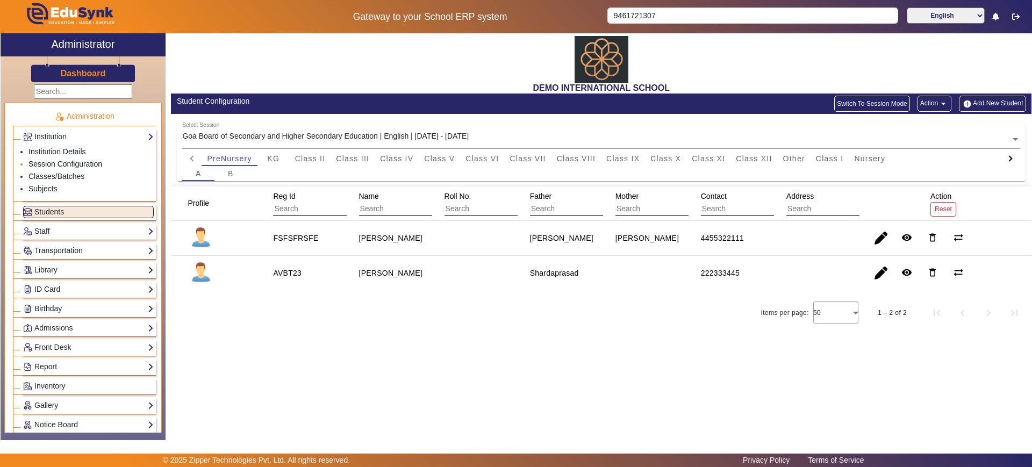
click at [65, 165] on link "Session Configuration" at bounding box center [65, 164] width 74 height 9
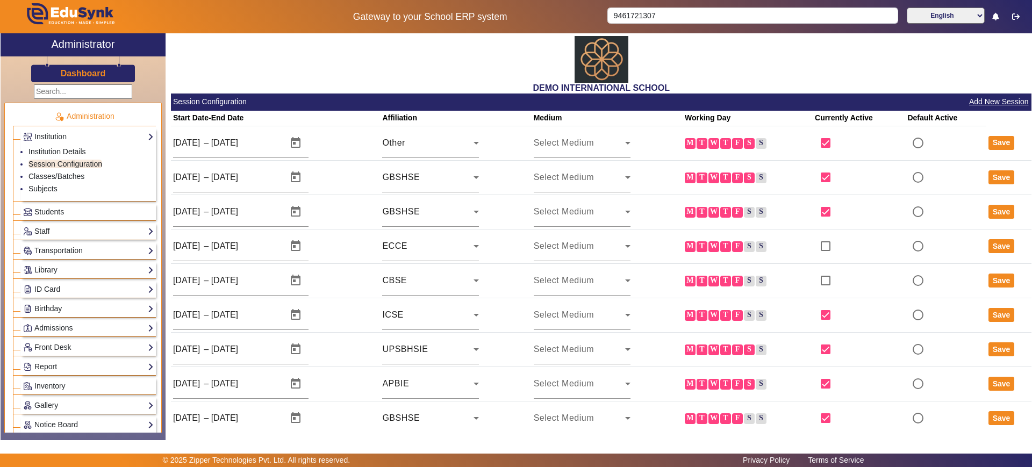
click at [311, 73] on div "DEMO INTERNATIONAL SCHOOL" at bounding box center [601, 63] width 861 height 60
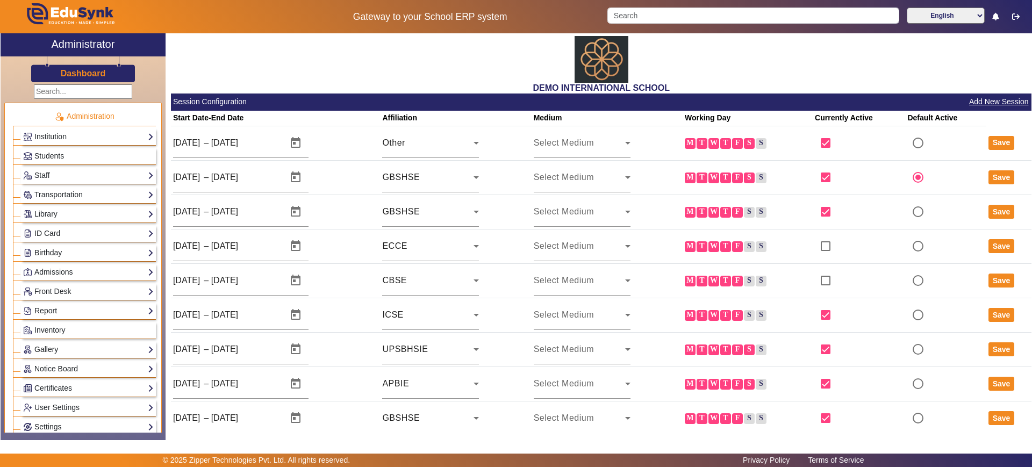
click at [66, 346] on link "Gallery" at bounding box center [88, 349] width 131 height 12
click at [66, 394] on link "Notice Board" at bounding box center [88, 400] width 131 height 12
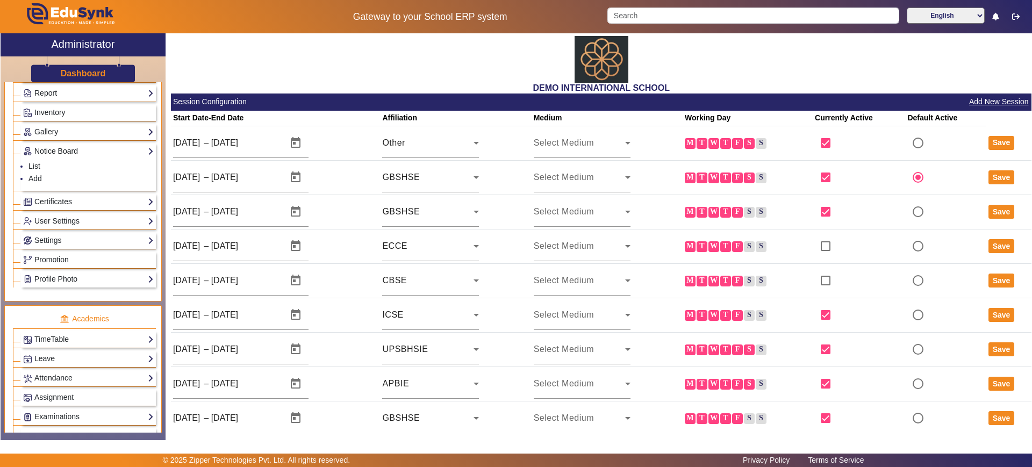
scroll to position [228, 0]
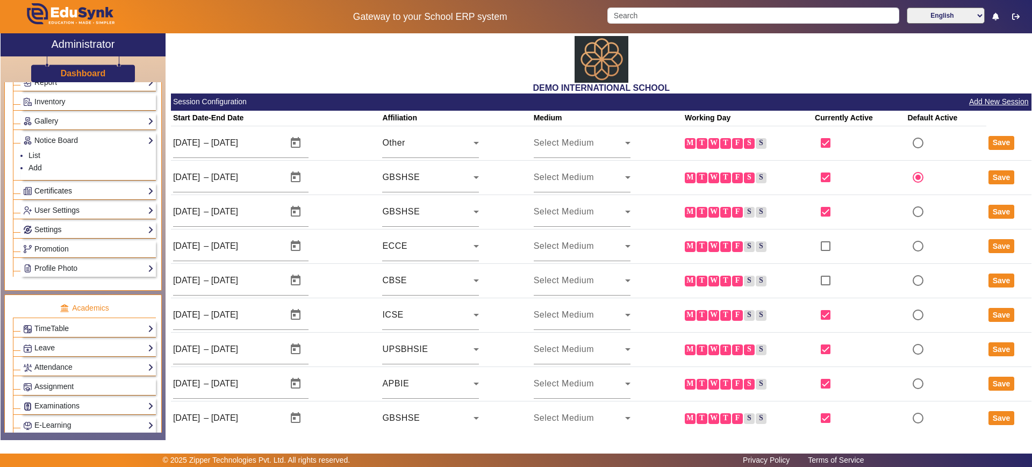
click at [63, 192] on link "Certificates" at bounding box center [88, 191] width 131 height 12
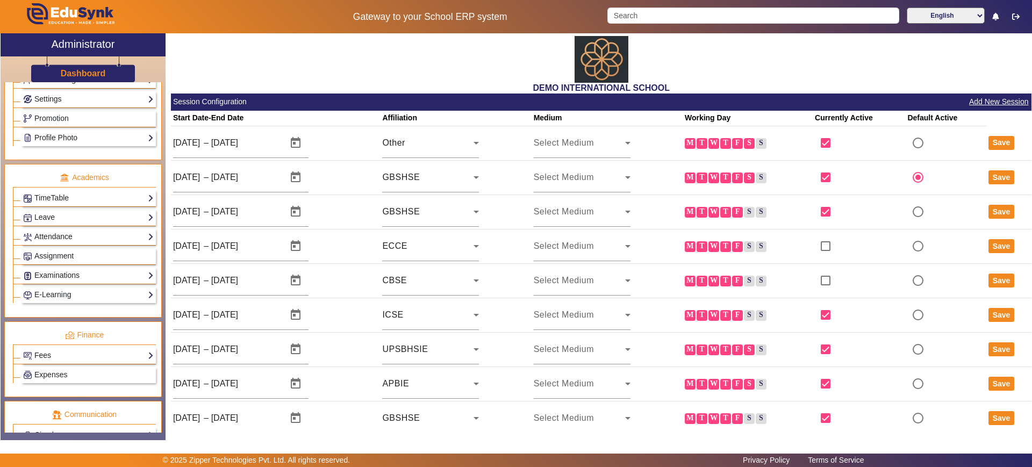
scroll to position [382, 0]
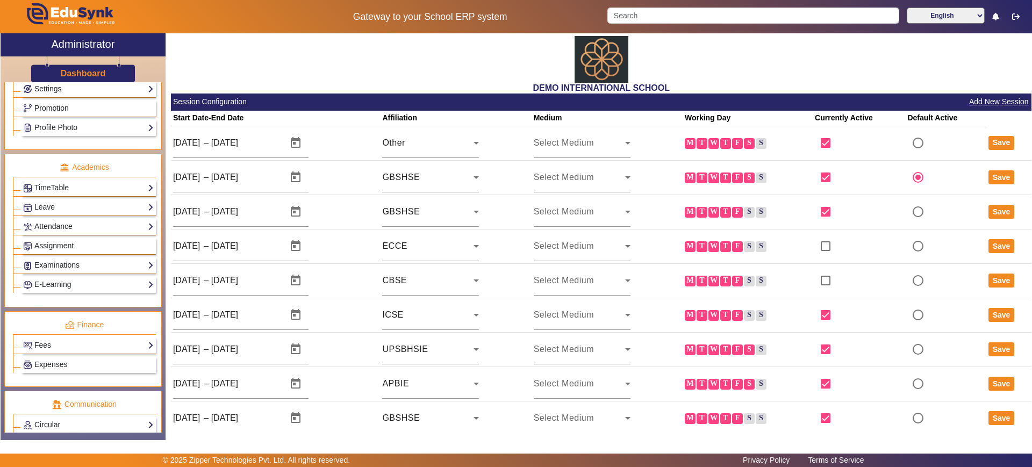
click at [305, 67] on div "DEMO INTERNATIONAL SCHOOL" at bounding box center [601, 63] width 861 height 60
